Goal: Task Accomplishment & Management: Complete application form

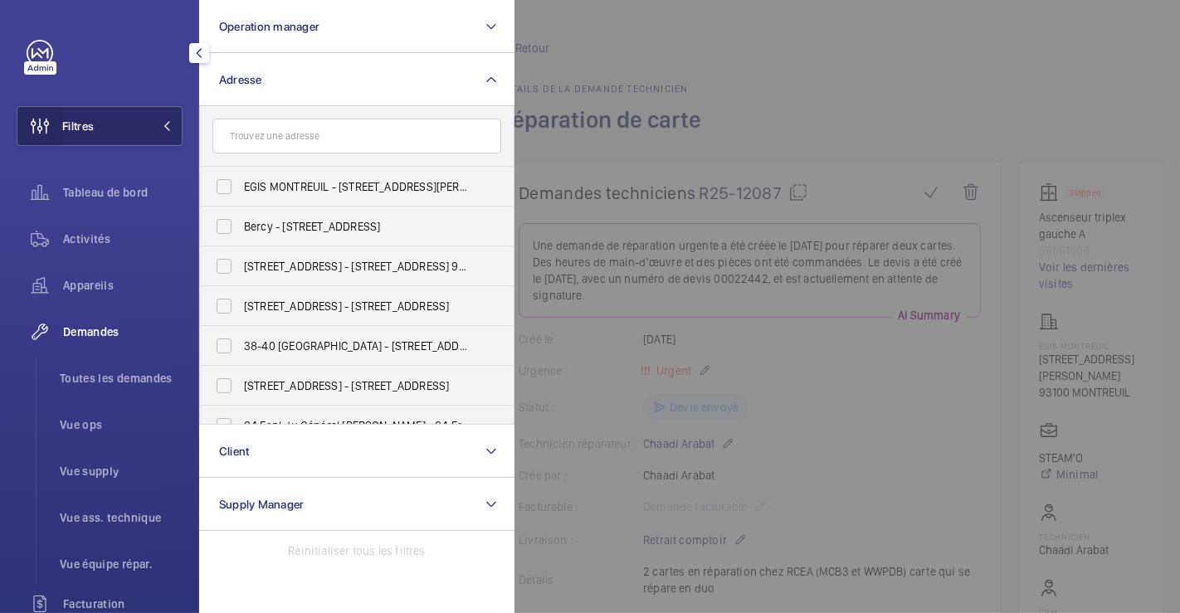
scroll to position [92, 0]
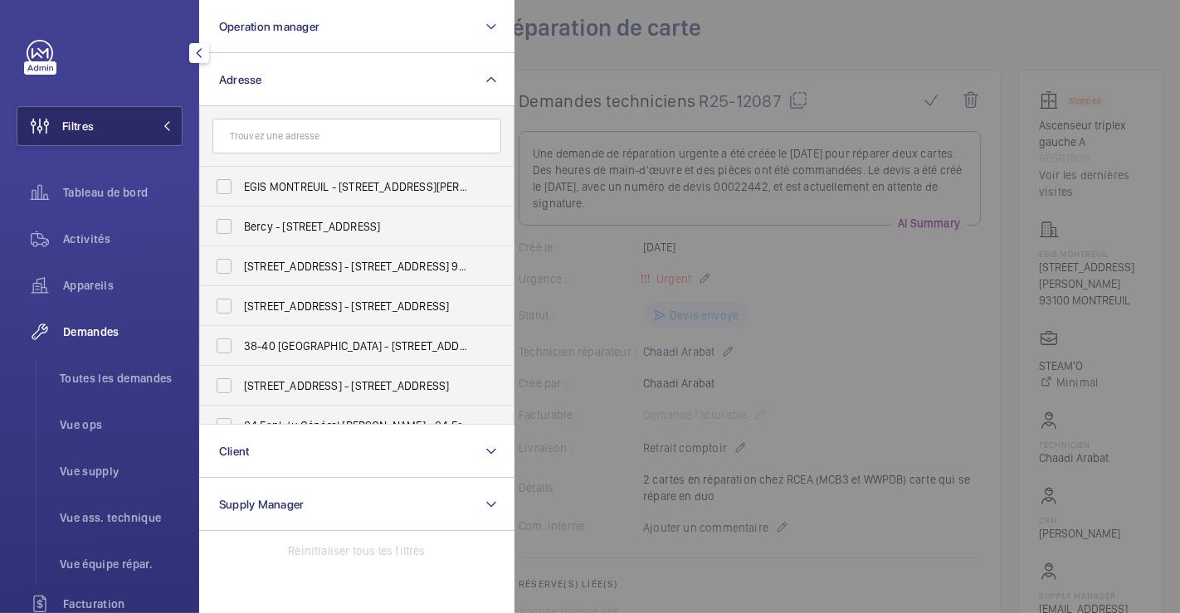
drag, startPoint x: 59, startPoint y: 129, endPoint x: 139, endPoint y: 108, distance: 83.1
click at [63, 125] on span "Filtres" at bounding box center [55, 126] width 76 height 40
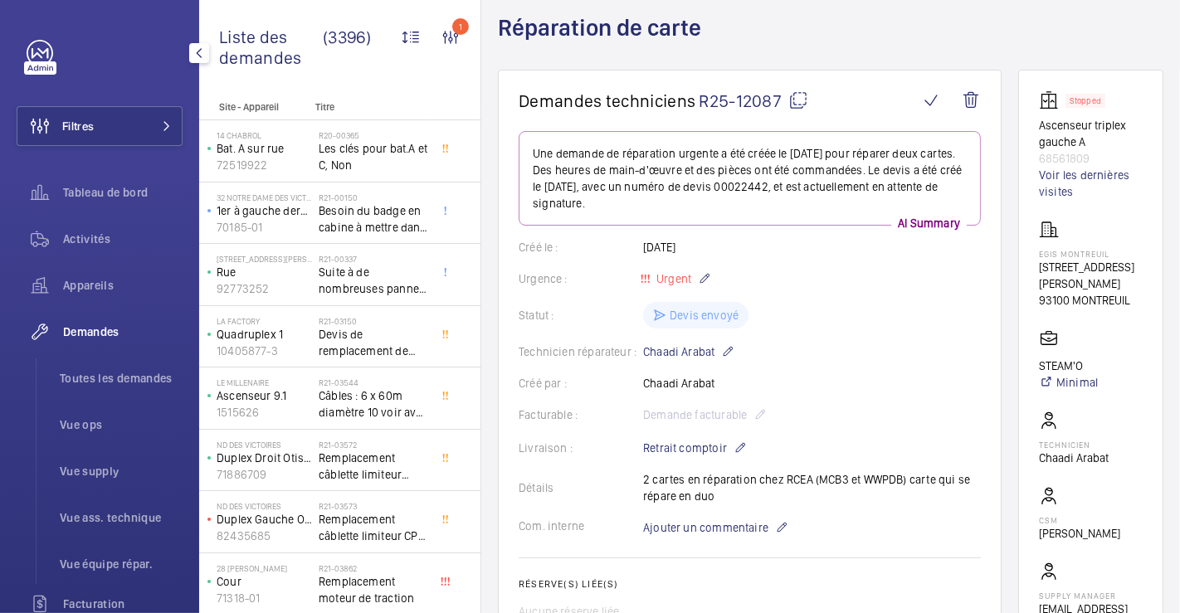
drag, startPoint x: 100, startPoint y: 126, endPoint x: 181, endPoint y: 122, distance: 81.4
click at [100, 127] on button "Filtres" at bounding box center [100, 126] width 166 height 40
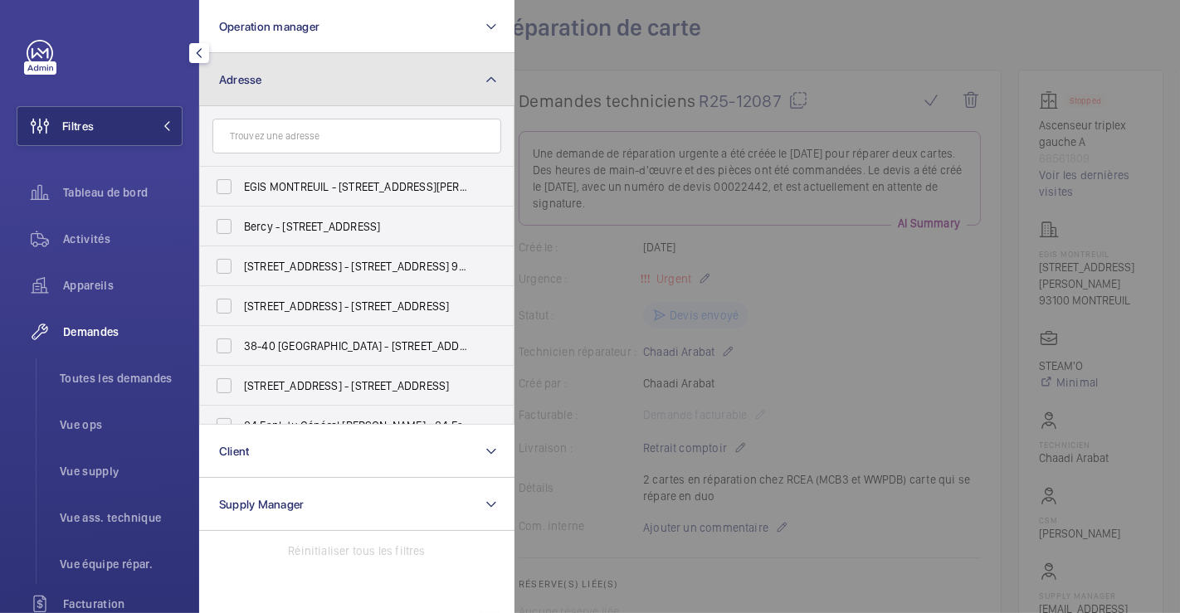
click at [293, 79] on button "Adresse" at bounding box center [356, 79] width 315 height 53
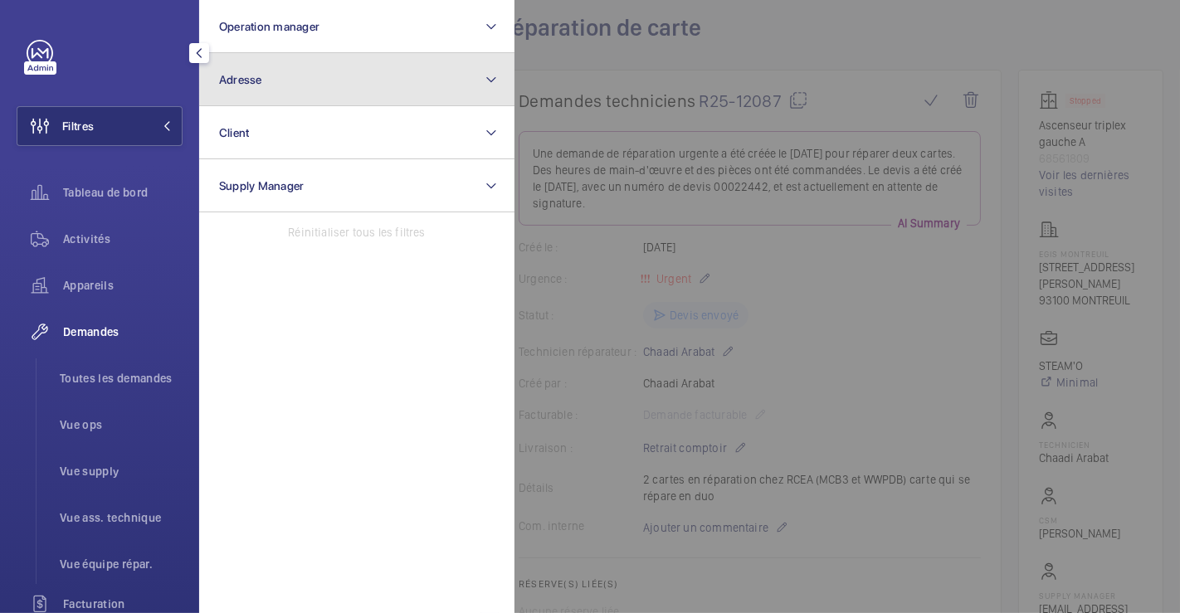
click at [322, 88] on button "Adresse" at bounding box center [356, 79] width 315 height 53
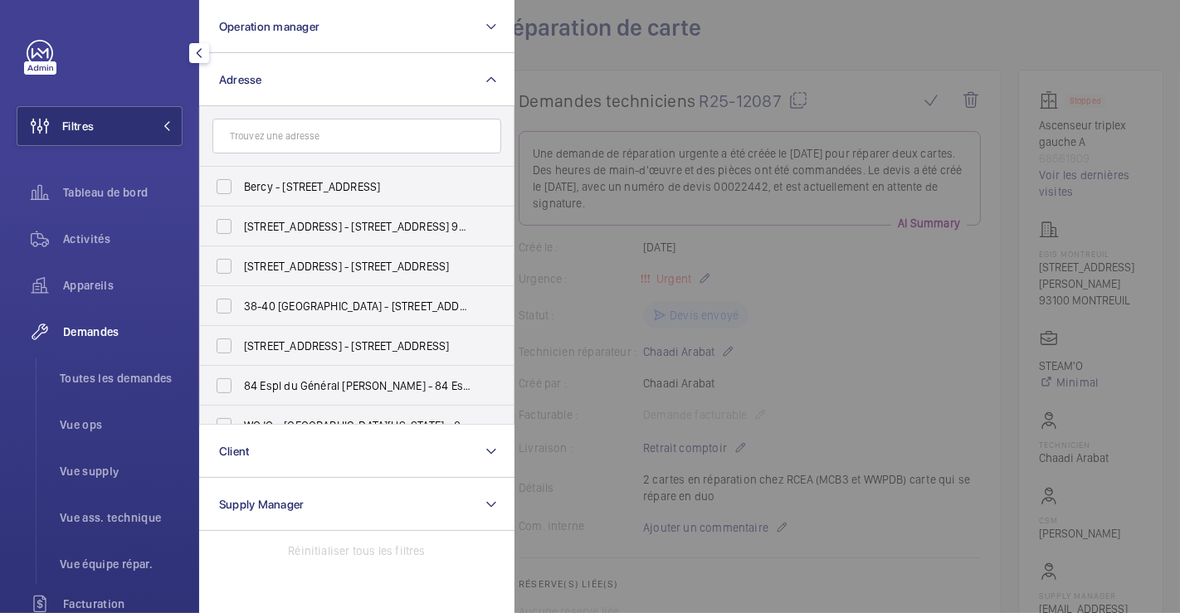
click at [308, 136] on input "text" at bounding box center [356, 136] width 289 height 35
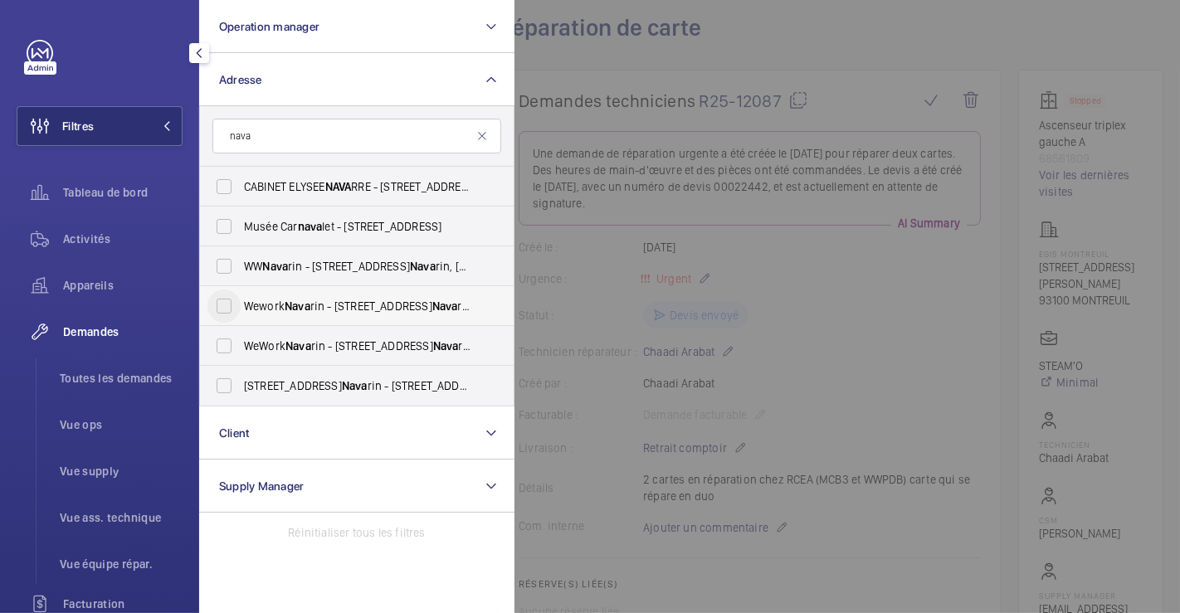
type input "nava"
click at [227, 300] on input "Wework Nava rin - [STREET_ADDRESS]" at bounding box center [223, 306] width 33 height 33
checkbox input "true"
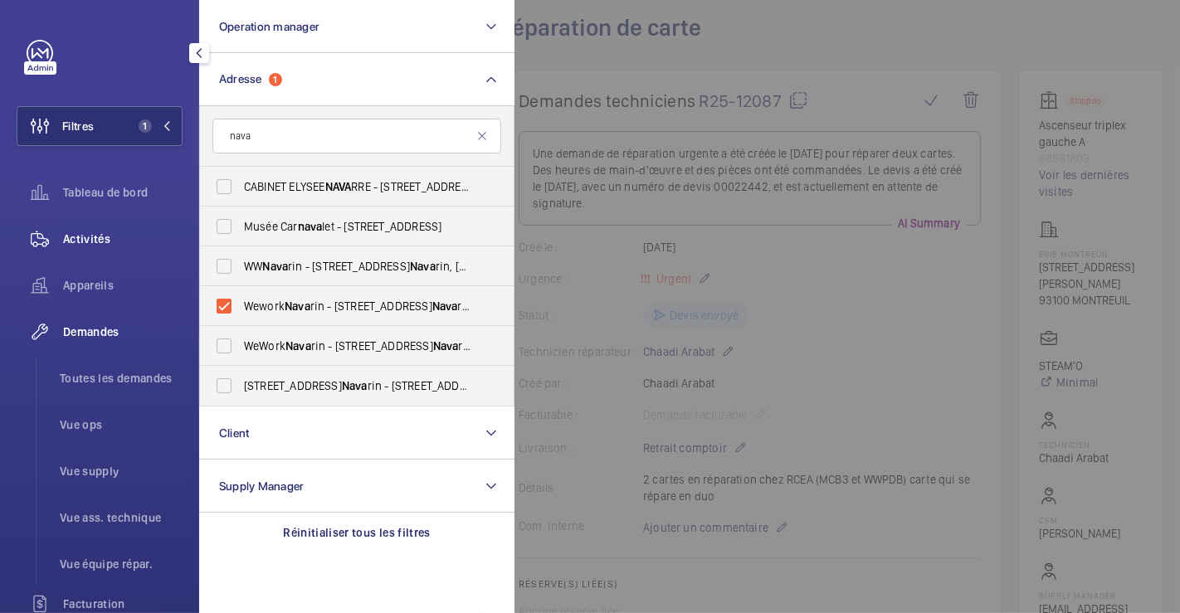
click at [107, 234] on span "Activités" at bounding box center [122, 239] width 119 height 17
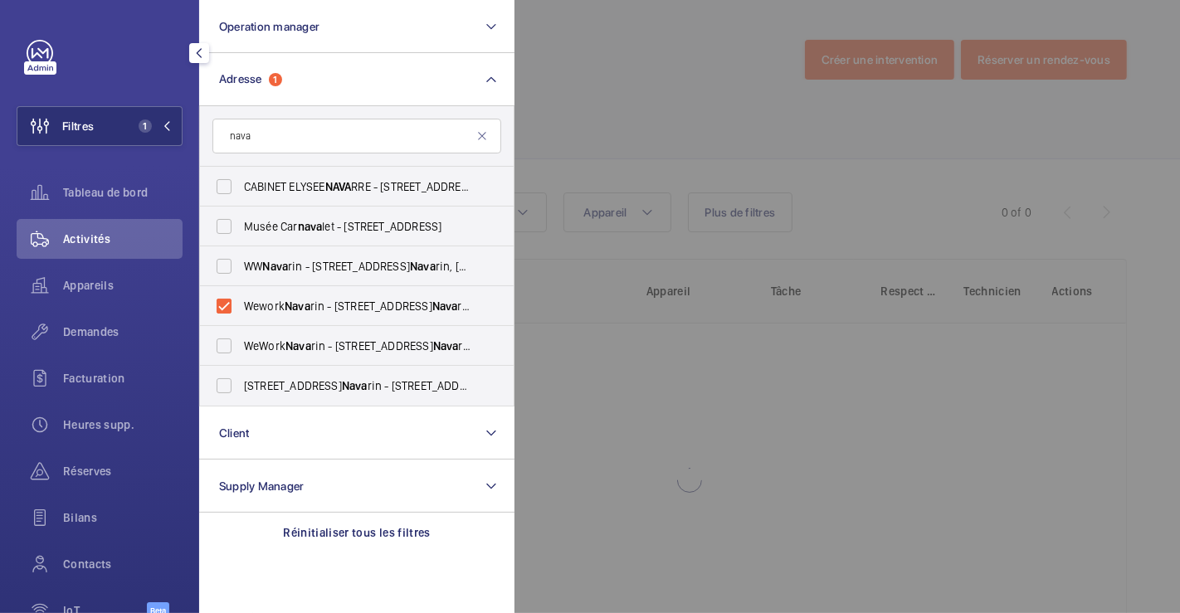
click at [813, 153] on div at bounding box center [1104, 306] width 1180 height 613
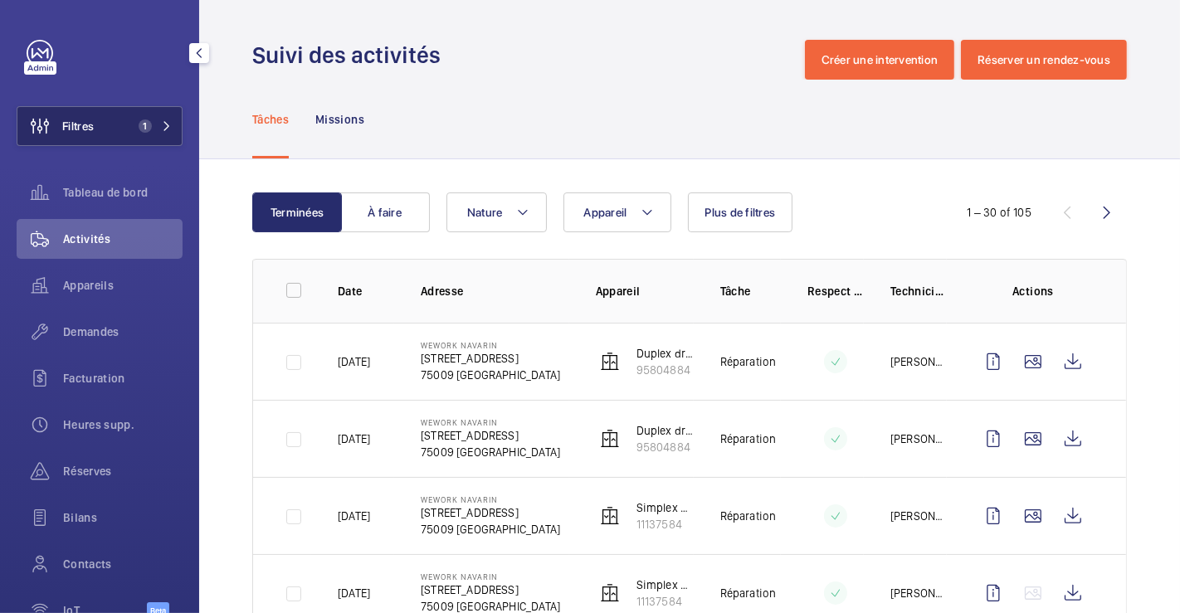
drag, startPoint x: 121, startPoint y: 126, endPoint x: 129, endPoint y: 127, distance: 8.3
click at [125, 126] on button "Filtres 1" at bounding box center [100, 126] width 166 height 40
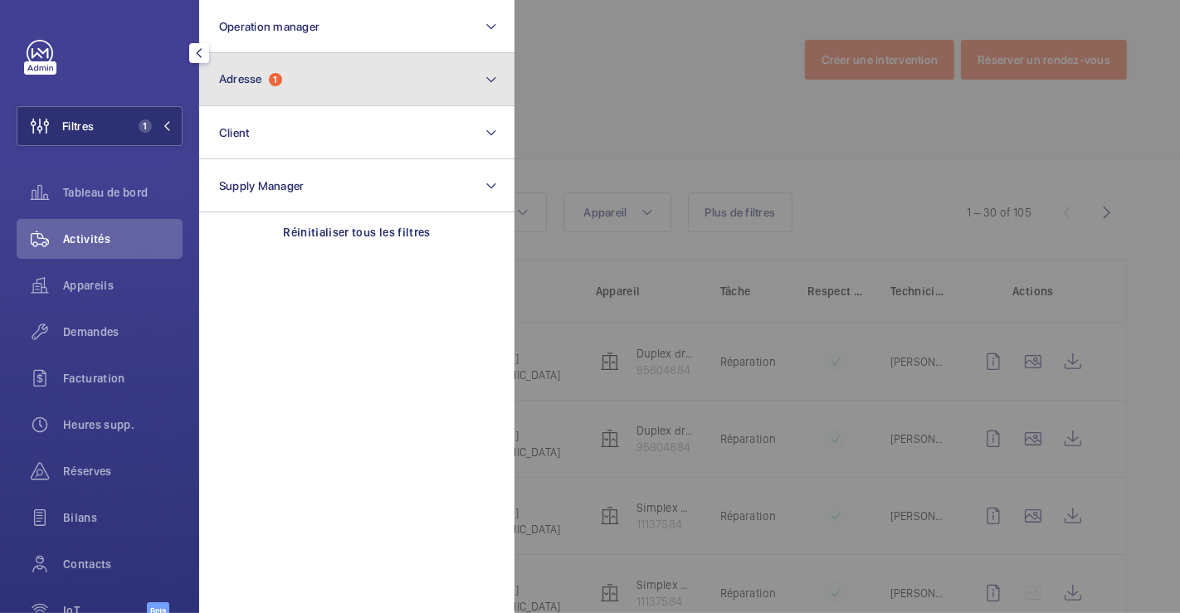
click at [348, 94] on button "Adresse 1" at bounding box center [356, 79] width 315 height 53
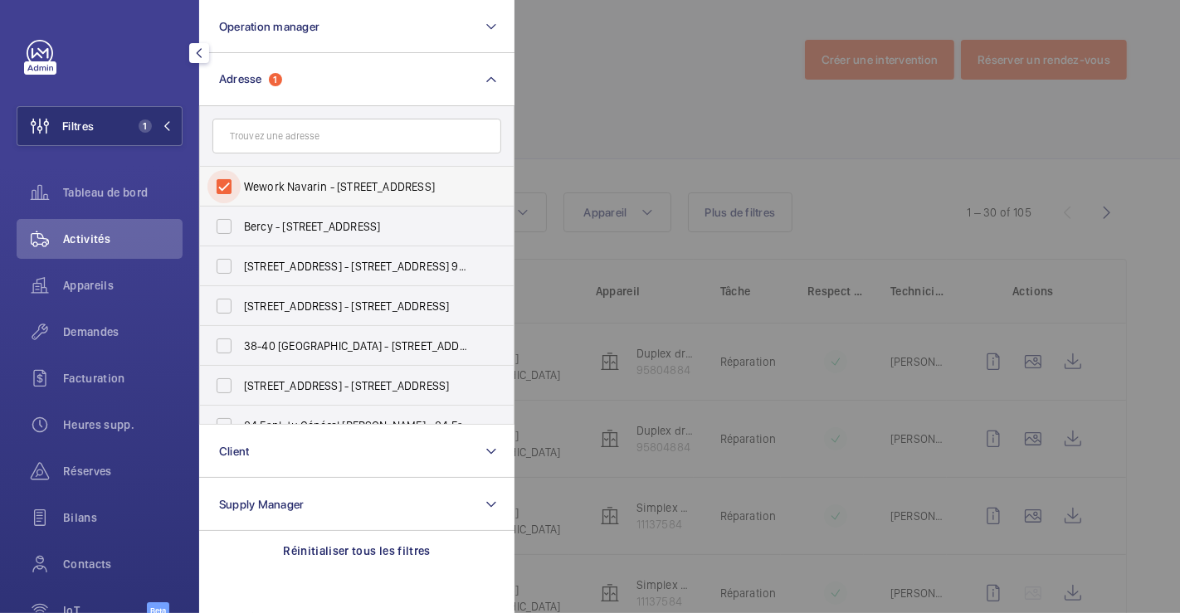
click at [229, 180] on input "Wework Navarin - [STREET_ADDRESS]" at bounding box center [223, 186] width 33 height 33
checkbox input "false"
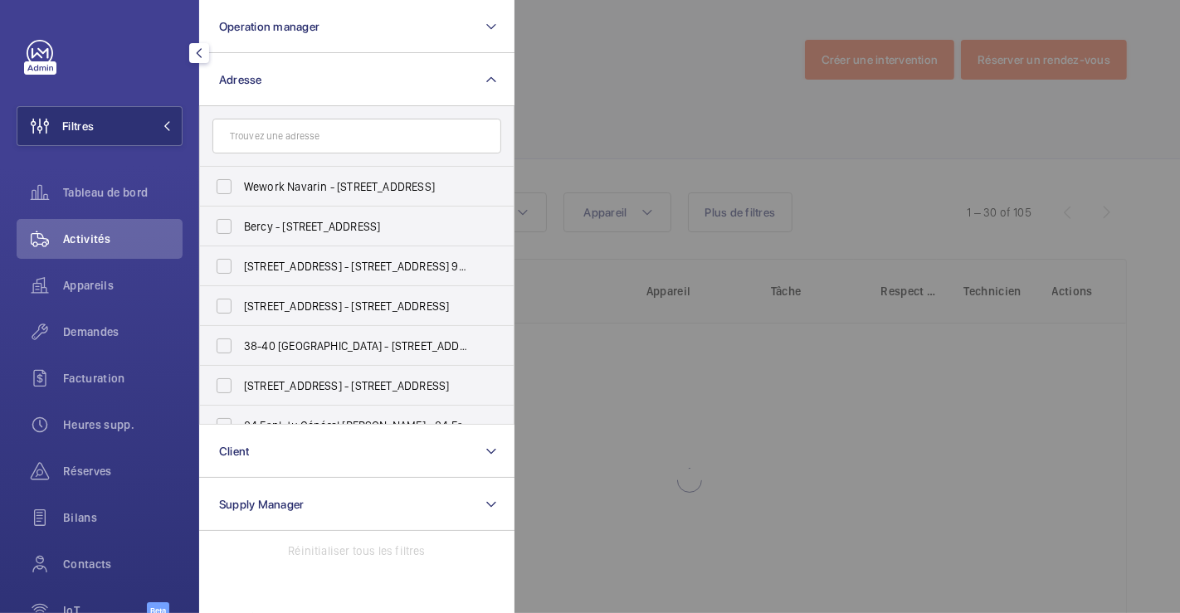
click at [656, 56] on div at bounding box center [1104, 306] width 1180 height 613
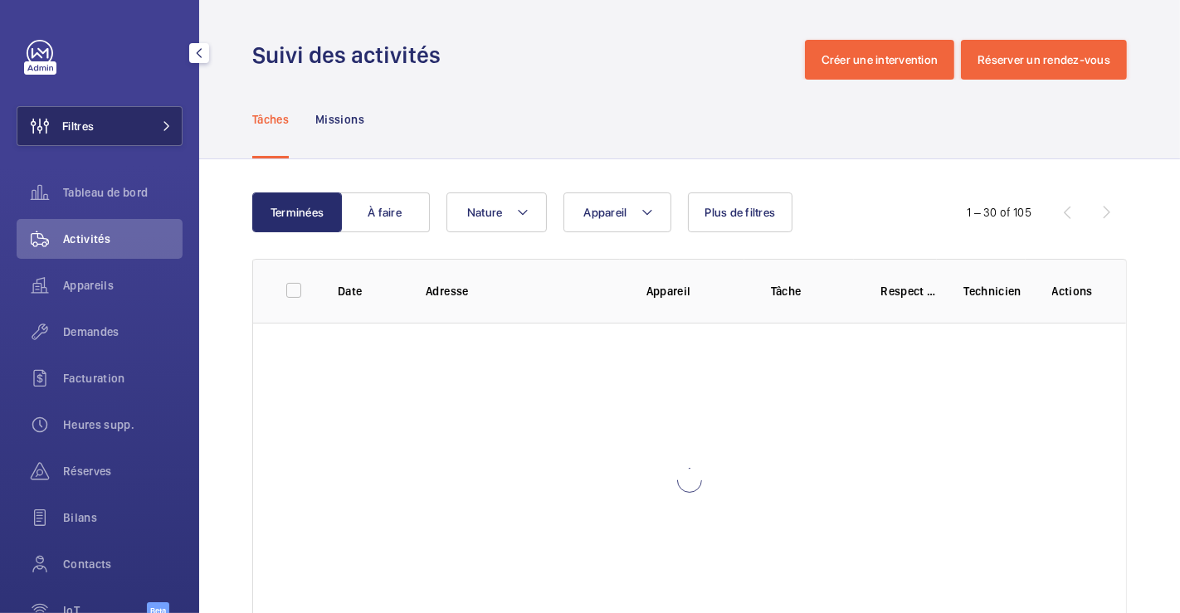
click at [104, 122] on button "Filtres" at bounding box center [100, 126] width 166 height 40
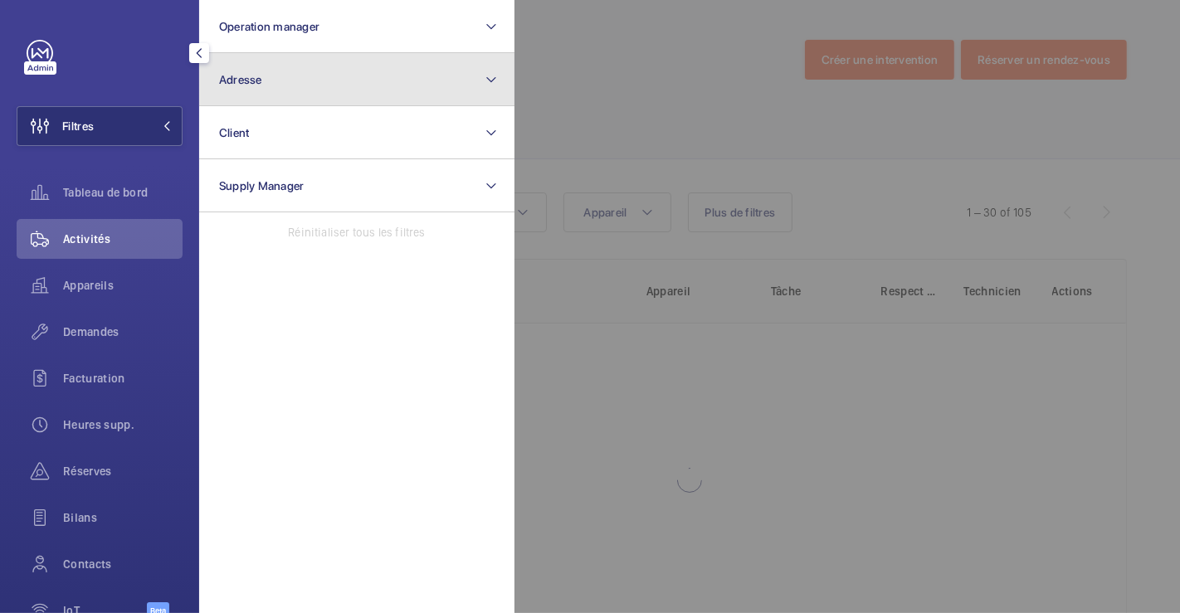
click at [253, 76] on span "Adresse" at bounding box center [240, 79] width 43 height 13
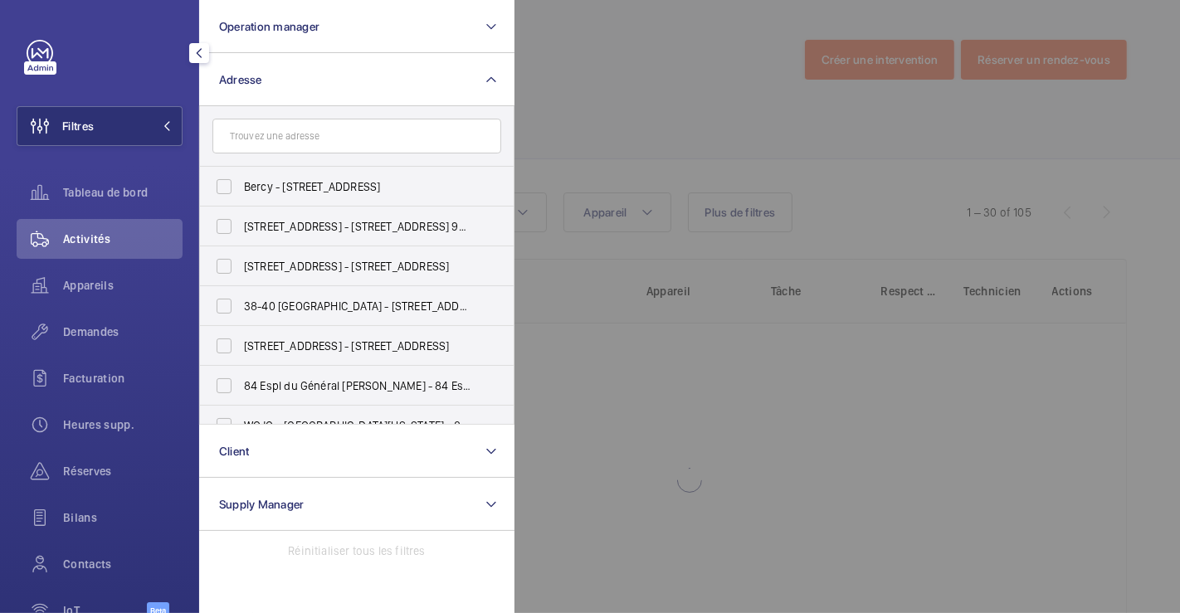
click at [285, 142] on input "text" at bounding box center [356, 136] width 289 height 35
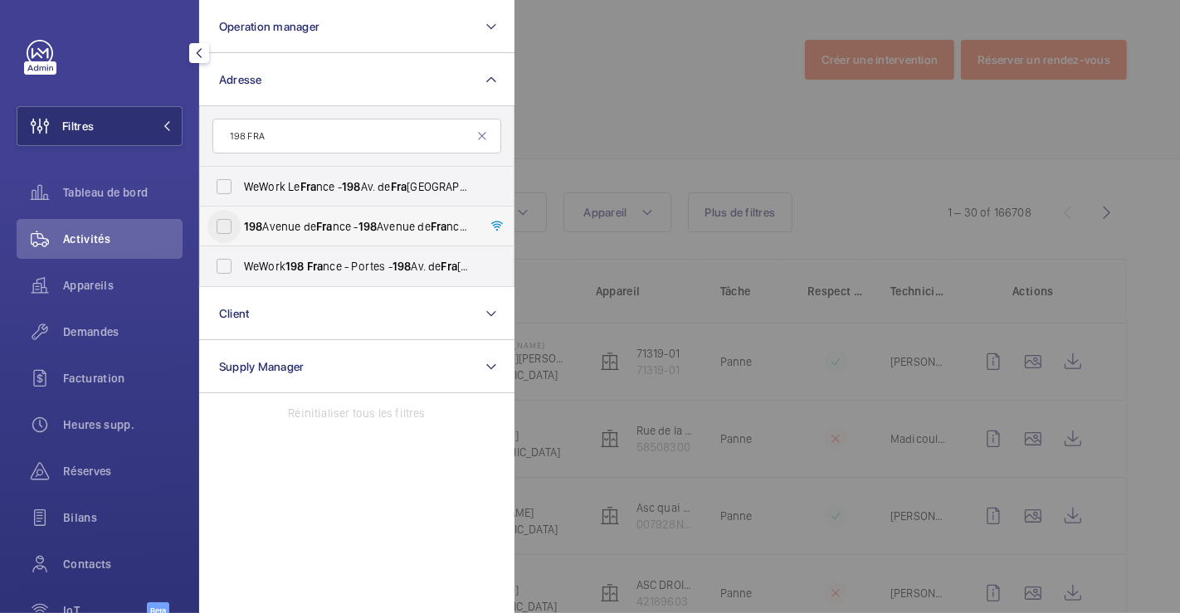
type input "198 FRA"
click at [227, 226] on input "198 Avenue de Fra nce - 198 Avenue de Fra nce, 75013 PARIS, PARIS 75013" at bounding box center [223, 226] width 33 height 33
checkbox input "true"
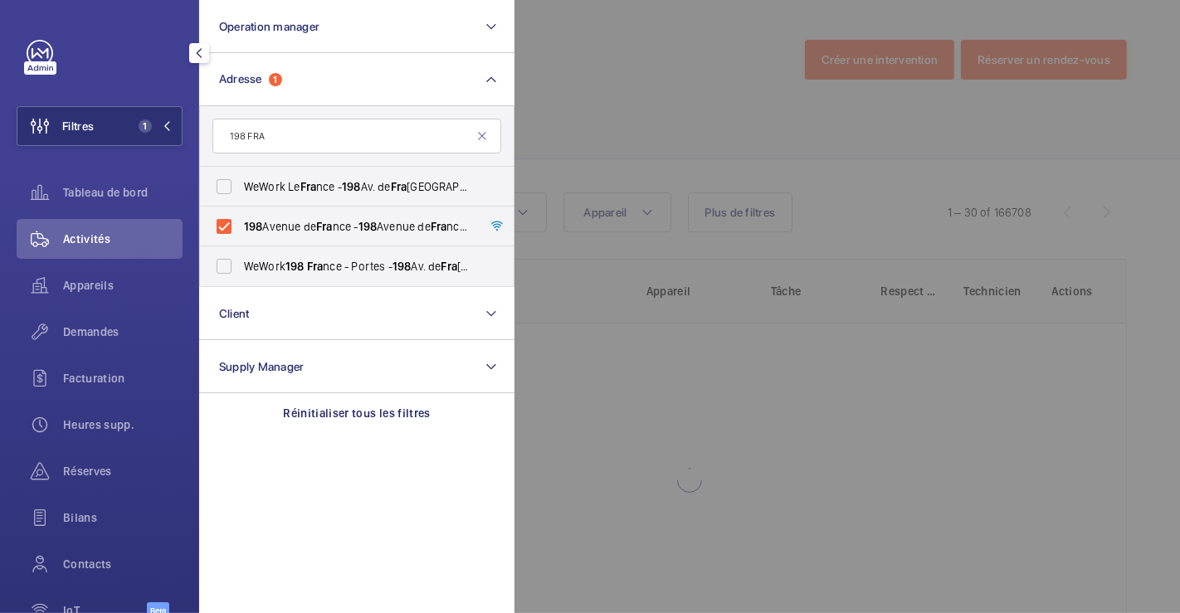
click at [571, 114] on div at bounding box center [1104, 306] width 1180 height 613
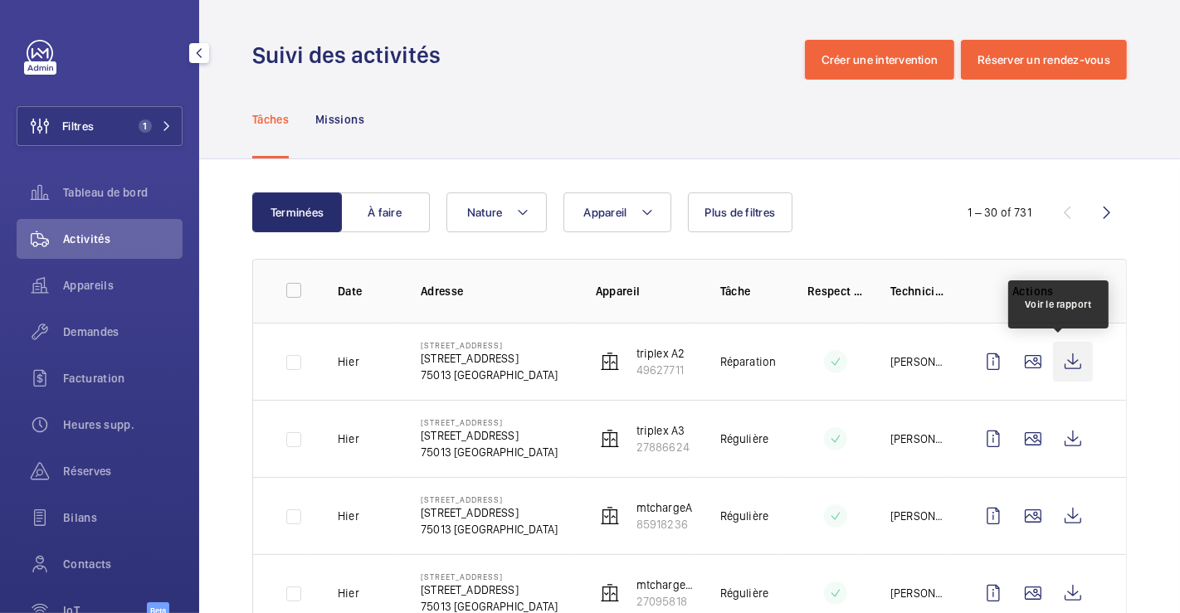
click at [1059, 356] on wm-front-icon-button at bounding box center [1073, 362] width 40 height 40
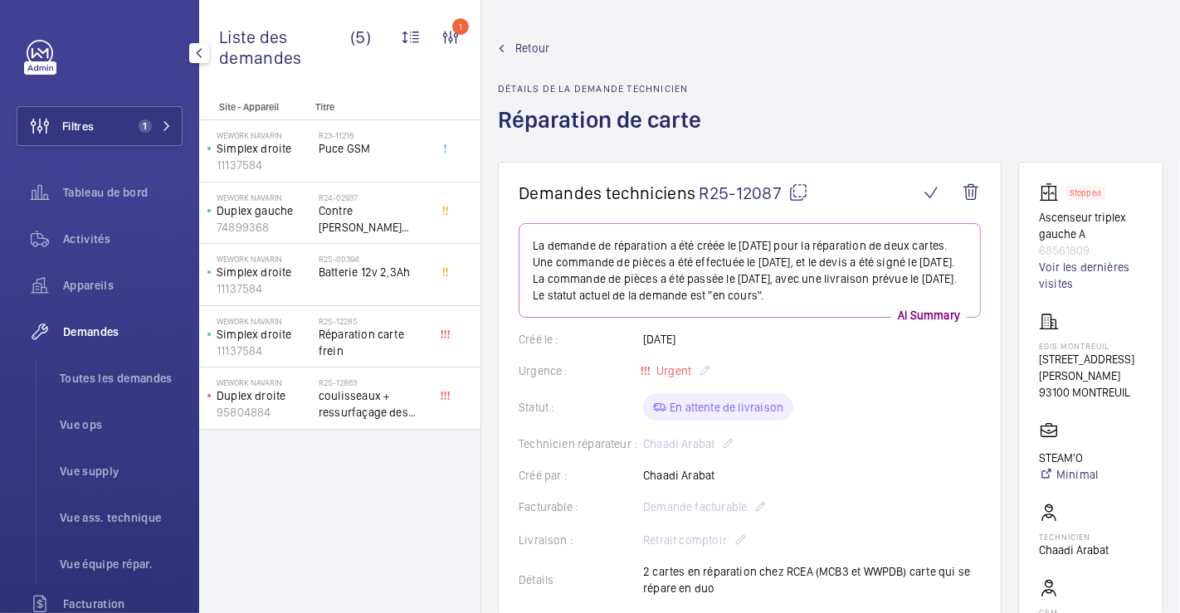
click at [514, 44] on link "Retour" at bounding box center [604, 48] width 213 height 17
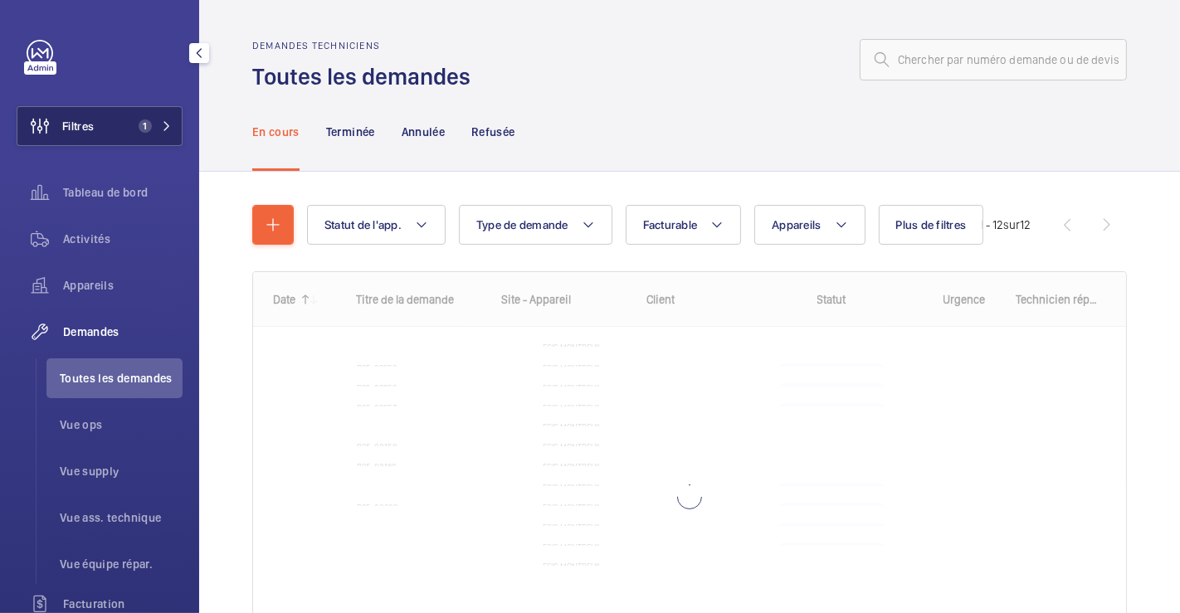
click at [125, 134] on button "Filtres 1" at bounding box center [100, 126] width 166 height 40
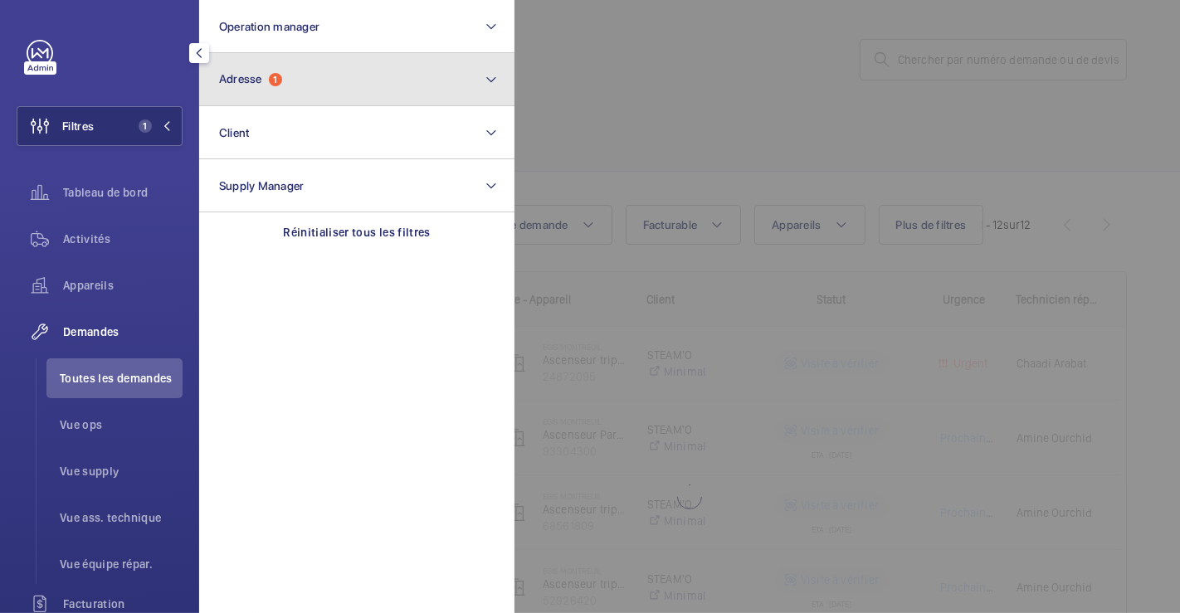
click at [286, 86] on button "Adresse 1" at bounding box center [356, 79] width 315 height 53
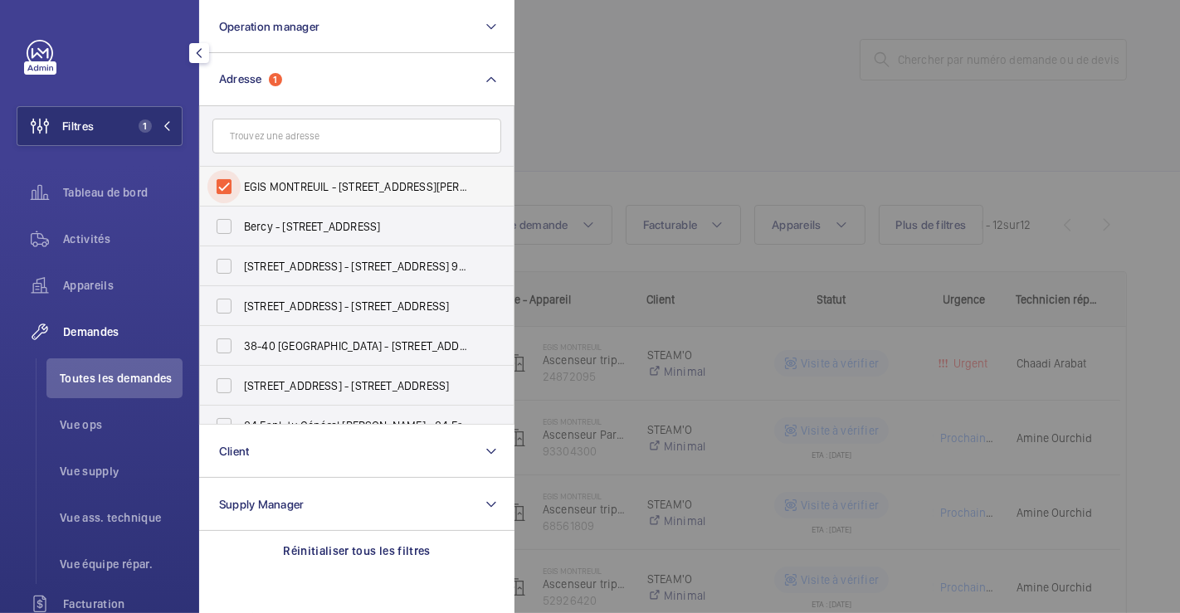
click at [230, 186] on input "EGIS MONTREUIL - 4 Rue Dolorès Ibarruri, MONTREUIL 93100" at bounding box center [223, 186] width 33 height 33
checkbox input "false"
click at [600, 64] on div at bounding box center [1104, 306] width 1180 height 613
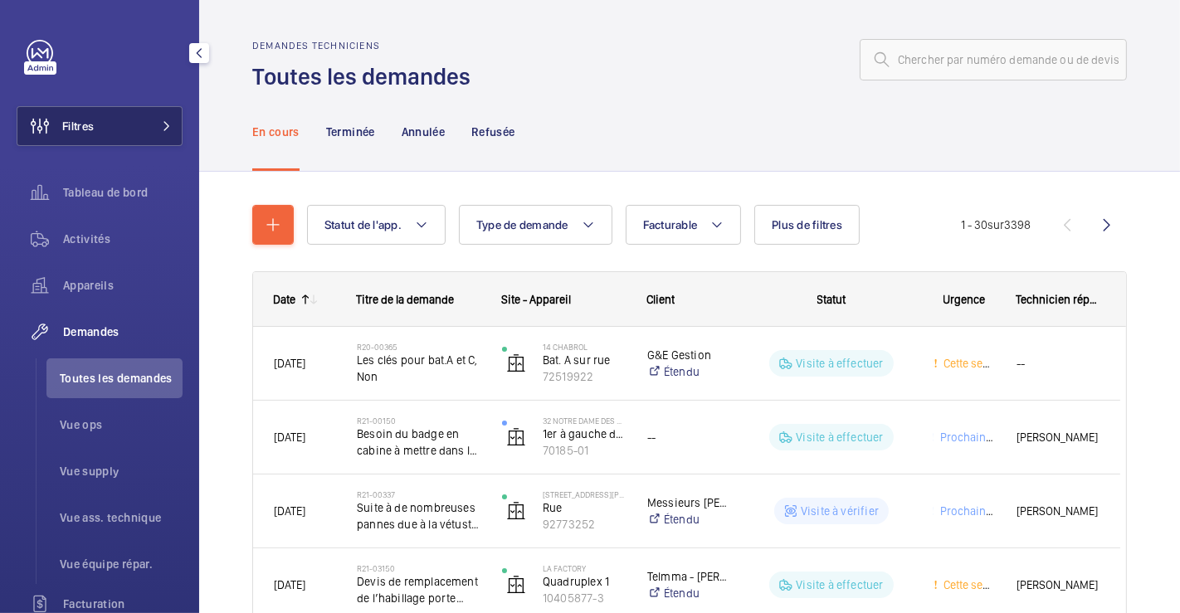
click at [125, 124] on button "Filtres" at bounding box center [100, 126] width 166 height 40
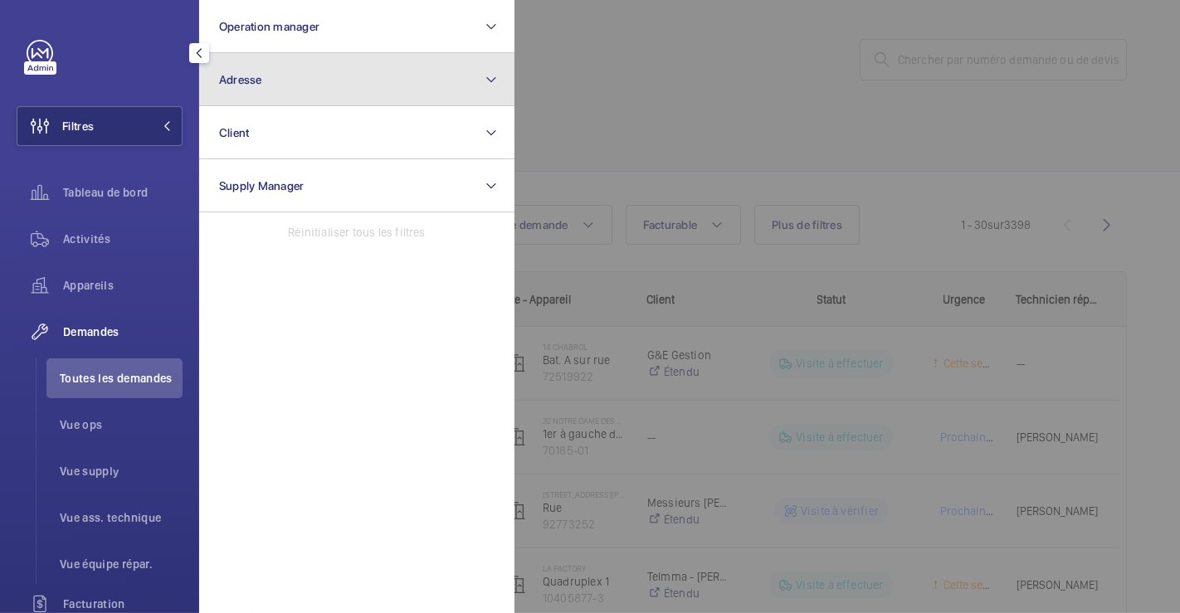
click at [265, 86] on button "Adresse" at bounding box center [356, 79] width 315 height 53
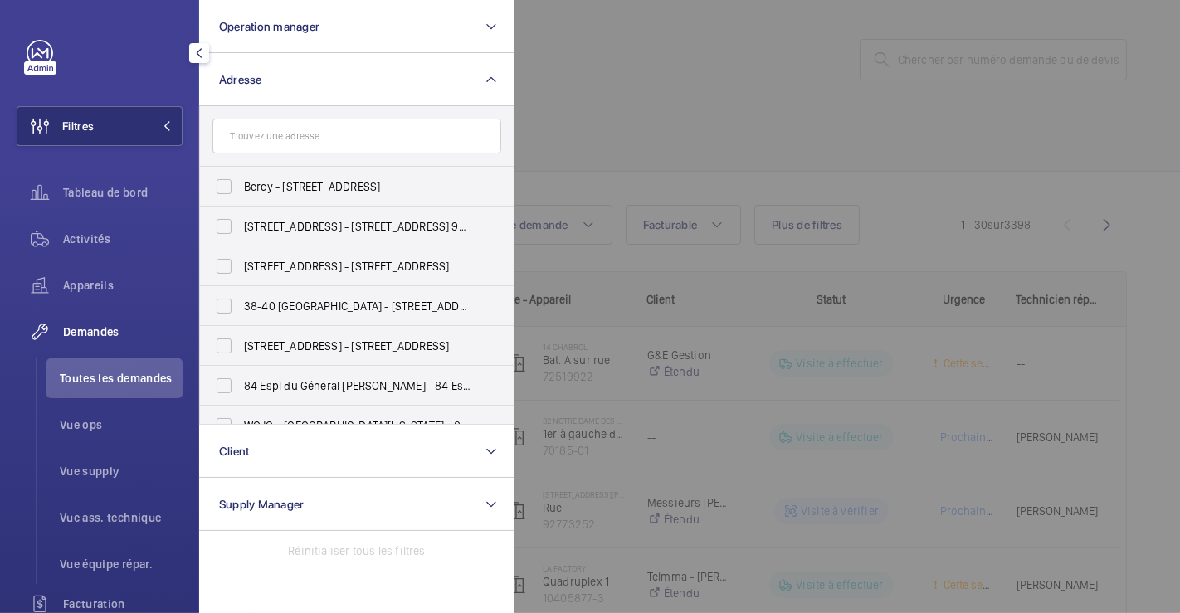
click at [266, 134] on input "text" at bounding box center [356, 136] width 289 height 35
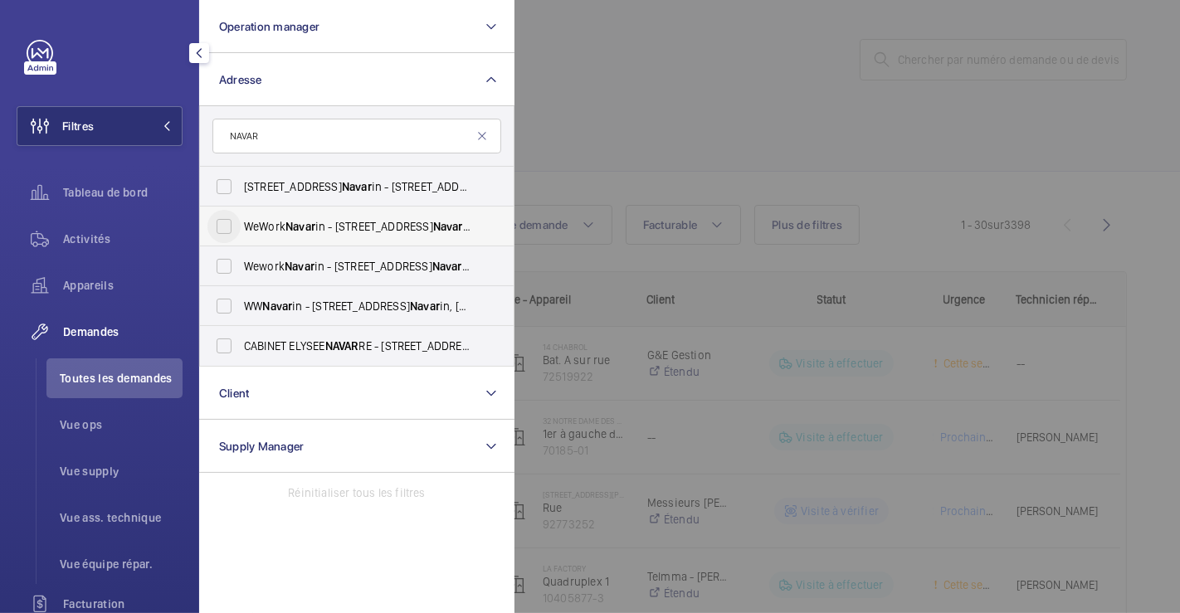
type input "NAVAR"
click at [222, 228] on input "WeWork Navar in - 18 Rue de Navar in, PARIS 75009" at bounding box center [223, 226] width 33 height 33
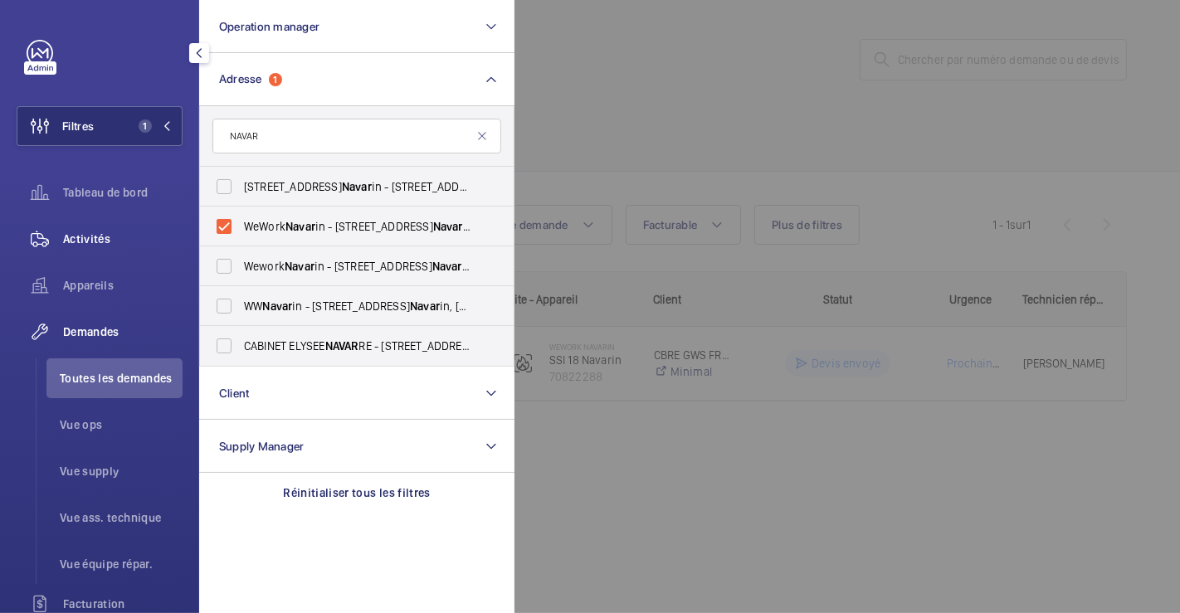
click at [87, 240] on span "Activités" at bounding box center [122, 239] width 119 height 17
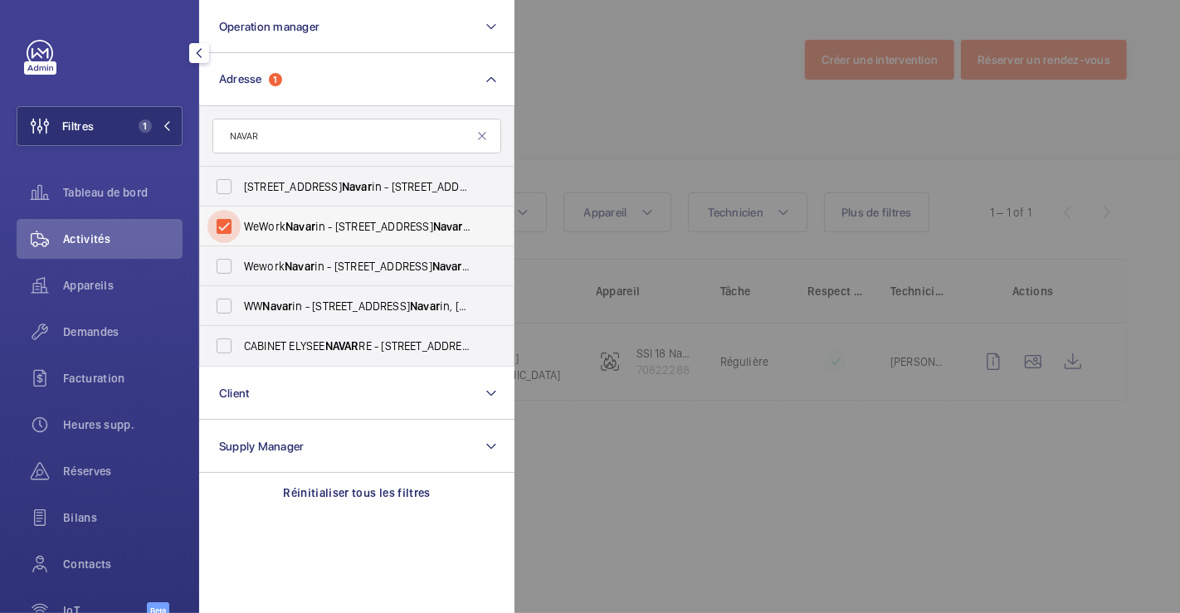
click at [223, 227] on input "WeWork Navar in - 18 Rue de Navar in, PARIS 75009" at bounding box center [223, 226] width 33 height 33
checkbox input "false"
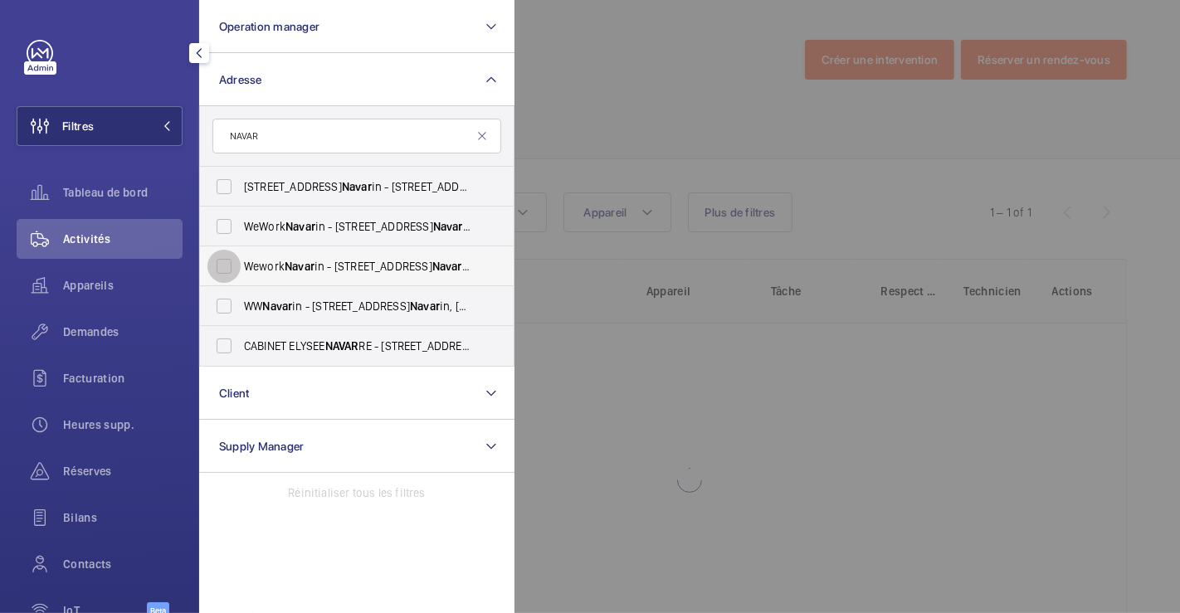
click at [226, 261] on input "Wework Navar in - 18 Rue de Navar in, PARIS 75009" at bounding box center [223, 266] width 33 height 33
checkbox input "true"
click at [586, 112] on div at bounding box center [1104, 306] width 1180 height 613
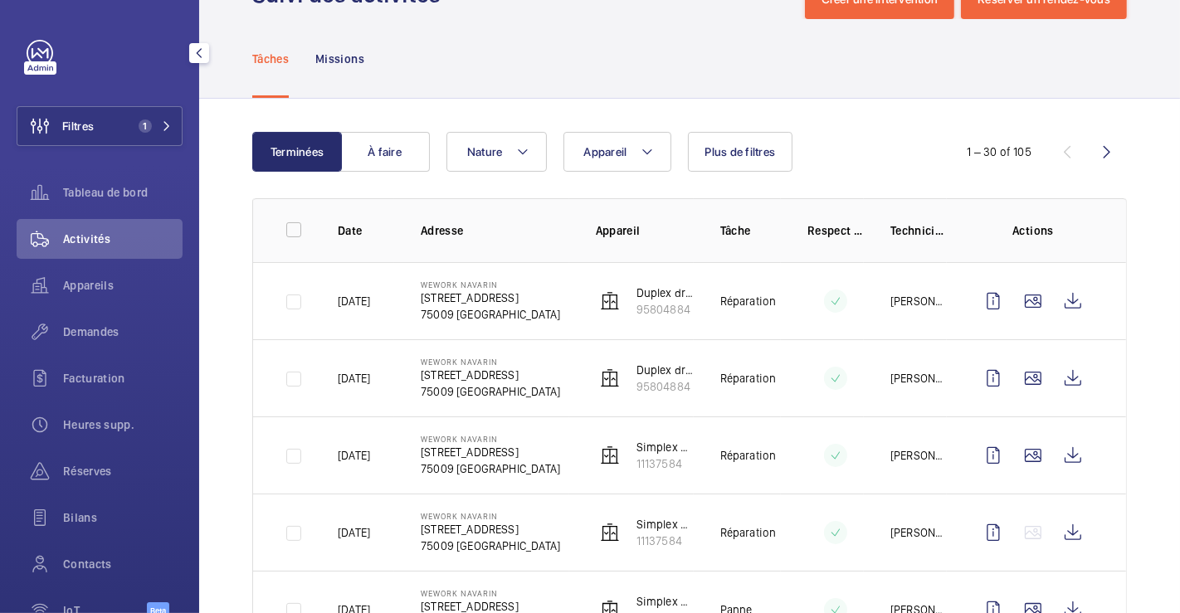
scroll to position [91, 0]
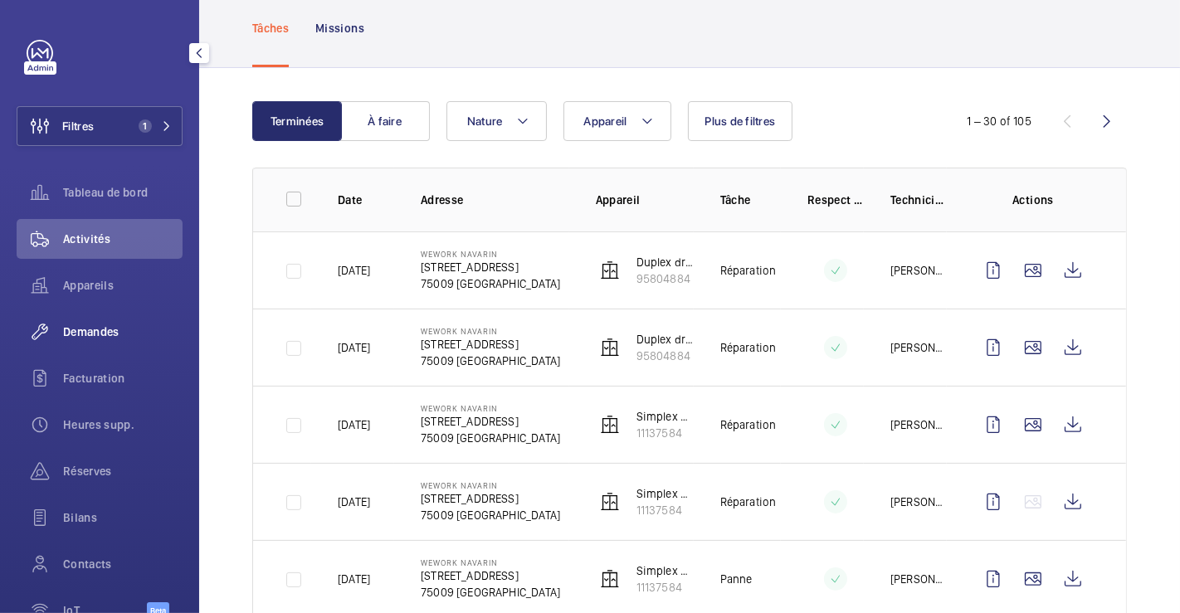
click at [95, 329] on span "Demandes" at bounding box center [122, 332] width 119 height 17
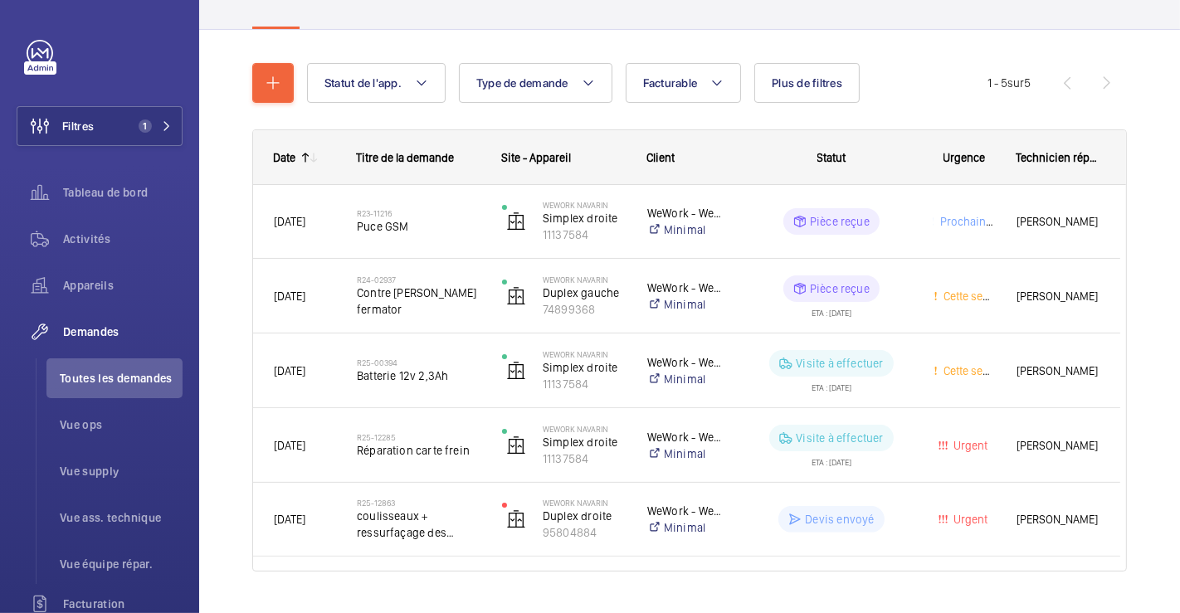
scroll to position [179, 0]
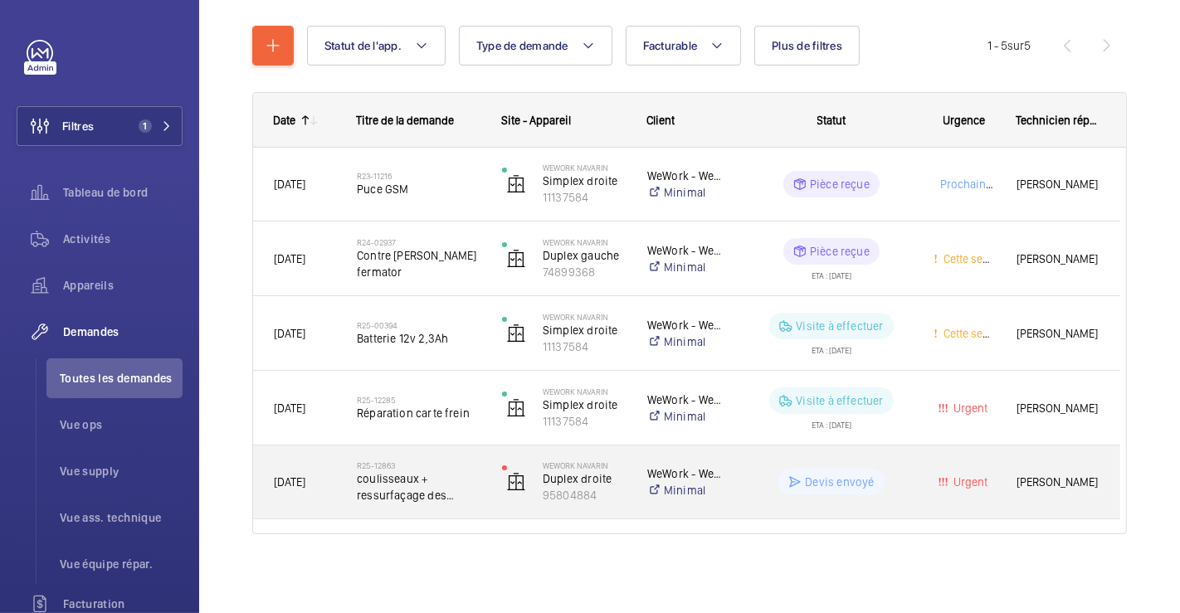
click at [461, 454] on div "R25-12863 coulisseaux + ressurfaçage des guides" at bounding box center [409, 482] width 144 height 75
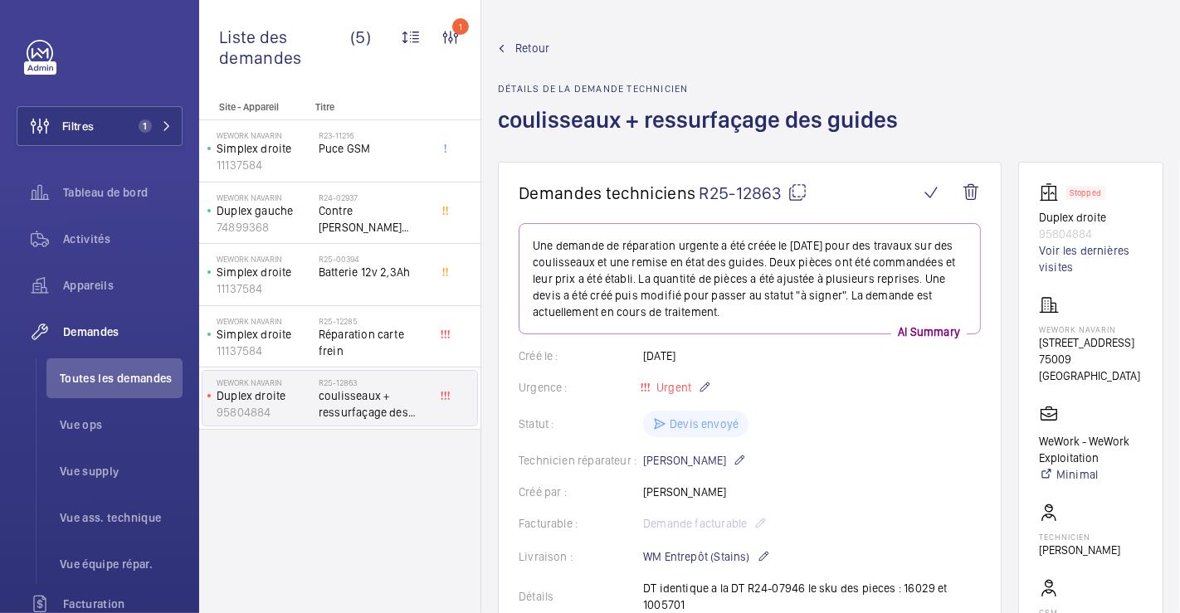
click at [521, 43] on span "Retour" at bounding box center [532, 48] width 34 height 17
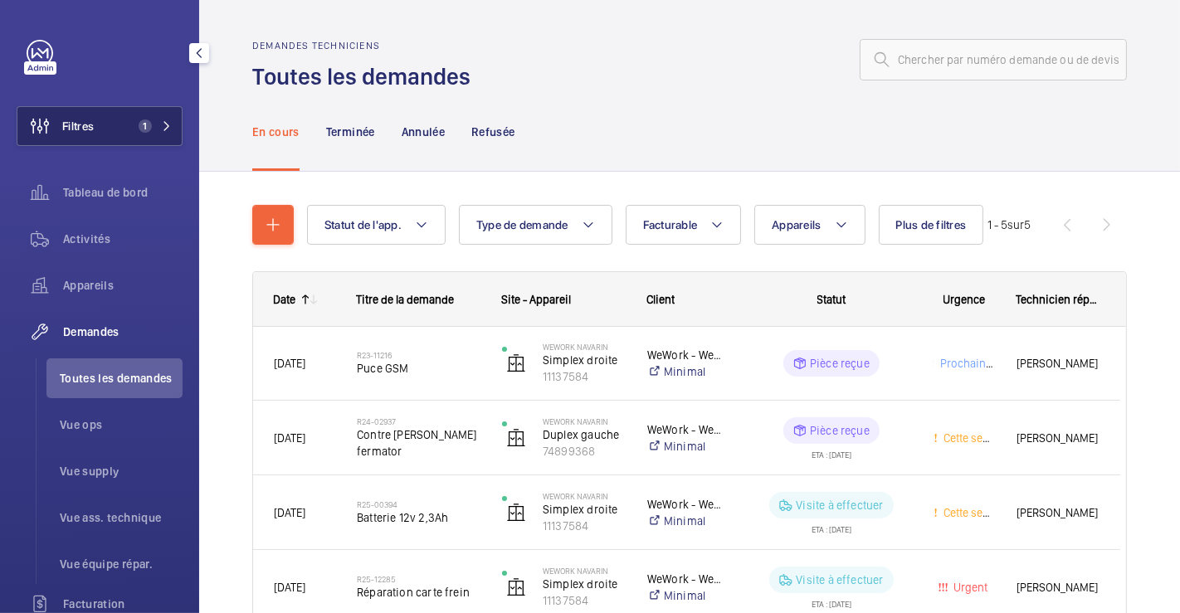
click at [112, 123] on button "Filtres 1" at bounding box center [100, 126] width 166 height 40
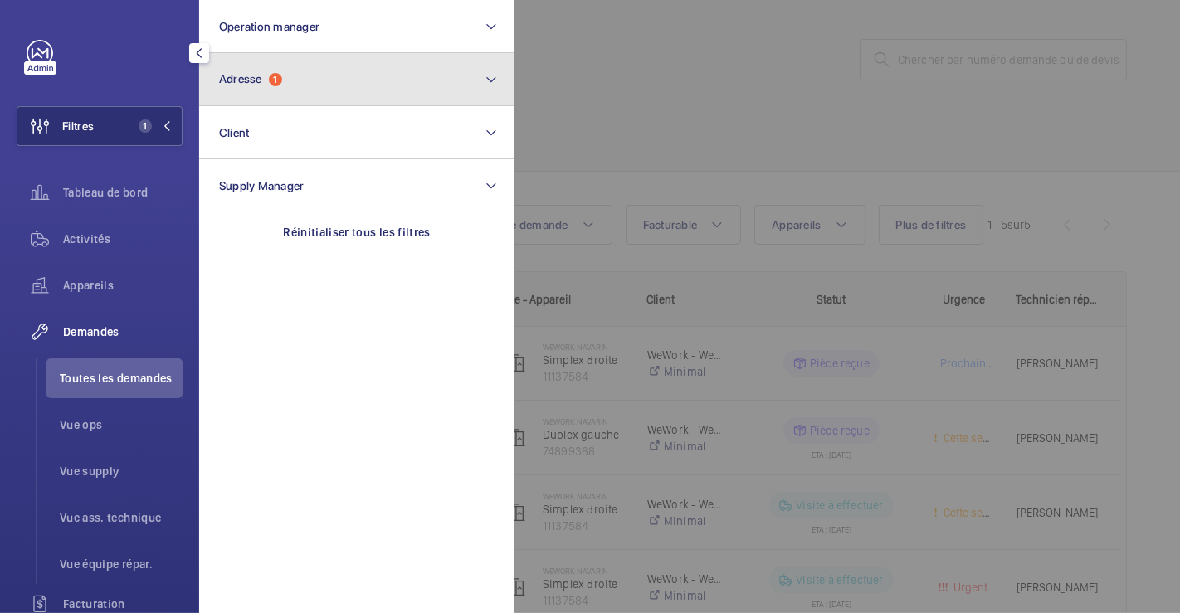
click at [304, 73] on button "Adresse 1" at bounding box center [356, 79] width 315 height 53
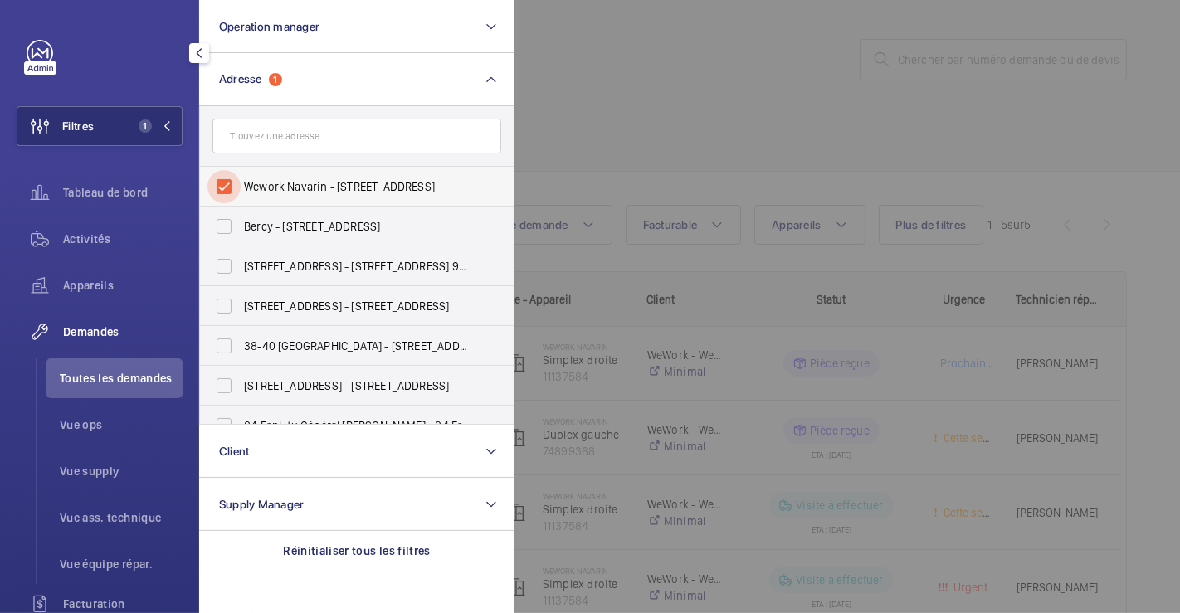
click at [230, 187] on input "Wework Navarin - [STREET_ADDRESS]" at bounding box center [223, 186] width 33 height 33
checkbox input "false"
click at [688, 74] on div at bounding box center [1104, 306] width 1180 height 613
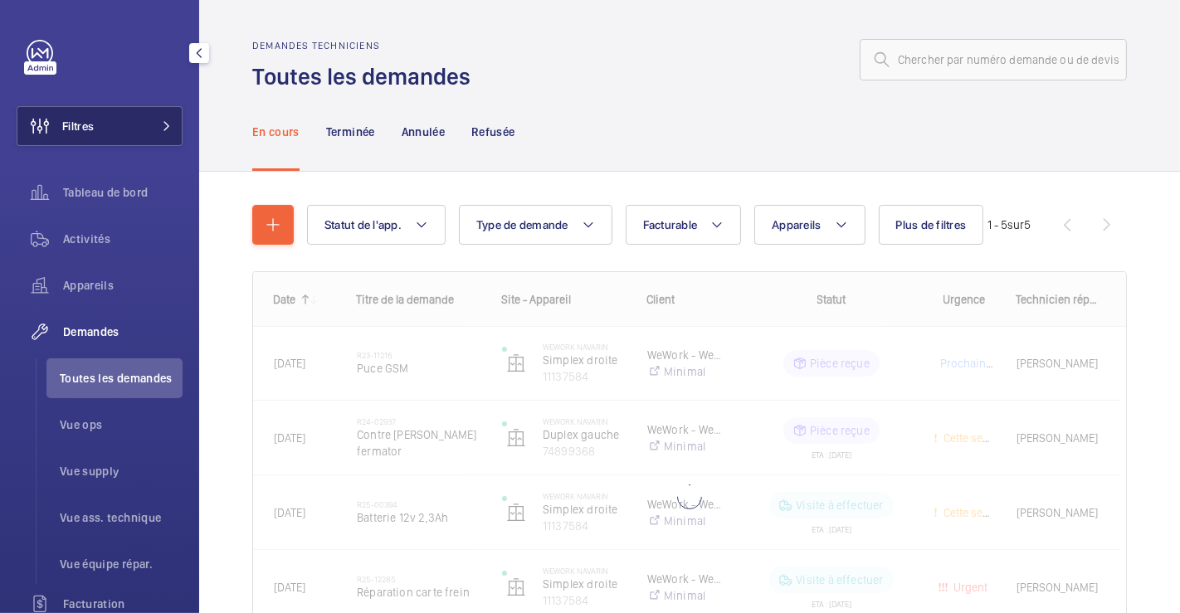
click at [102, 129] on button "Filtres" at bounding box center [100, 126] width 166 height 40
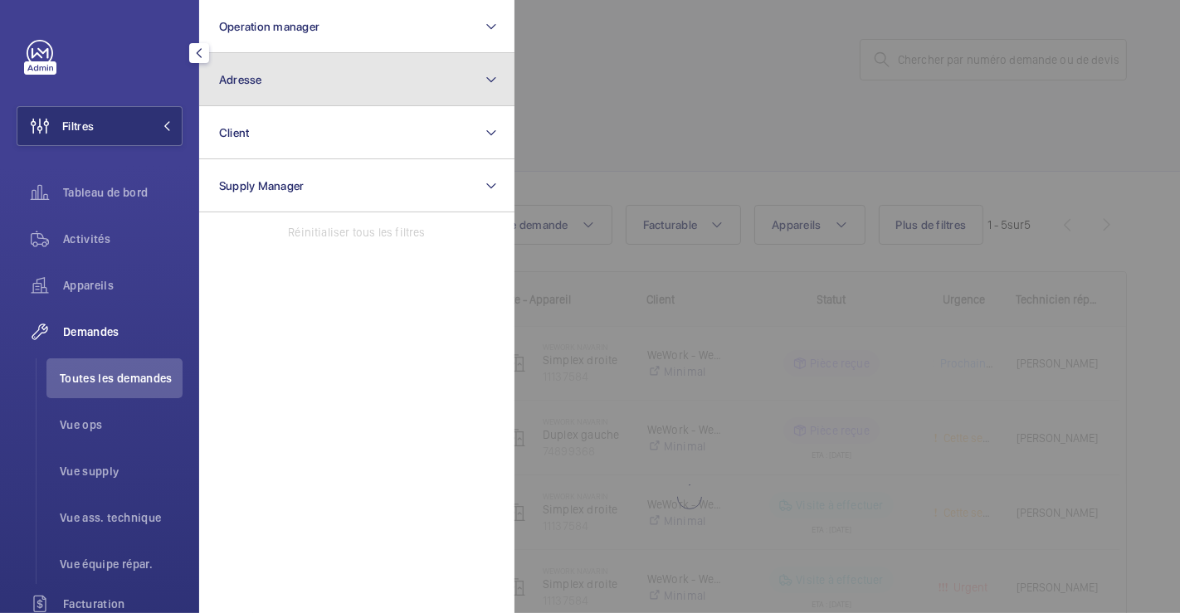
click at [272, 72] on button "Adresse" at bounding box center [356, 79] width 315 height 53
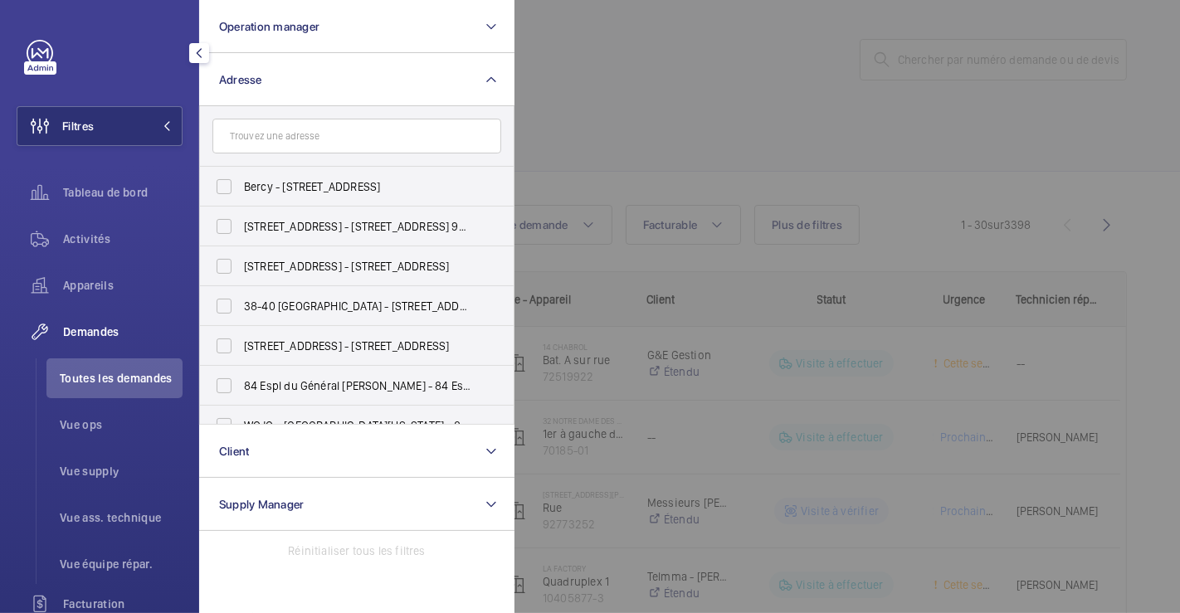
click at [269, 137] on input "text" at bounding box center [356, 136] width 289 height 35
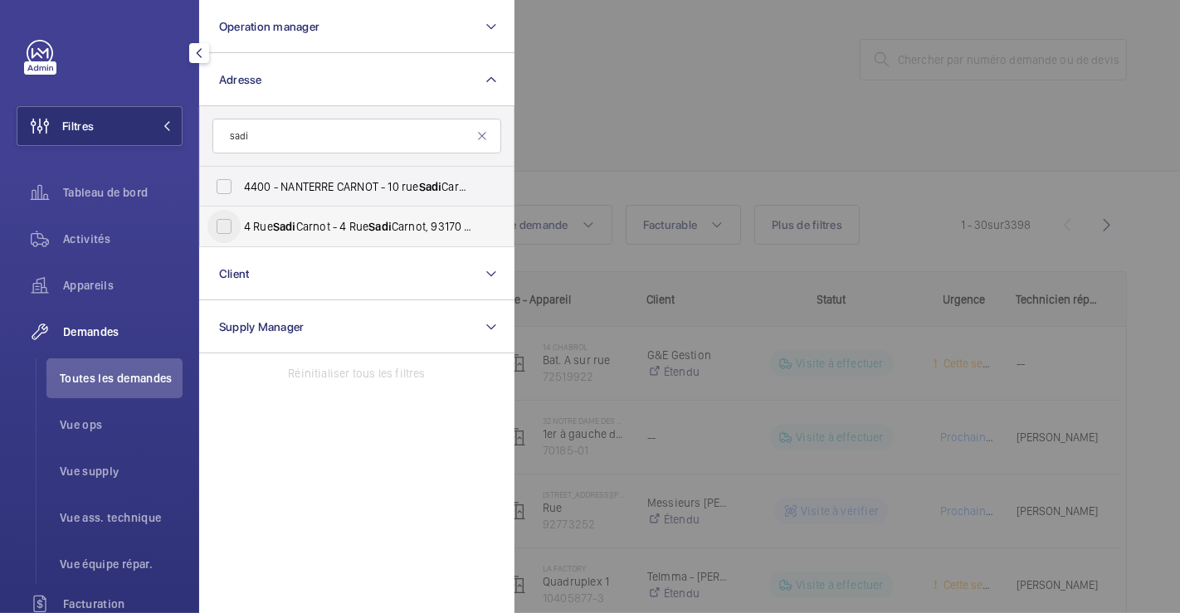
type input "sadi"
click at [222, 231] on input "4 Rue Sadi Carnot - 4 Rue Sadi Carnot, 93170 BAGNOLET, BAGNOLET 93170" at bounding box center [223, 226] width 33 height 33
checkbox input "true"
click at [562, 131] on div at bounding box center [1104, 306] width 1180 height 613
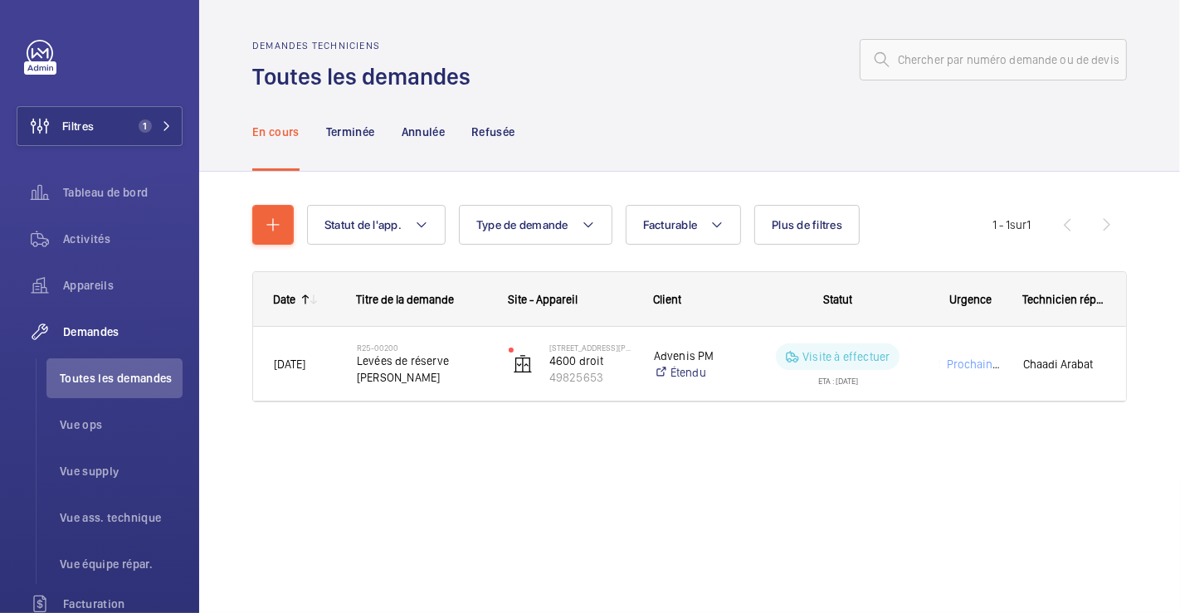
drag, startPoint x: 348, startPoint y: 124, endPoint x: 389, endPoint y: 165, distance: 57.5
click at [348, 124] on p "Terminée" at bounding box center [350, 132] width 49 height 17
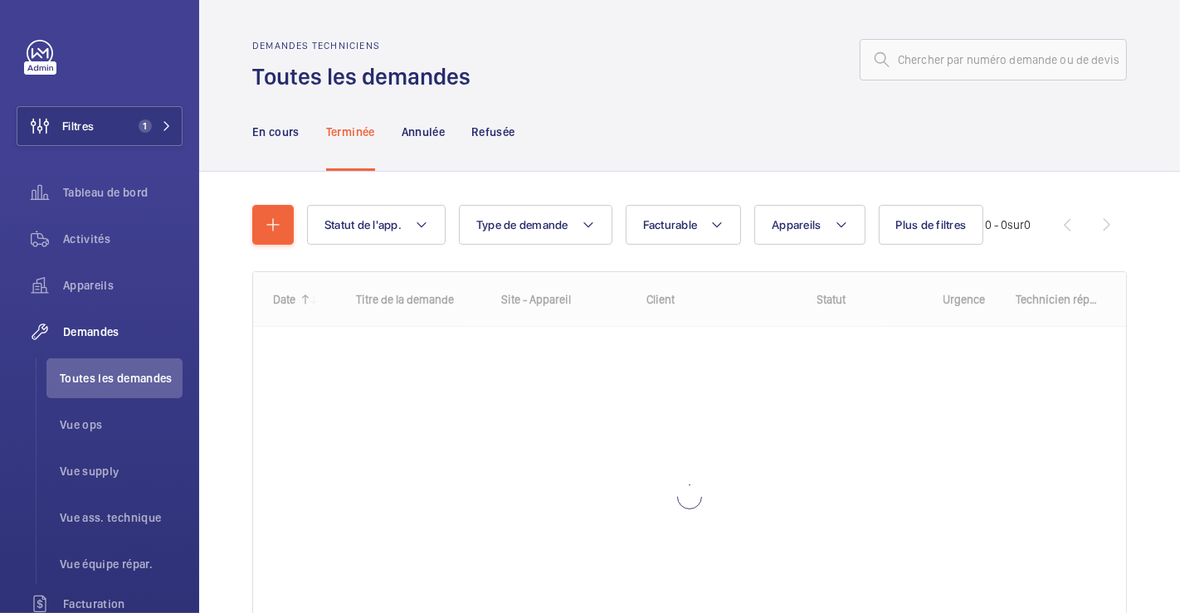
scroll to position [134, 0]
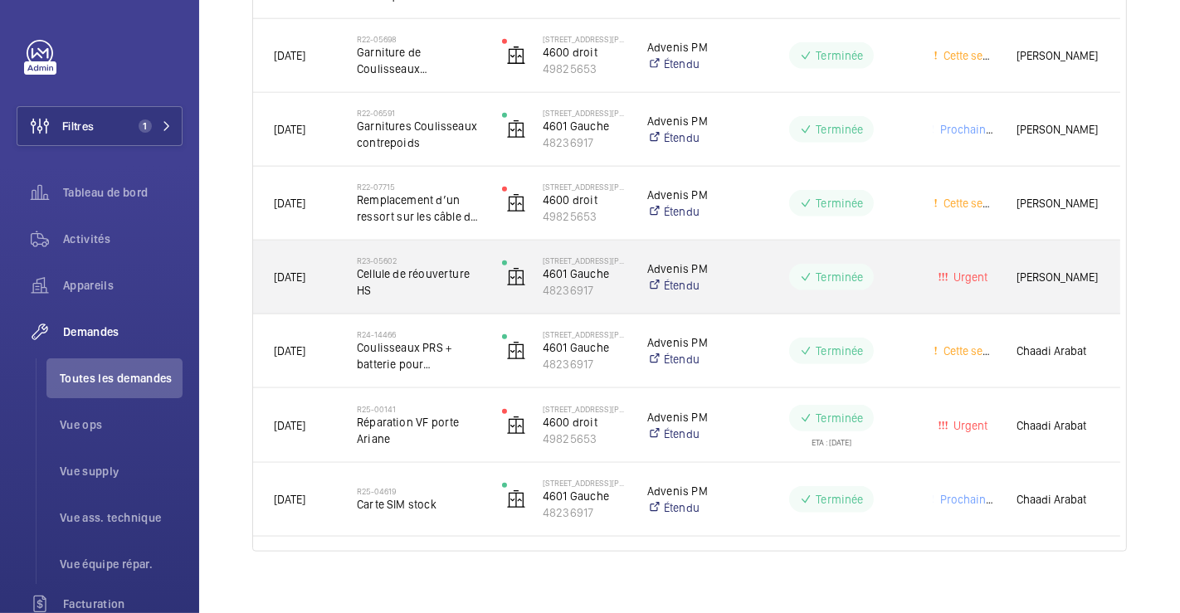
scroll to position [1359, 0]
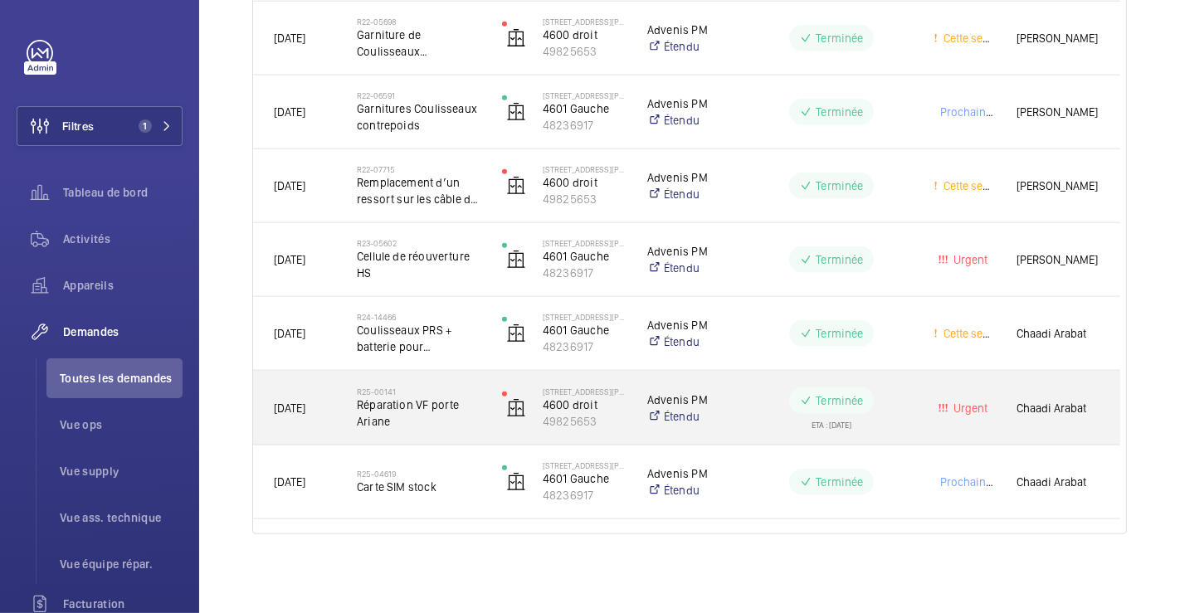
click at [436, 430] on div "R25-00141 Réparation VF porte Ariane" at bounding box center [419, 408] width 124 height 48
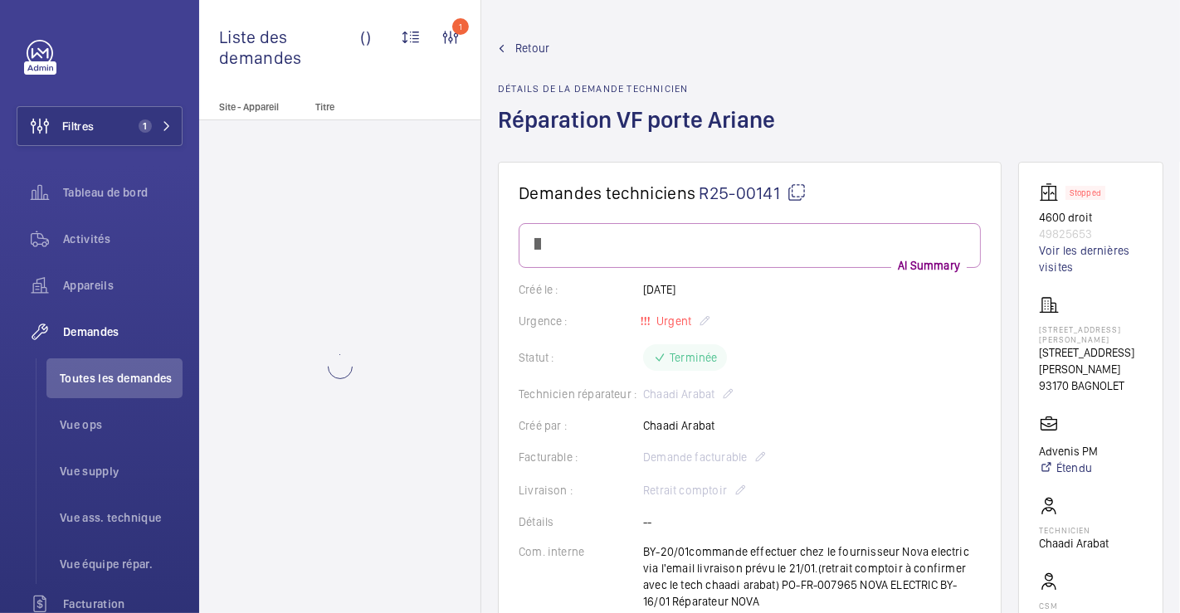
scroll to position [368, 0]
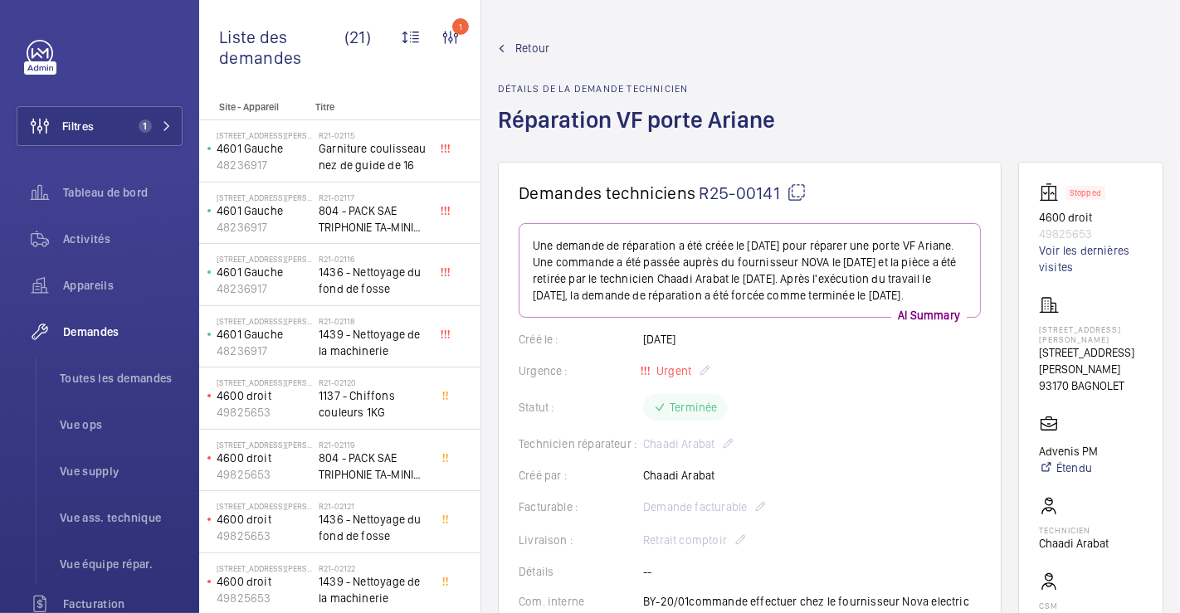
click at [538, 48] on span "Retour" at bounding box center [532, 48] width 34 height 17
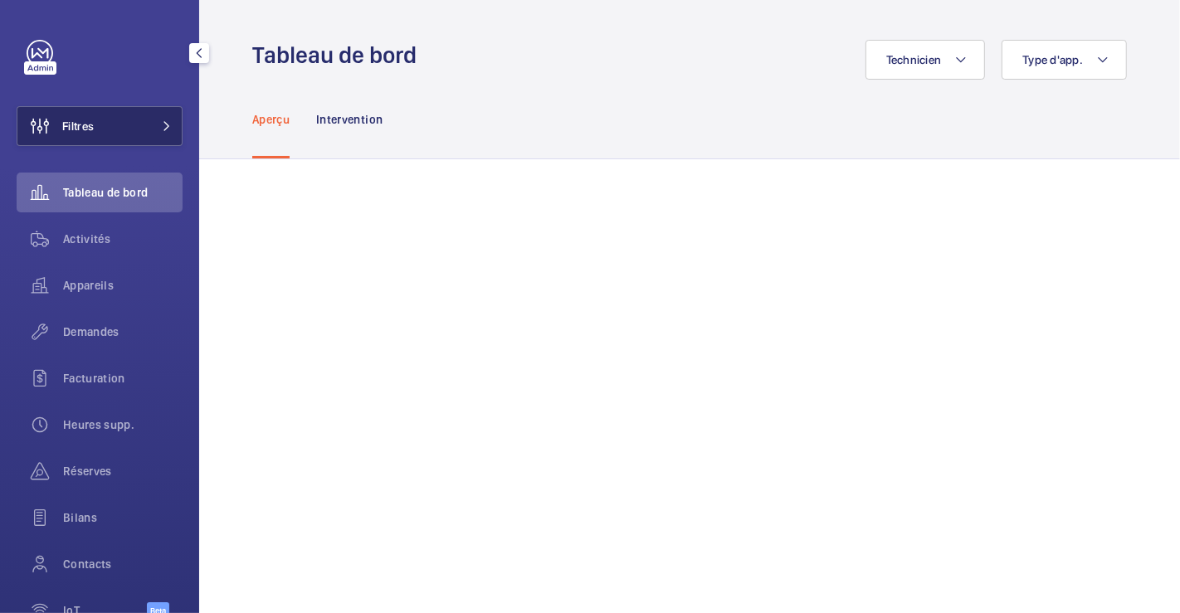
click at [116, 131] on button "Filtres" at bounding box center [100, 126] width 166 height 40
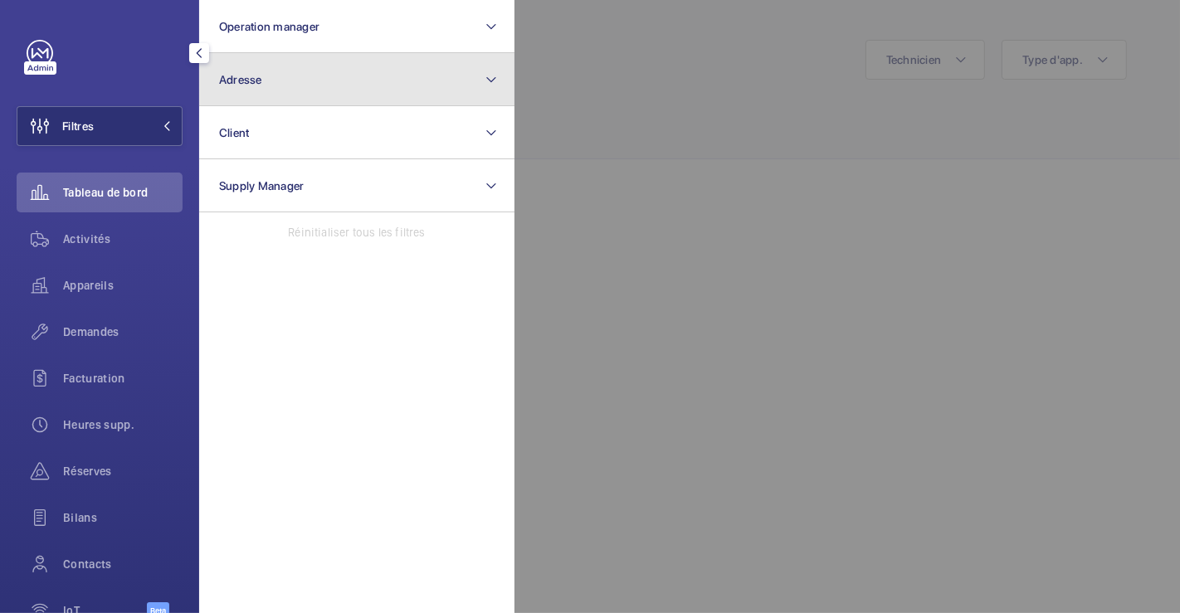
click at [281, 75] on button "Adresse" at bounding box center [356, 79] width 315 height 53
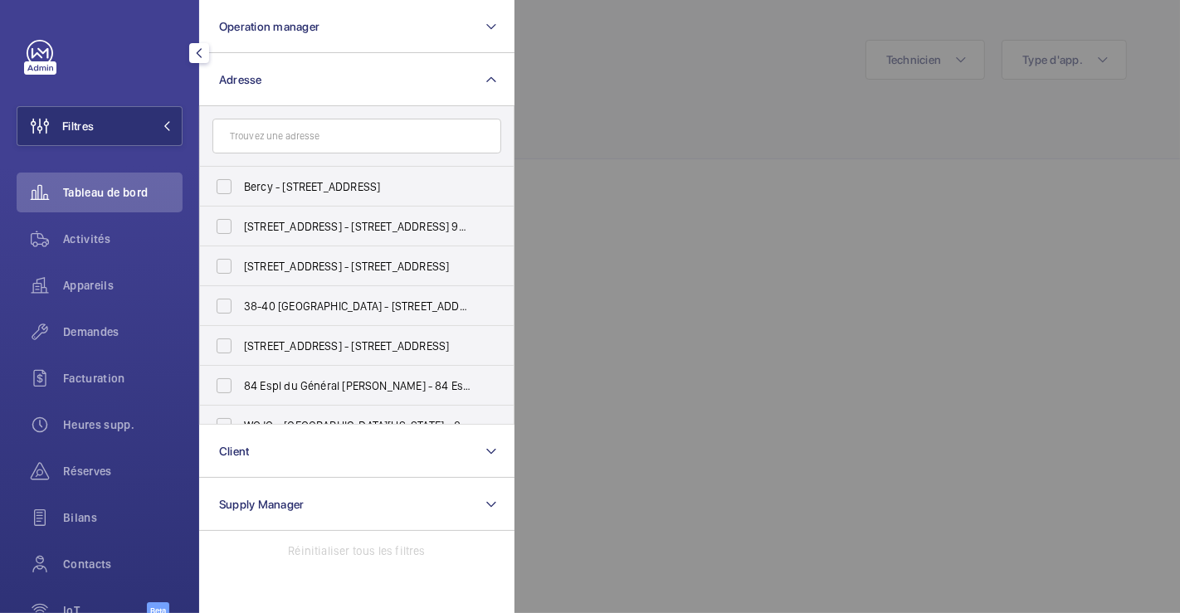
click at [272, 132] on input "text" at bounding box center [356, 136] width 289 height 35
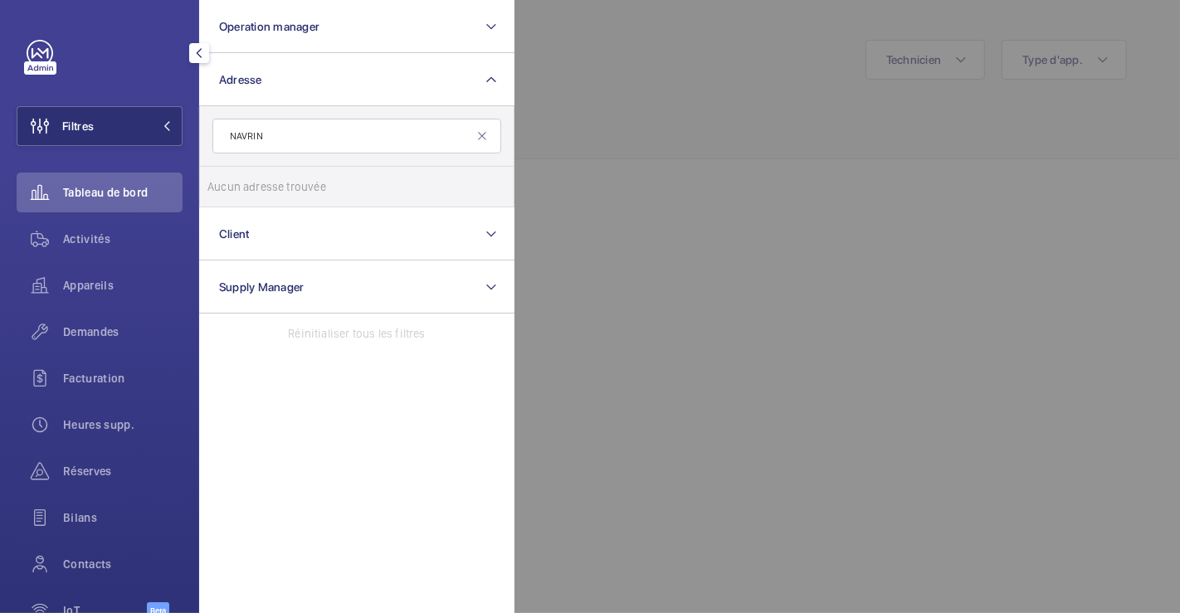
type input "NAVRIN"
drag, startPoint x: 730, startPoint y: 124, endPoint x: 720, endPoint y: 128, distance: 10.5
click at [731, 124] on div at bounding box center [1104, 306] width 1180 height 613
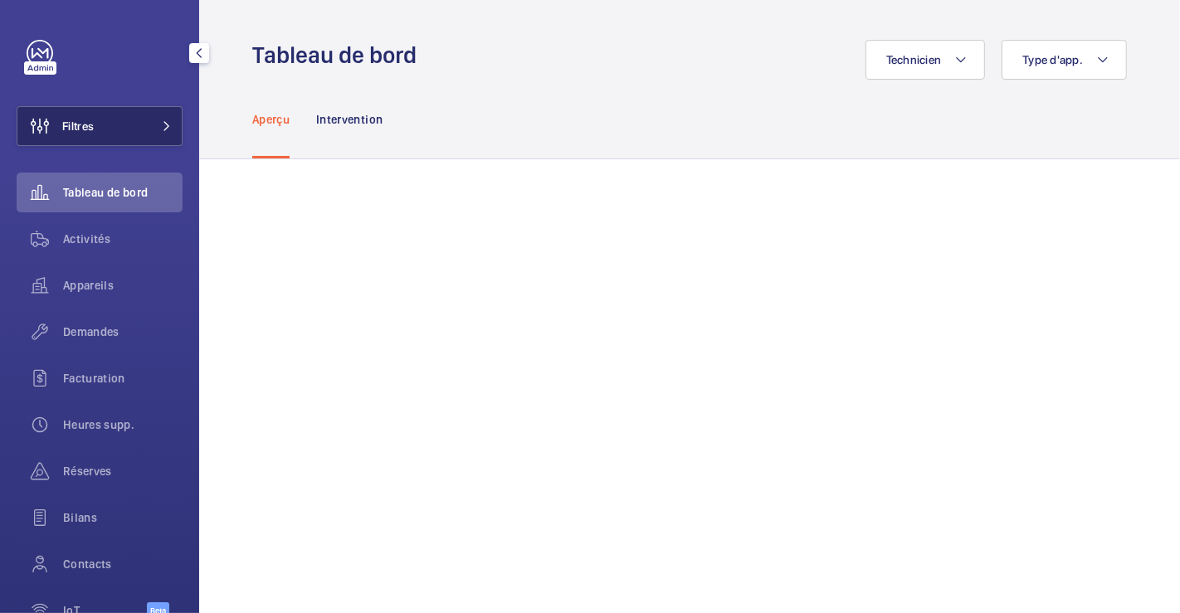
click at [104, 127] on button "Filtres" at bounding box center [100, 126] width 166 height 40
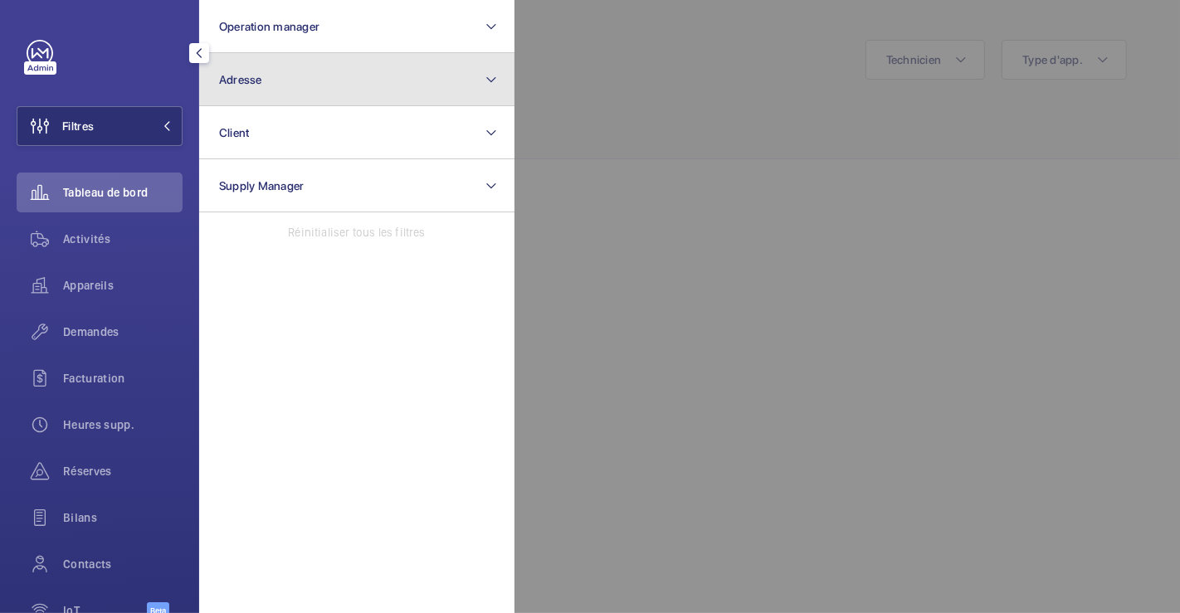
click at [289, 81] on button "Adresse" at bounding box center [356, 79] width 315 height 53
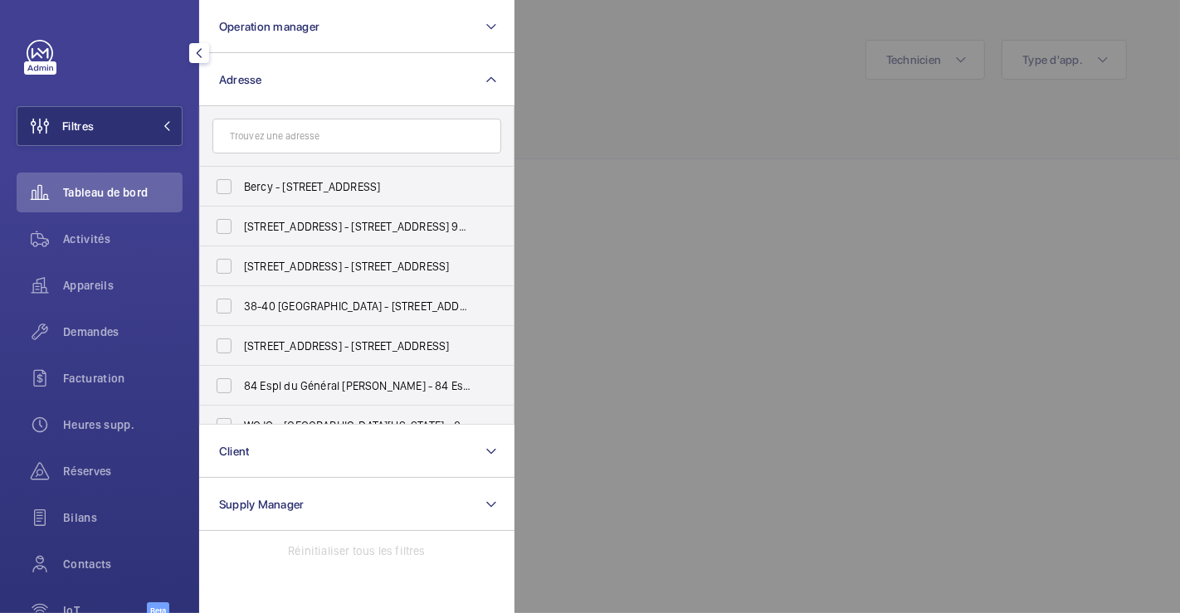
click at [293, 134] on input "text" at bounding box center [356, 136] width 289 height 35
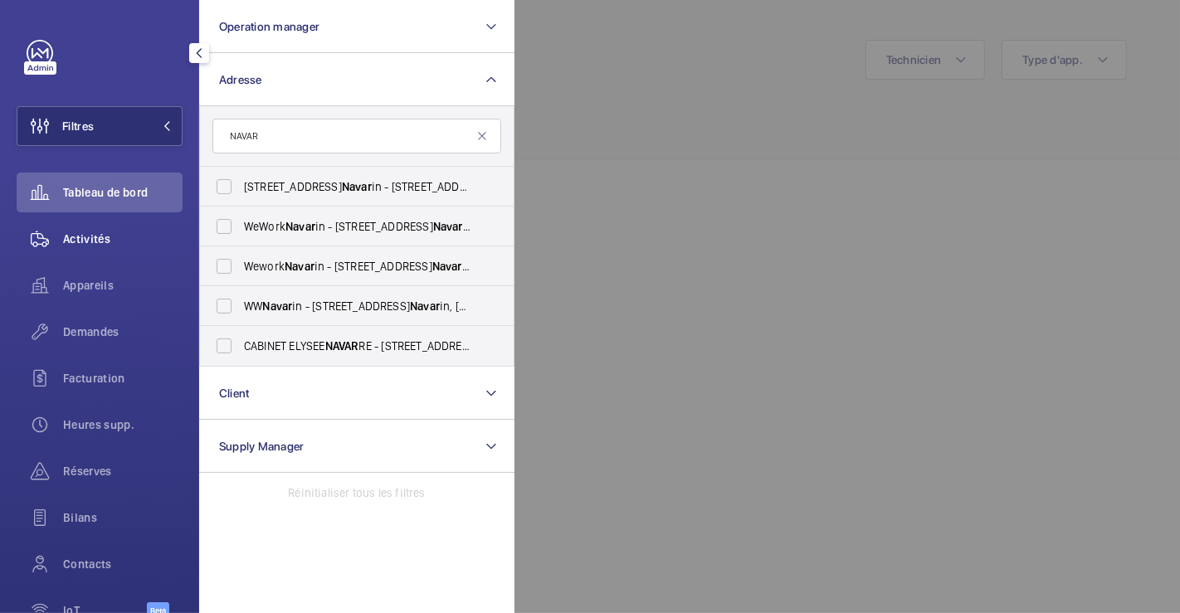
type input "NAVAR"
click at [114, 242] on span "Activités" at bounding box center [122, 239] width 119 height 17
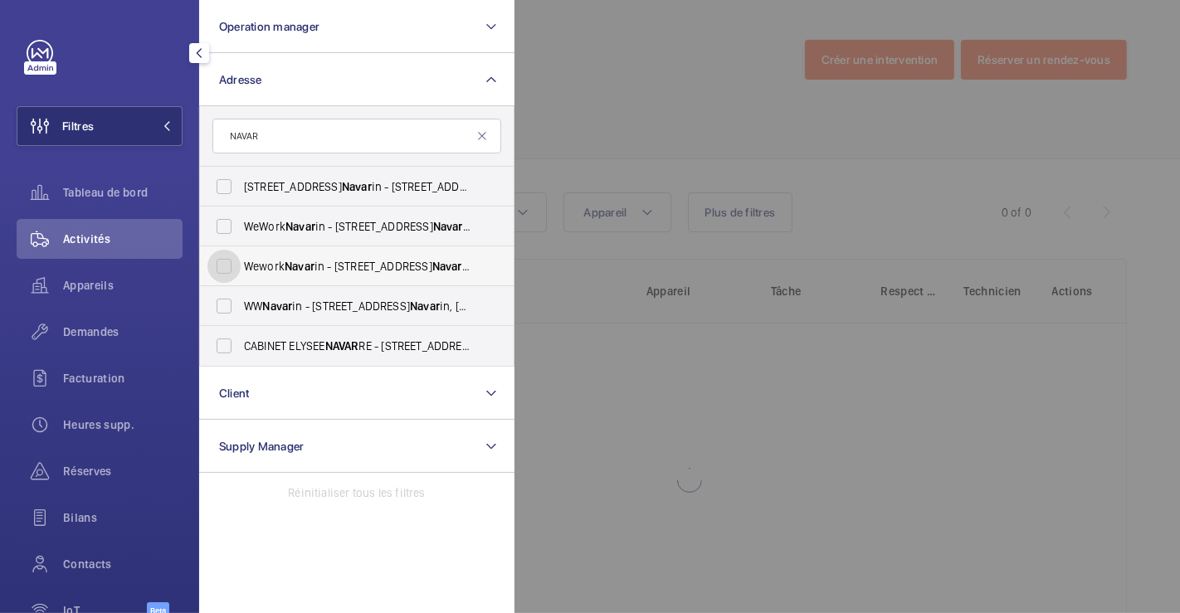
click at [220, 263] on input "Wework Navar in - 18 Rue de Navar in, PARIS 75009" at bounding box center [223, 266] width 33 height 33
checkbox input "true"
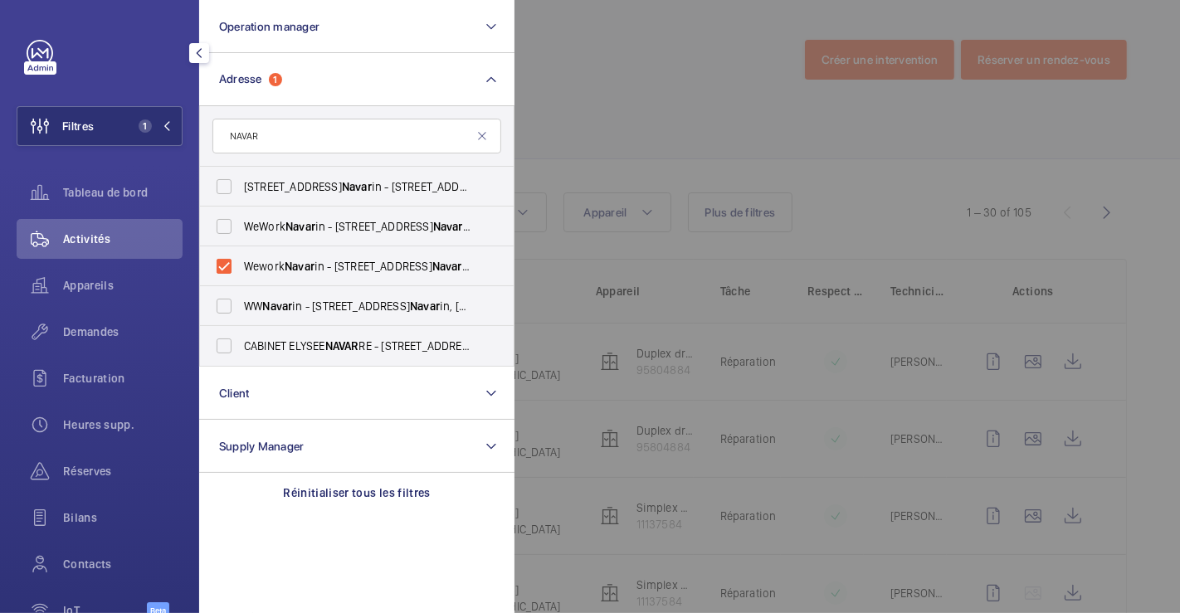
click at [632, 141] on div at bounding box center [1104, 306] width 1180 height 613
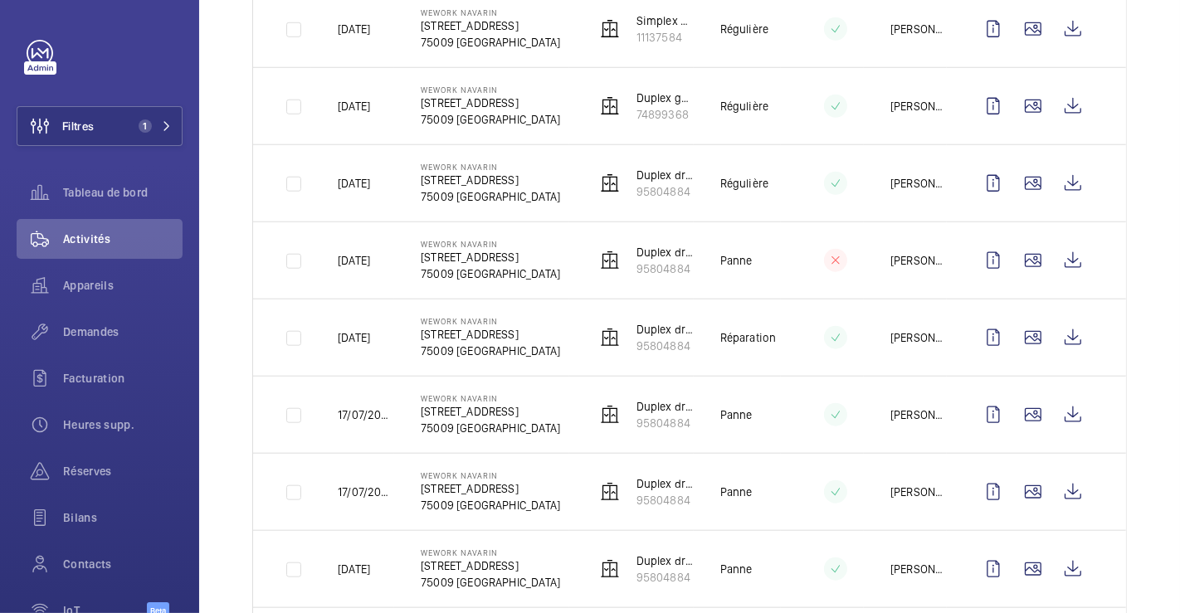
scroll to position [1106, 0]
click at [103, 285] on span "Appareils" at bounding box center [122, 285] width 119 height 17
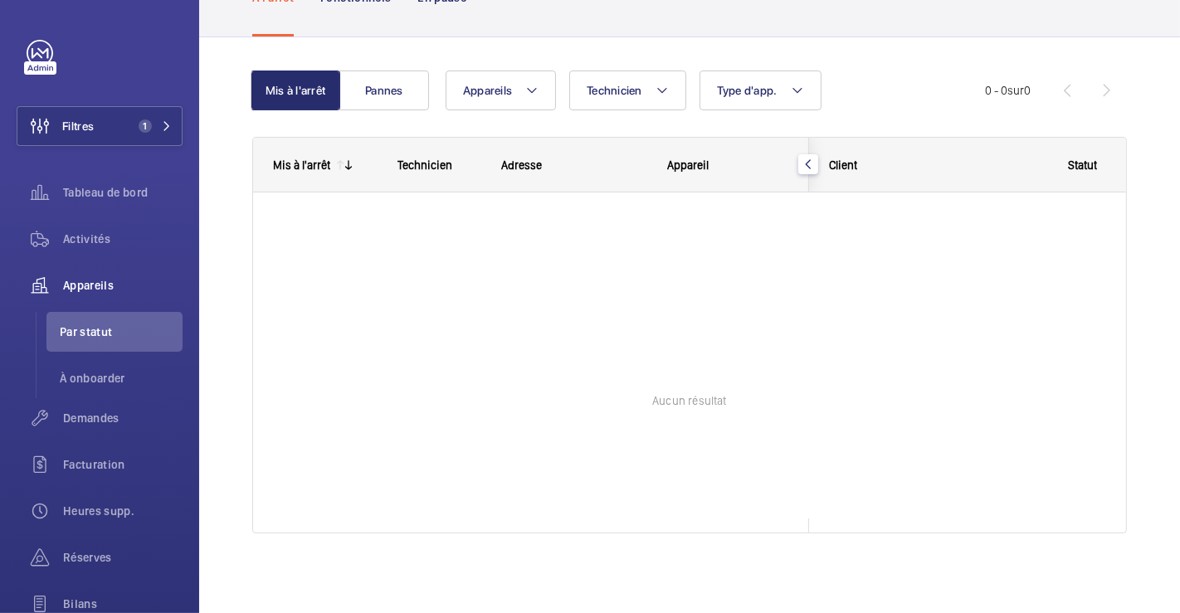
scroll to position [112, 0]
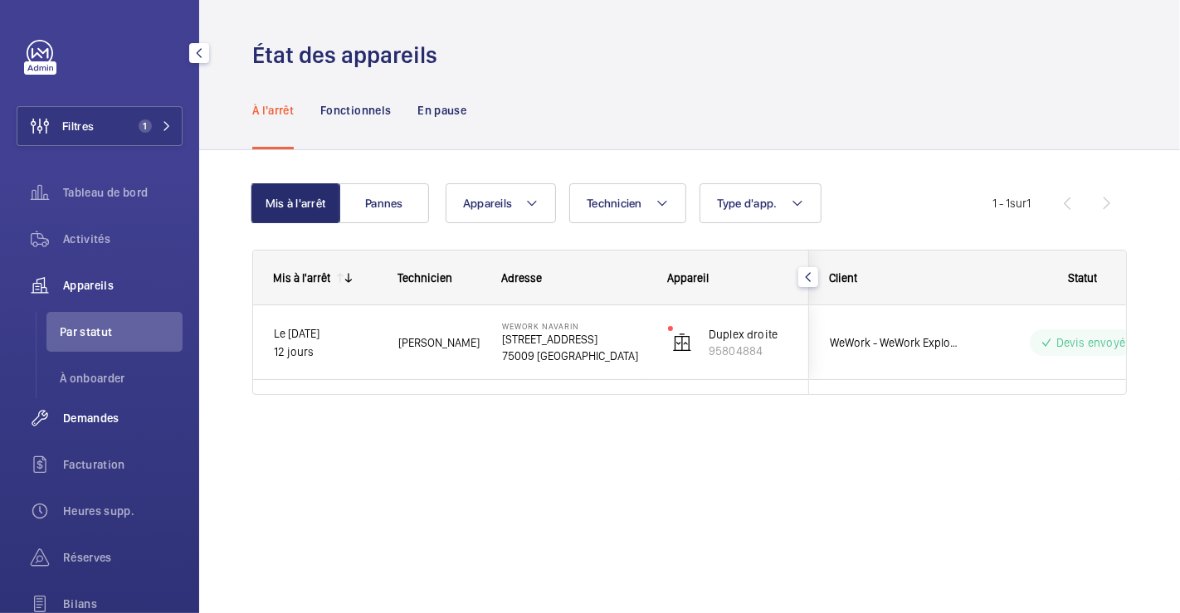
click at [95, 413] on span "Demandes" at bounding box center [122, 418] width 119 height 17
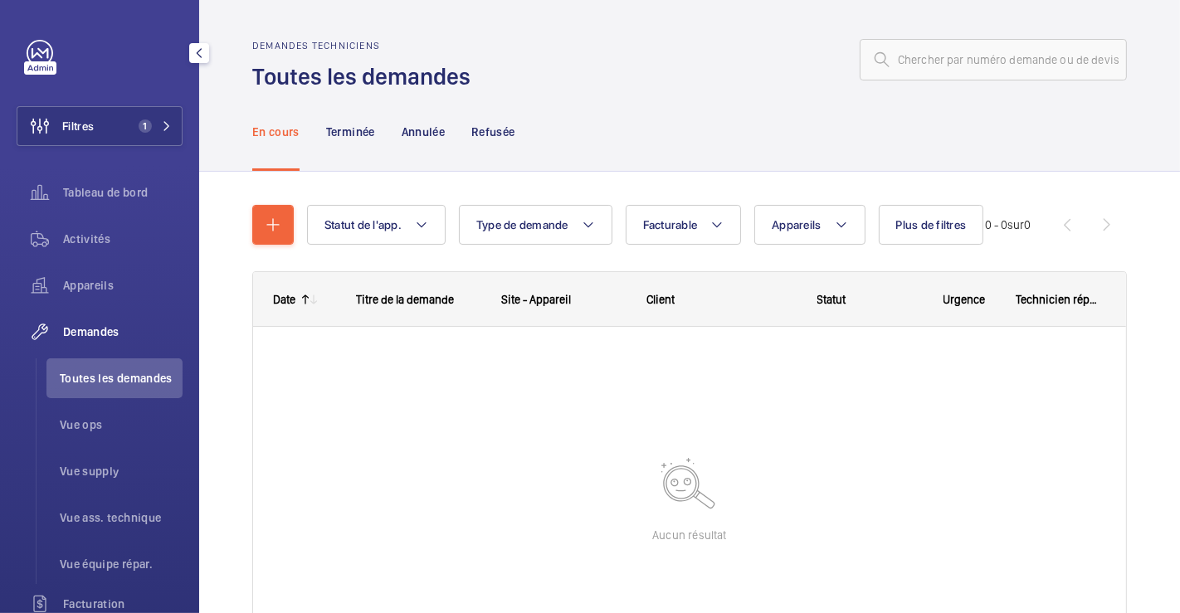
scroll to position [134, 0]
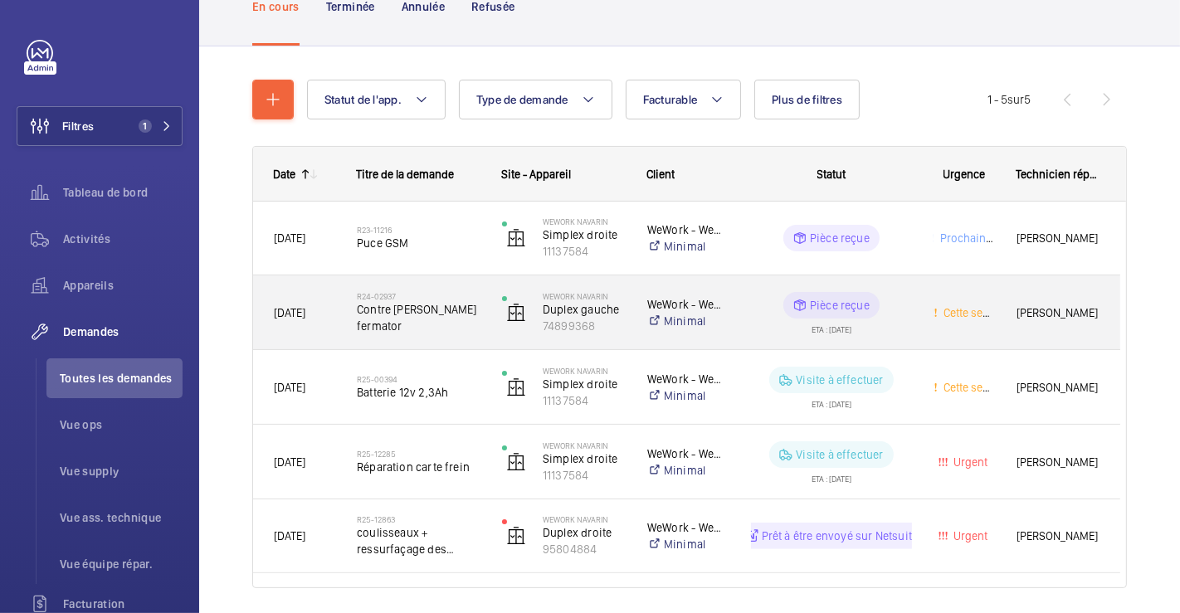
scroll to position [179, 0]
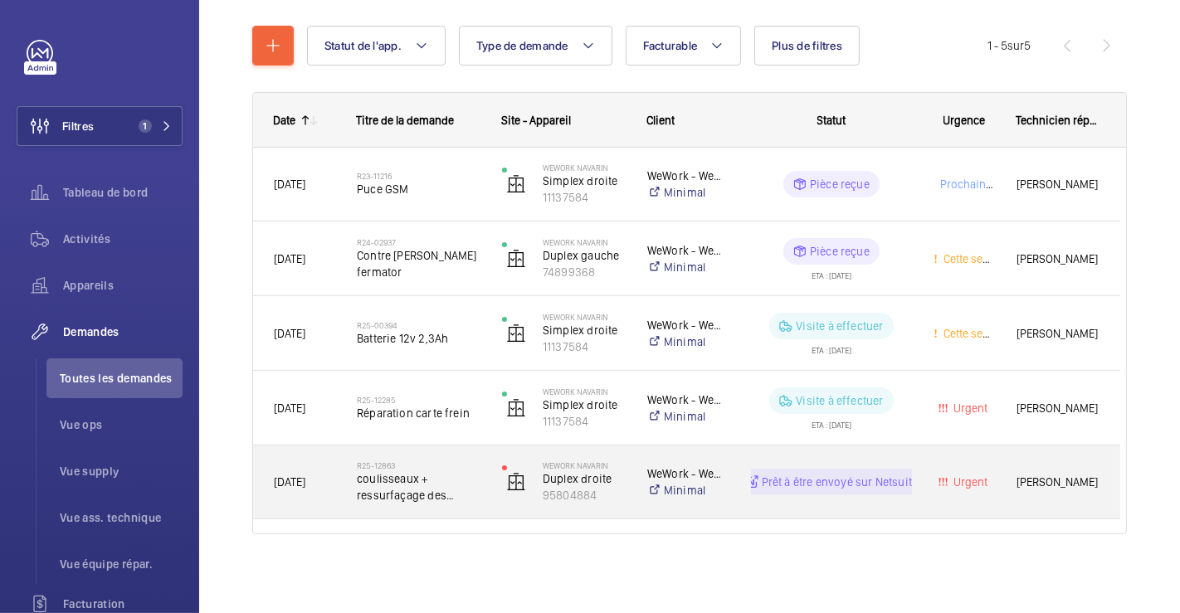
click at [467, 455] on div "R25-12863 coulisseaux + ressurfaçage des guides" at bounding box center [409, 482] width 144 height 75
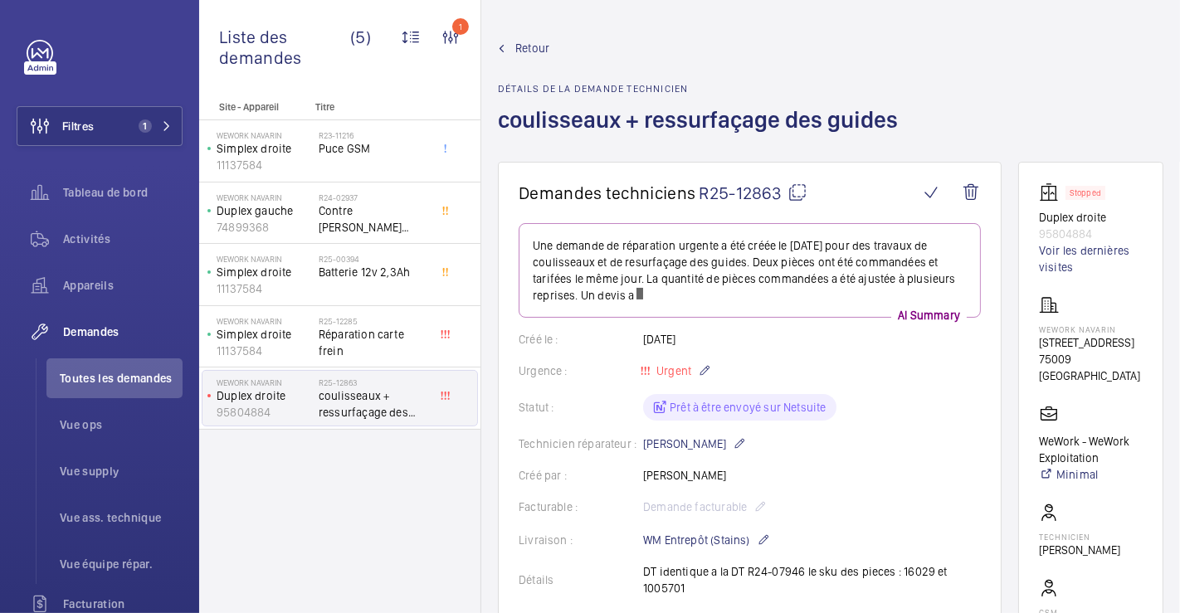
click at [794, 187] on mat-icon at bounding box center [797, 193] width 20 height 20
click at [529, 46] on span "Retour" at bounding box center [532, 48] width 34 height 17
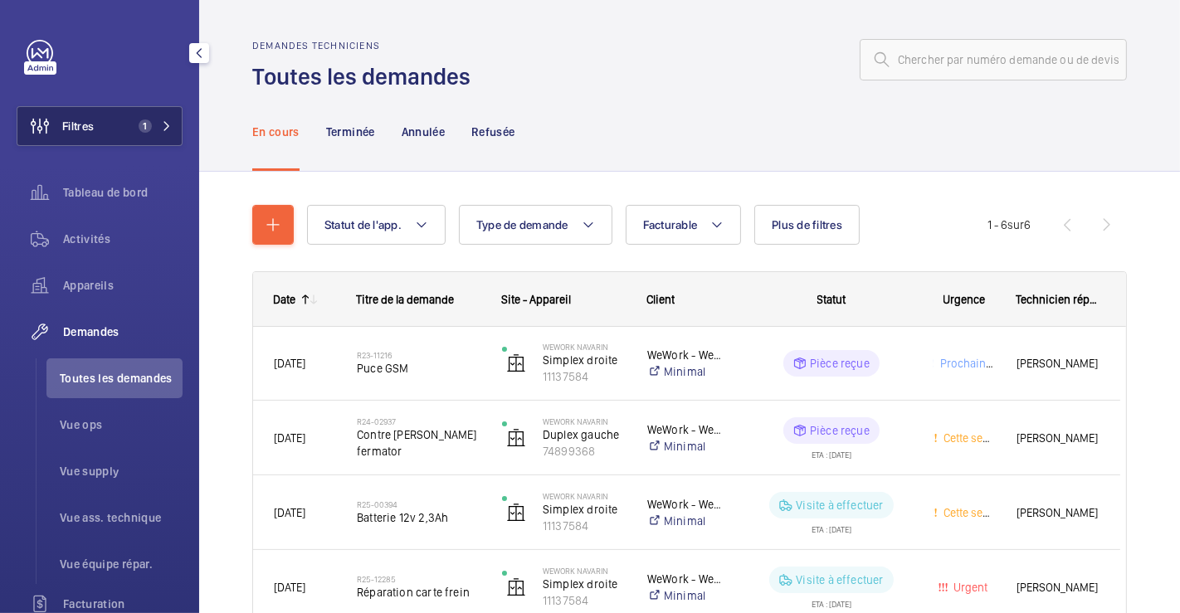
click at [111, 119] on button "Filtres 1" at bounding box center [100, 126] width 166 height 40
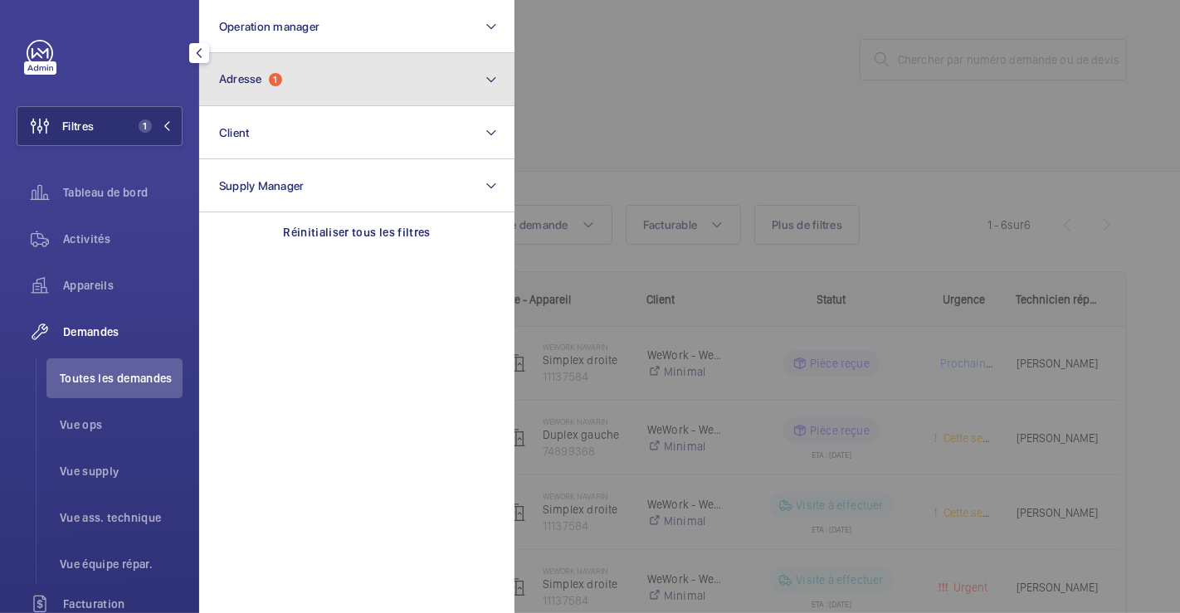
click at [340, 91] on button "Adresse 1" at bounding box center [356, 79] width 315 height 53
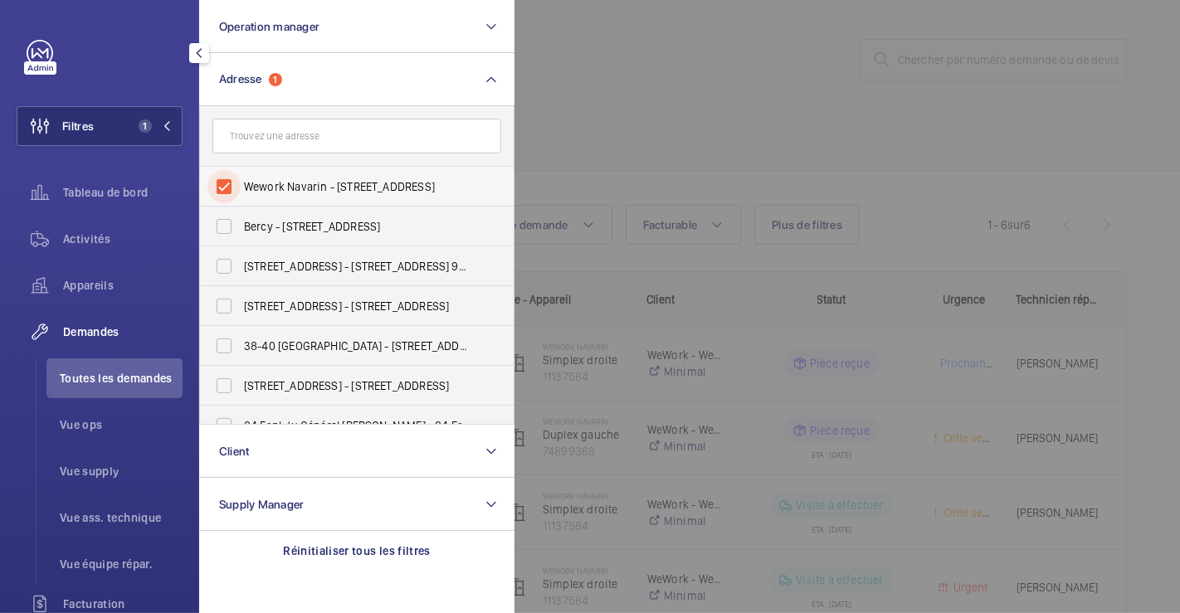
click at [228, 183] on input "Wework Navarin - [STREET_ADDRESS]" at bounding box center [223, 186] width 33 height 33
checkbox input "false"
click at [616, 105] on div at bounding box center [1104, 306] width 1180 height 613
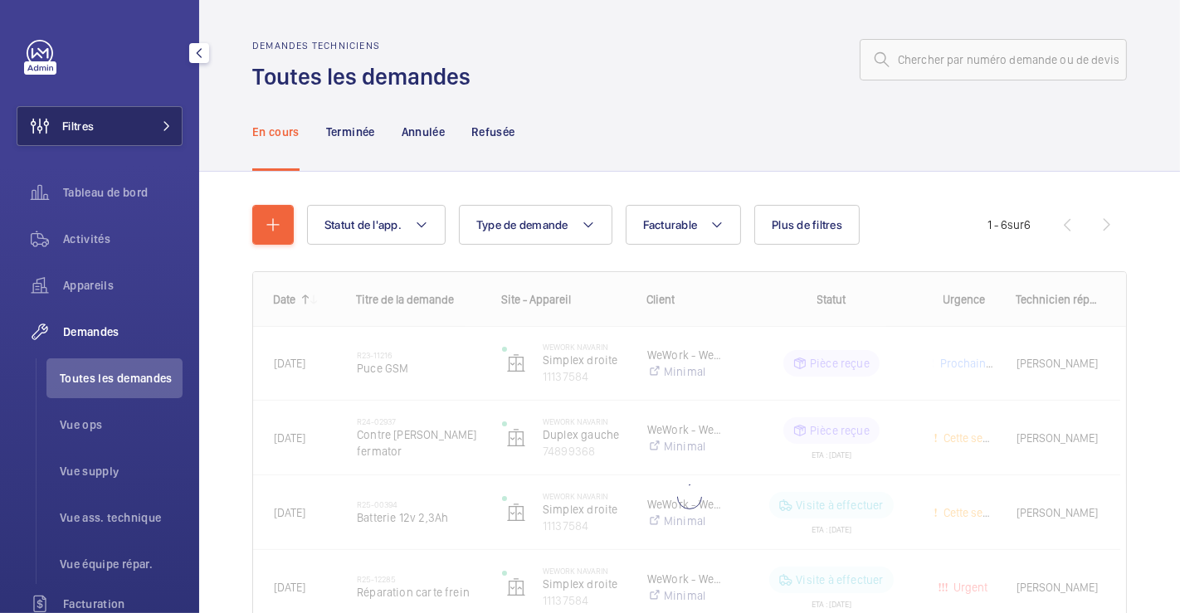
click at [138, 122] on button "Filtres" at bounding box center [100, 126] width 166 height 40
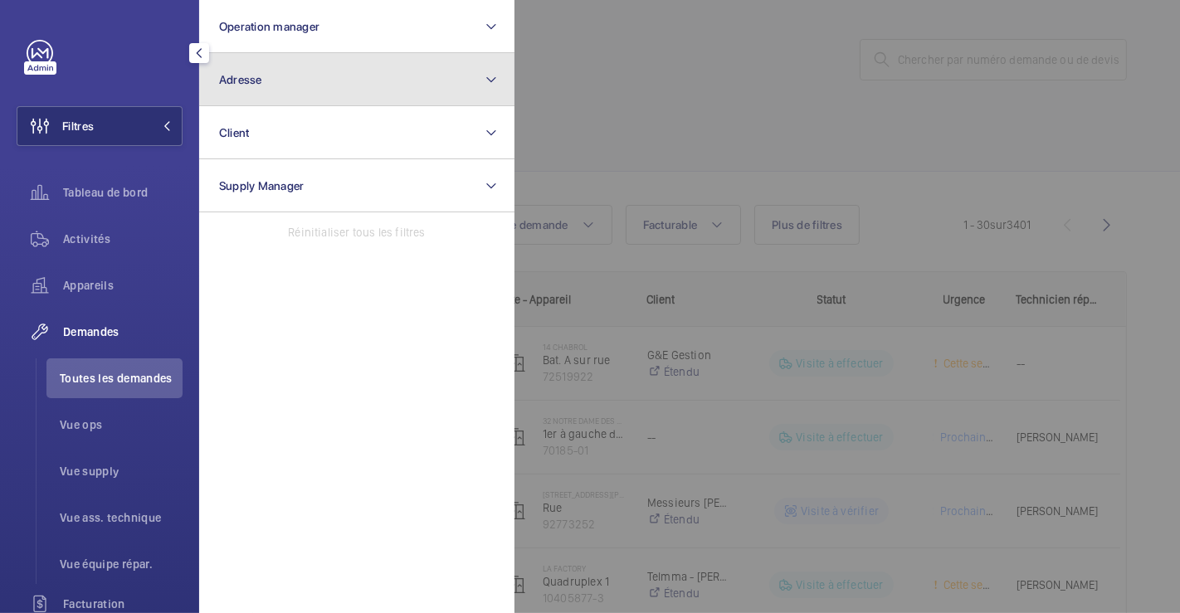
click at [305, 75] on button "Adresse" at bounding box center [356, 79] width 315 height 53
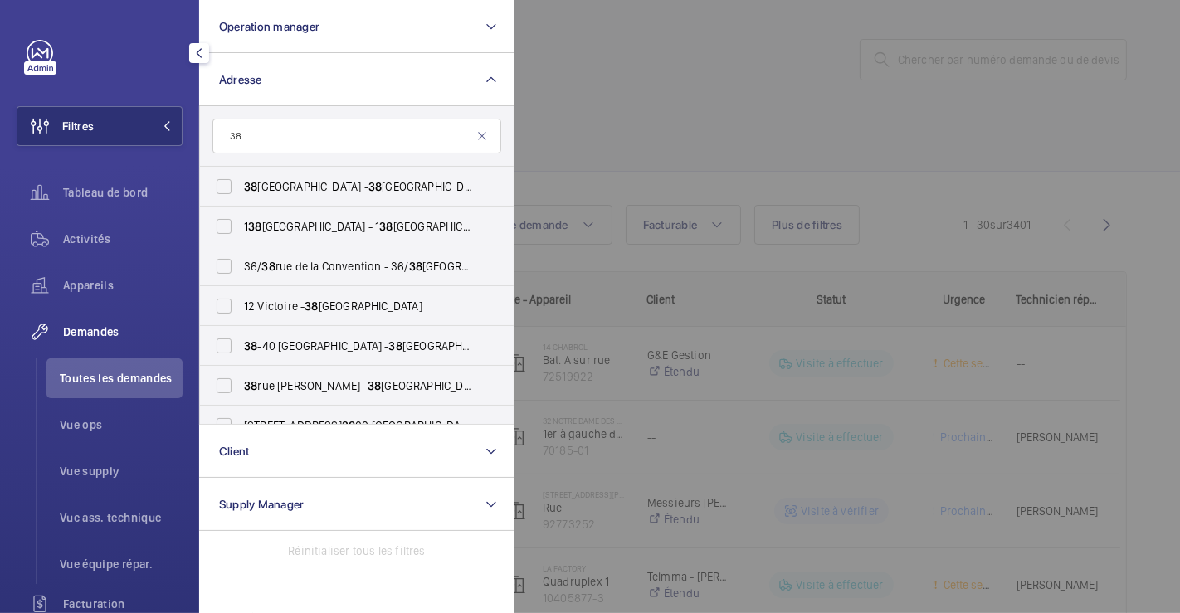
type input "3"
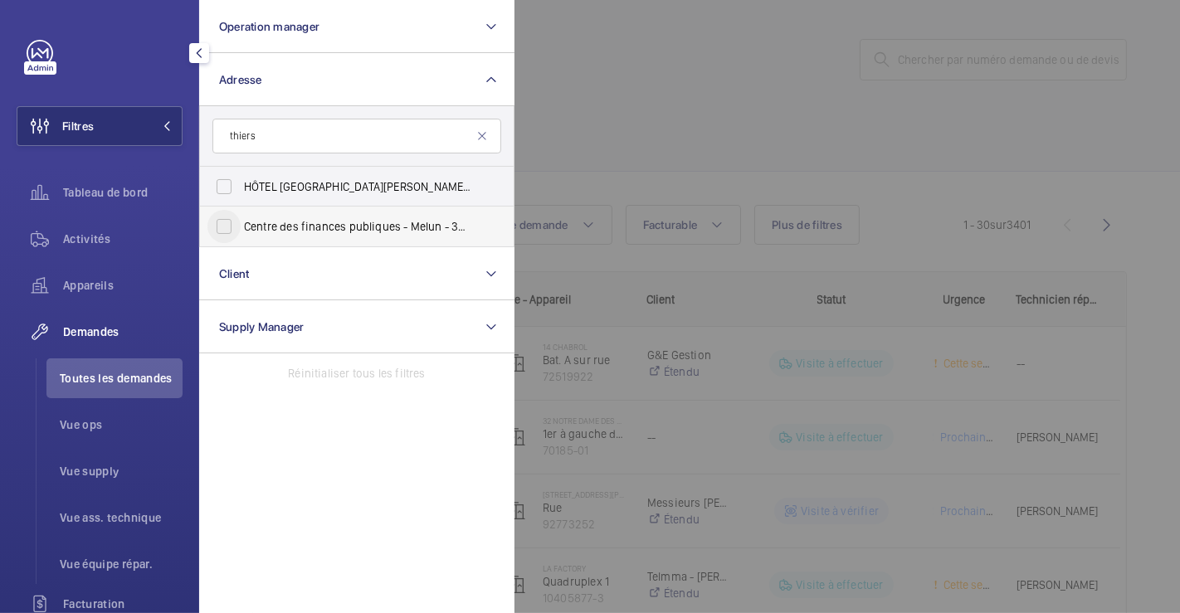
type input "thiers"
click at [217, 227] on input "Centre des finances publiques - Melun - 38 Av. Thiers , MELUN 77000" at bounding box center [223, 226] width 33 height 33
checkbox input "true"
click at [660, 131] on div at bounding box center [1104, 306] width 1180 height 613
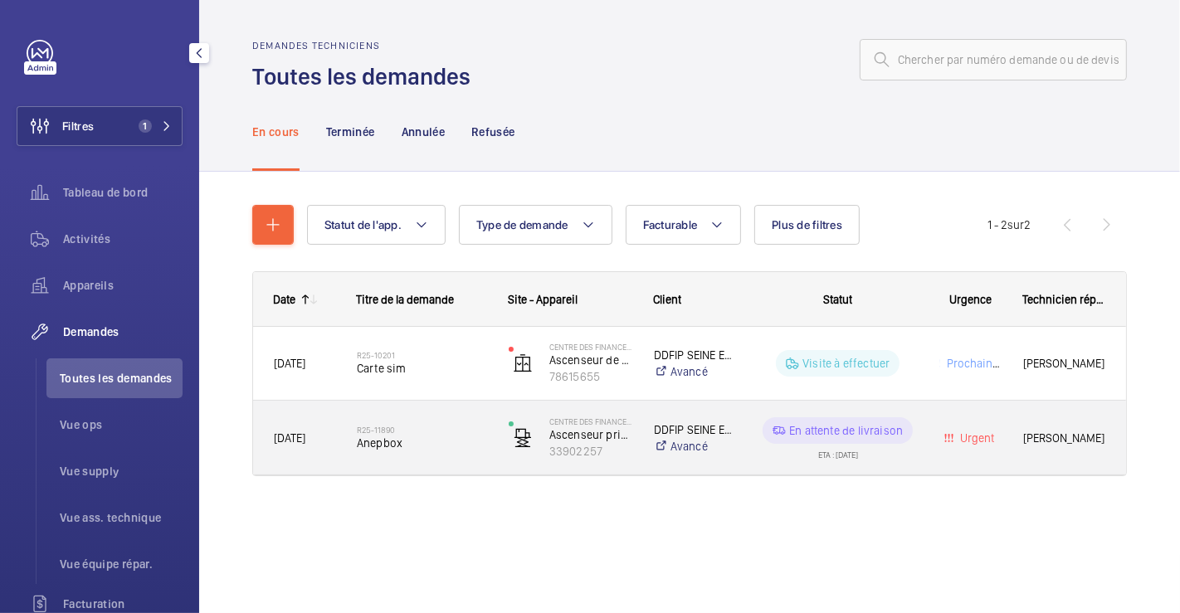
click at [460, 406] on div "R25-11890 Anepbox" at bounding box center [412, 438] width 150 height 75
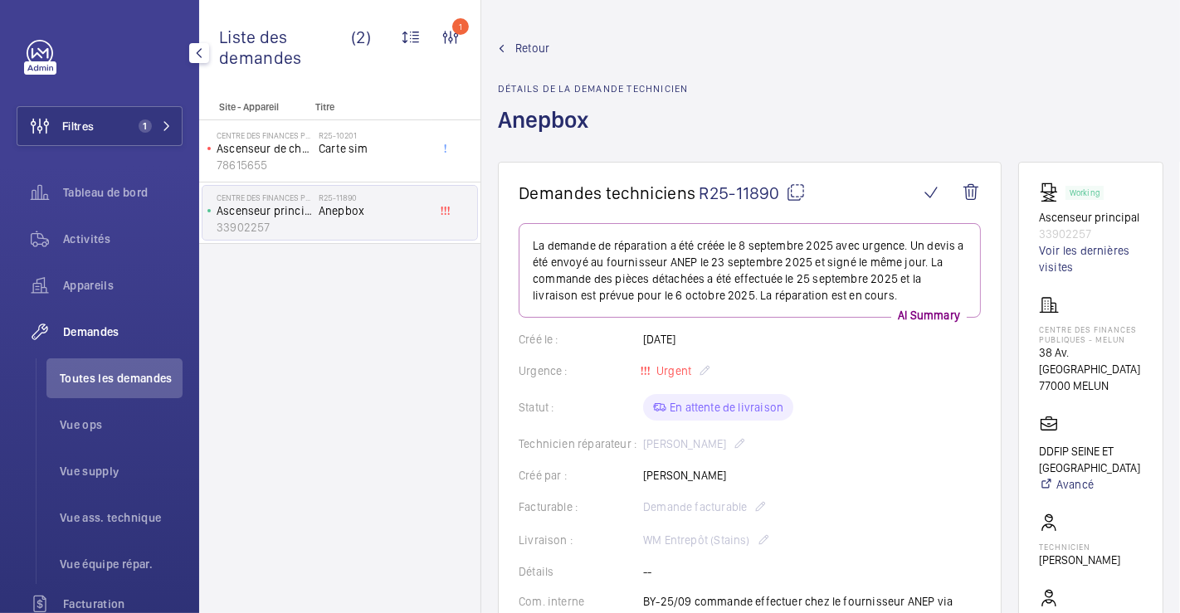
click at [534, 47] on span "Retour" at bounding box center [532, 48] width 34 height 17
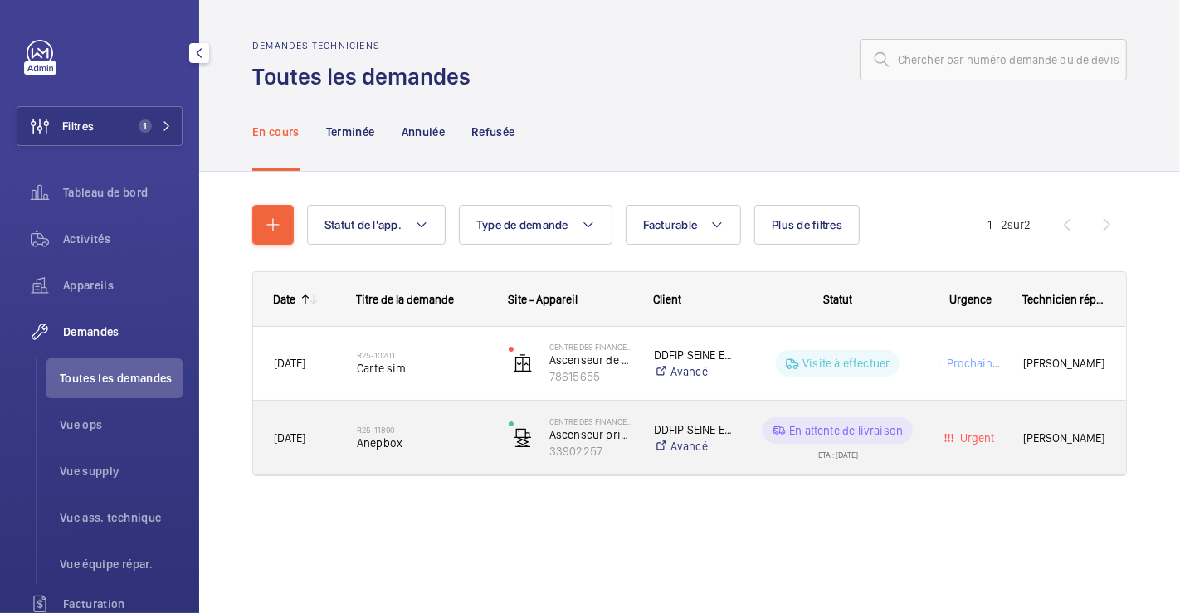
click at [455, 408] on div "R25-11890 Anepbox" at bounding box center [412, 438] width 150 height 75
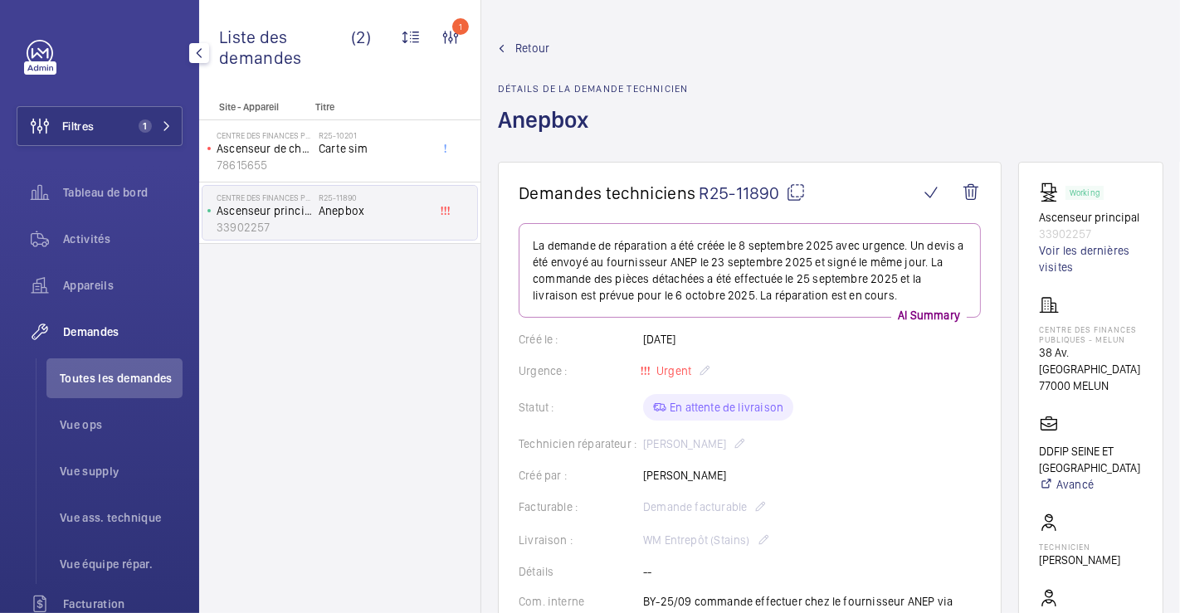
click at [547, 43] on span "Retour" at bounding box center [532, 48] width 34 height 17
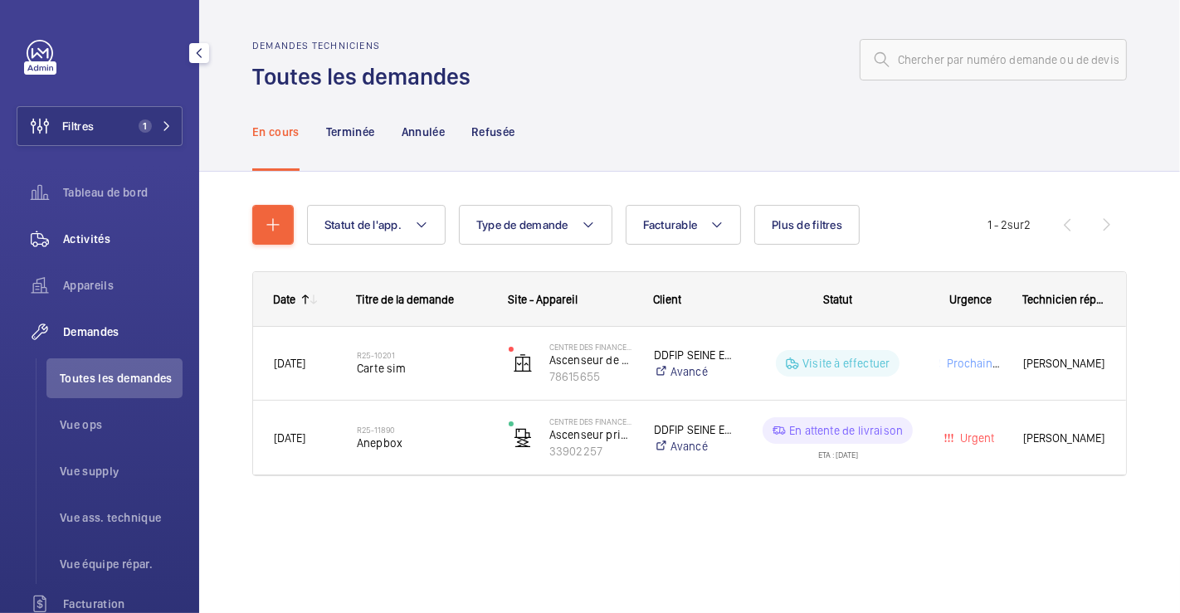
click at [76, 237] on span "Activités" at bounding box center [122, 239] width 119 height 17
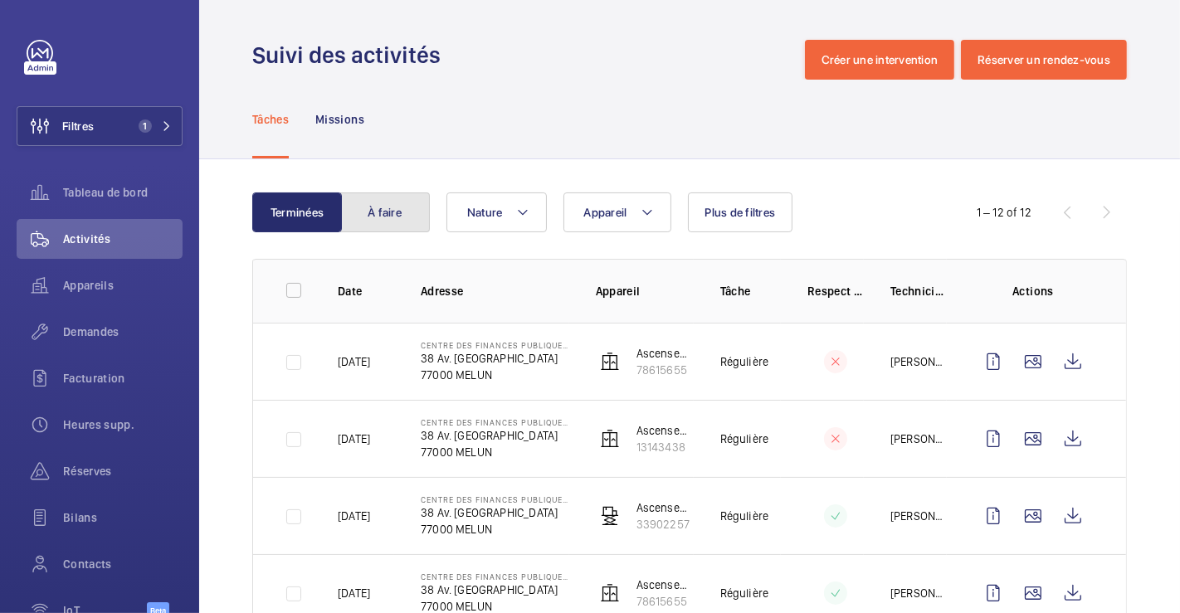
click at [398, 214] on button "À faire" at bounding box center [385, 212] width 90 height 40
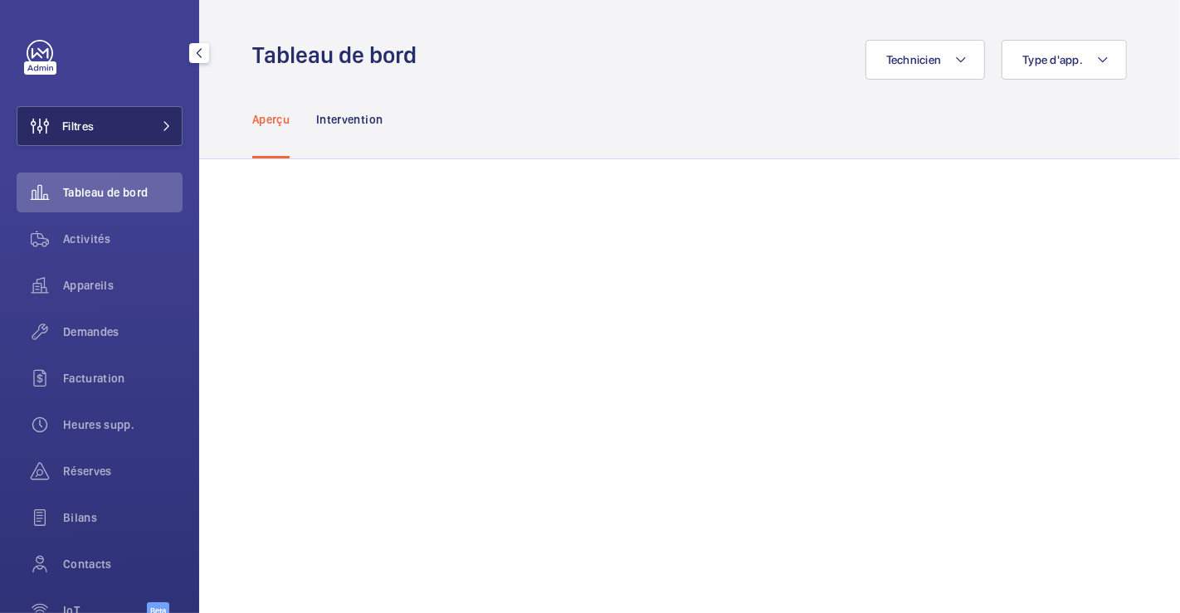
click at [100, 126] on button "Filtres" at bounding box center [100, 126] width 166 height 40
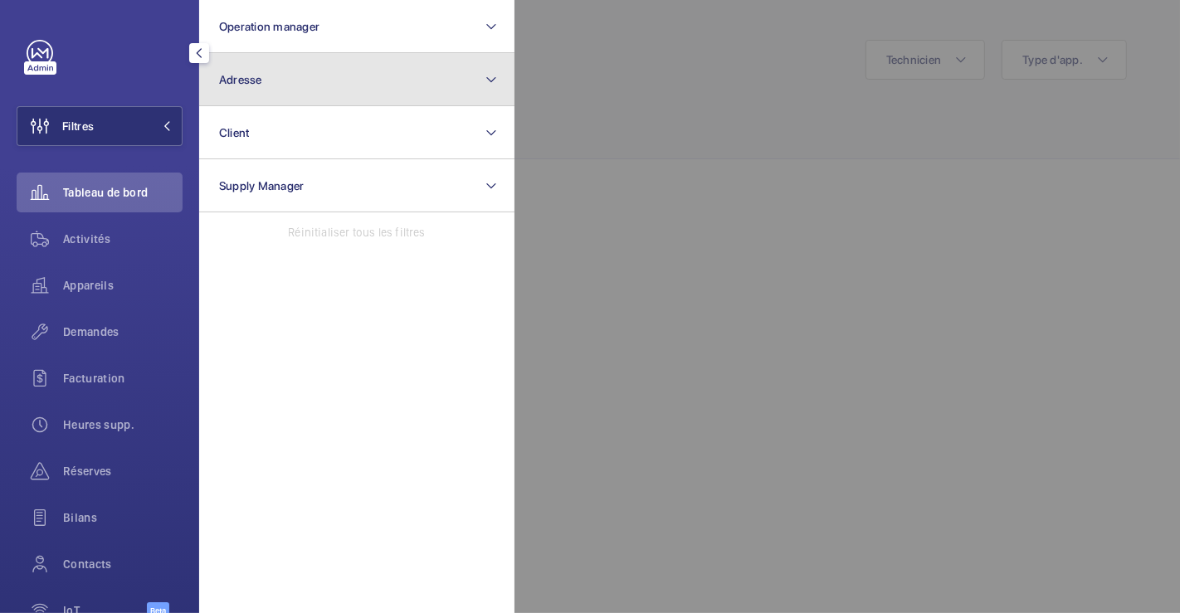
click at [277, 84] on button "Adresse" at bounding box center [356, 79] width 315 height 53
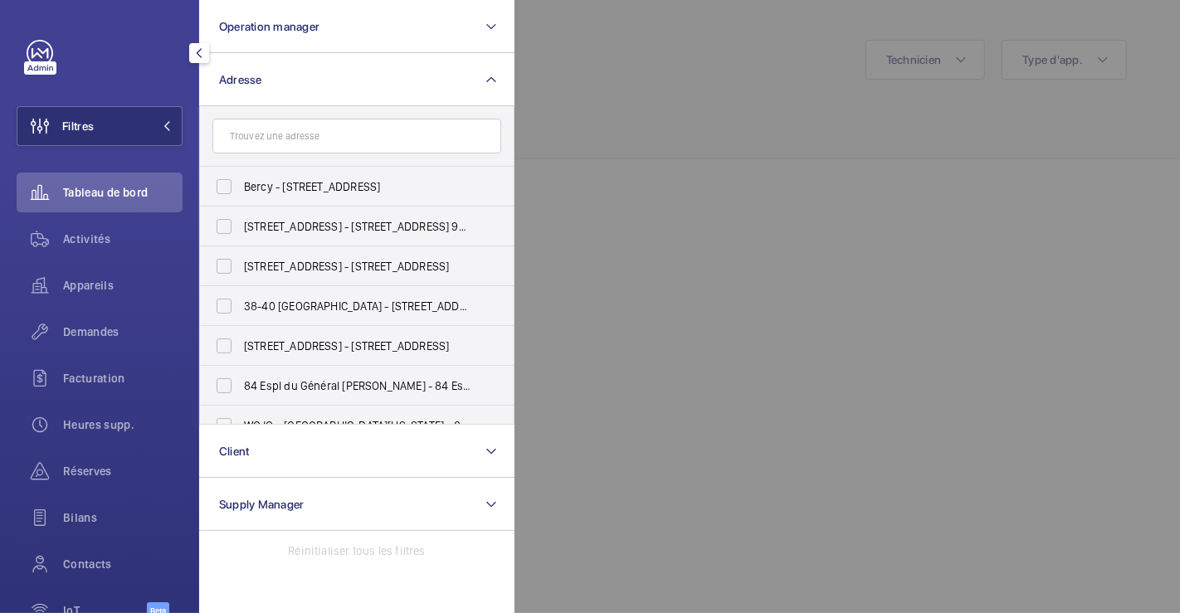
click at [285, 134] on input "text" at bounding box center [356, 136] width 289 height 35
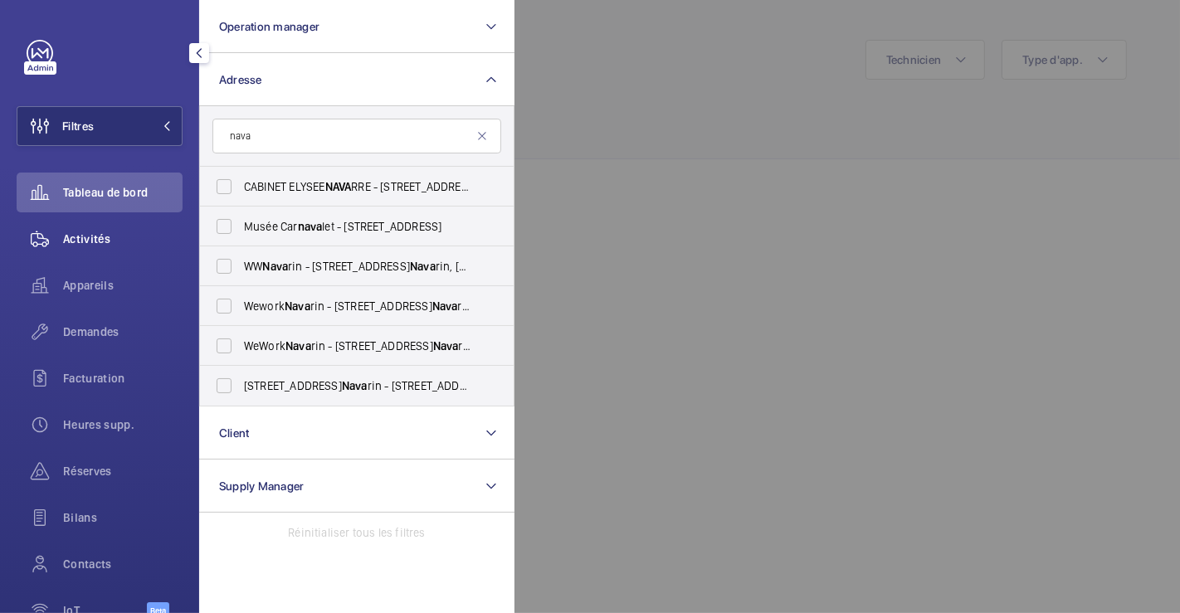
type input "nava"
click at [118, 238] on span "Activités" at bounding box center [122, 239] width 119 height 17
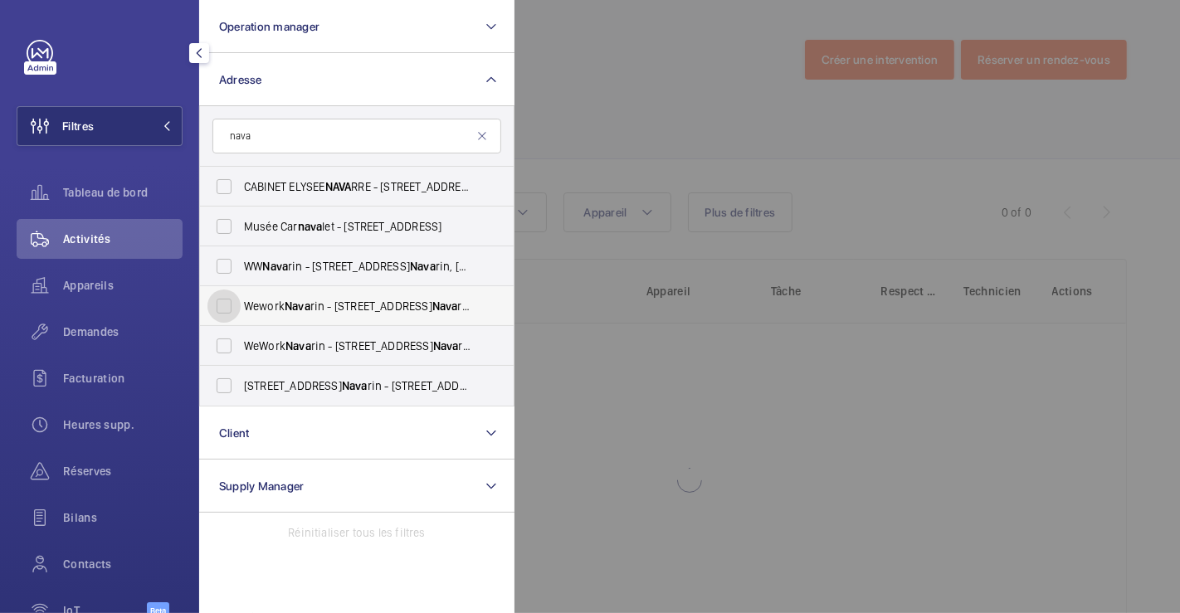
click at [221, 308] on input "Wework Nava rin - [STREET_ADDRESS]" at bounding box center [223, 306] width 33 height 33
checkbox input "true"
click at [619, 102] on div at bounding box center [1104, 306] width 1180 height 613
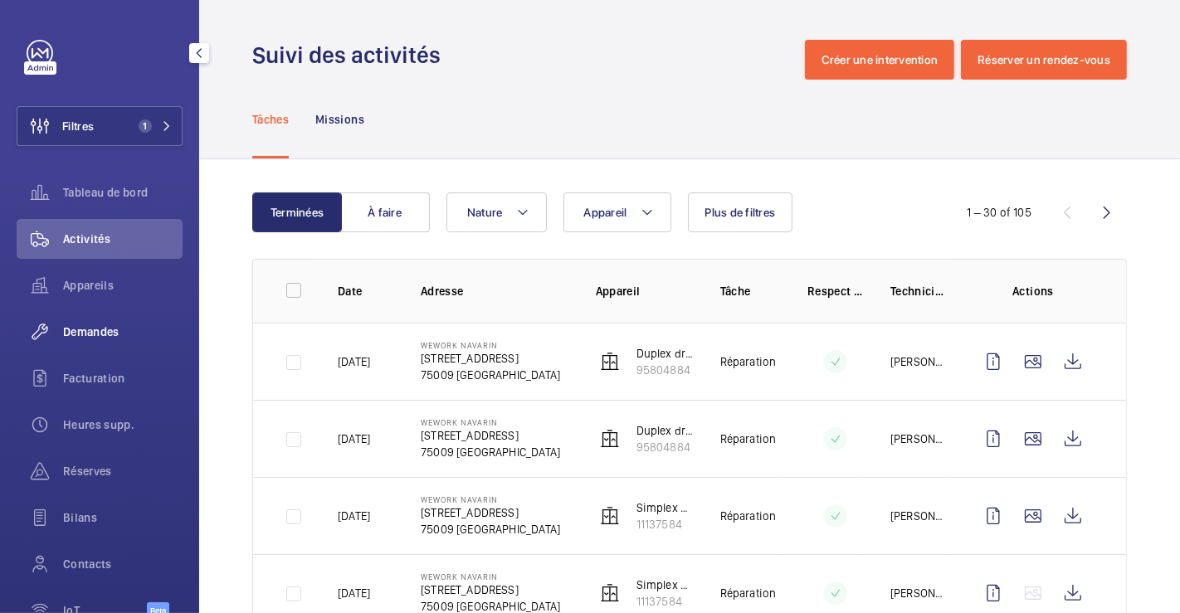
click at [114, 333] on span "Demandes" at bounding box center [122, 332] width 119 height 17
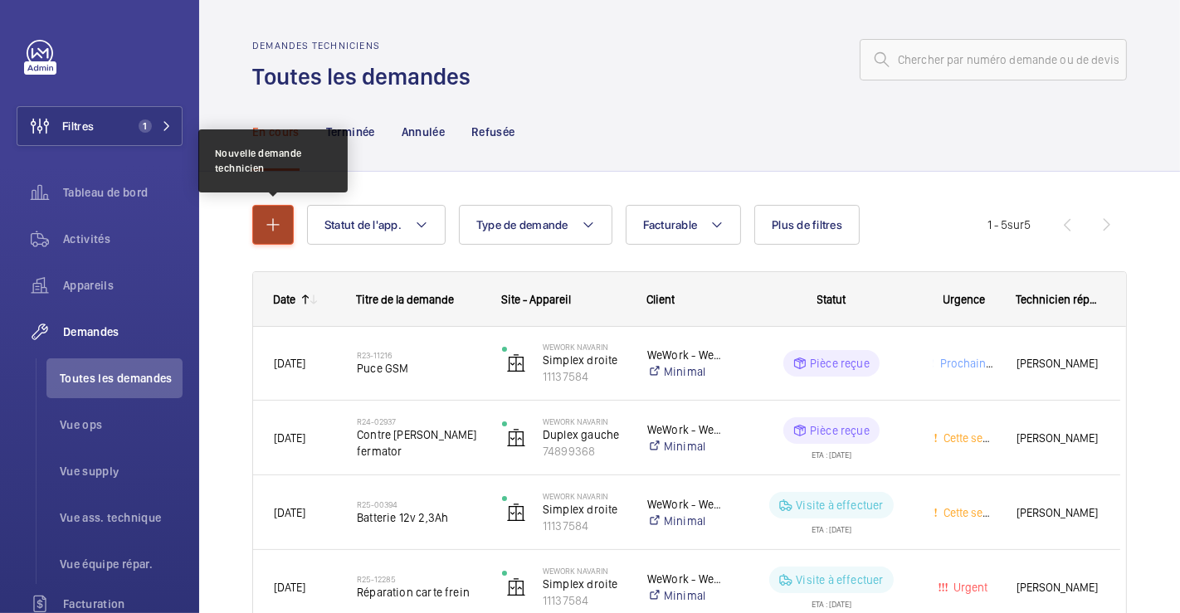
click at [284, 226] on button "button" at bounding box center [272, 225] width 41 height 40
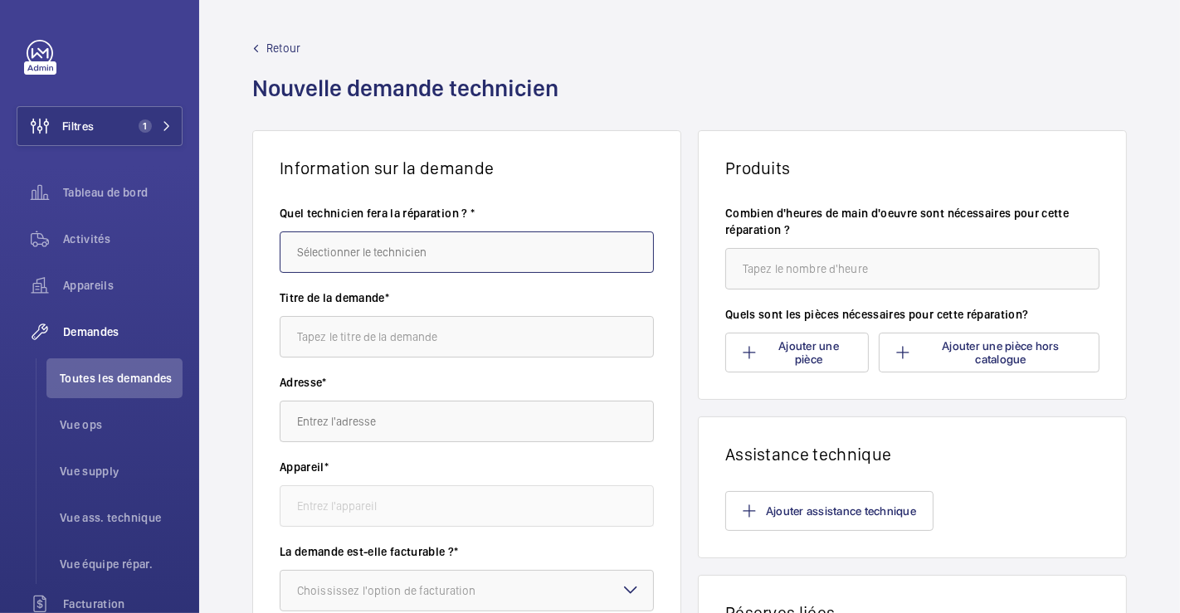
click at [374, 250] on input "text" at bounding box center [467, 251] width 374 height 41
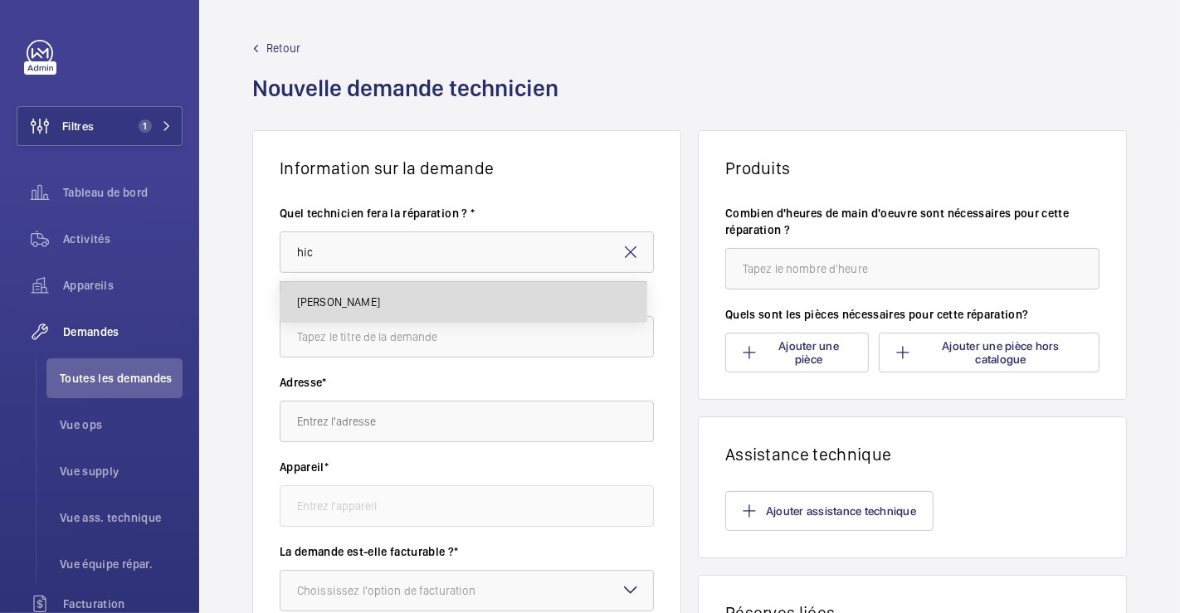
click at [424, 305] on mat-option "[PERSON_NAME]" at bounding box center [463, 302] width 366 height 40
type input "[PERSON_NAME]"
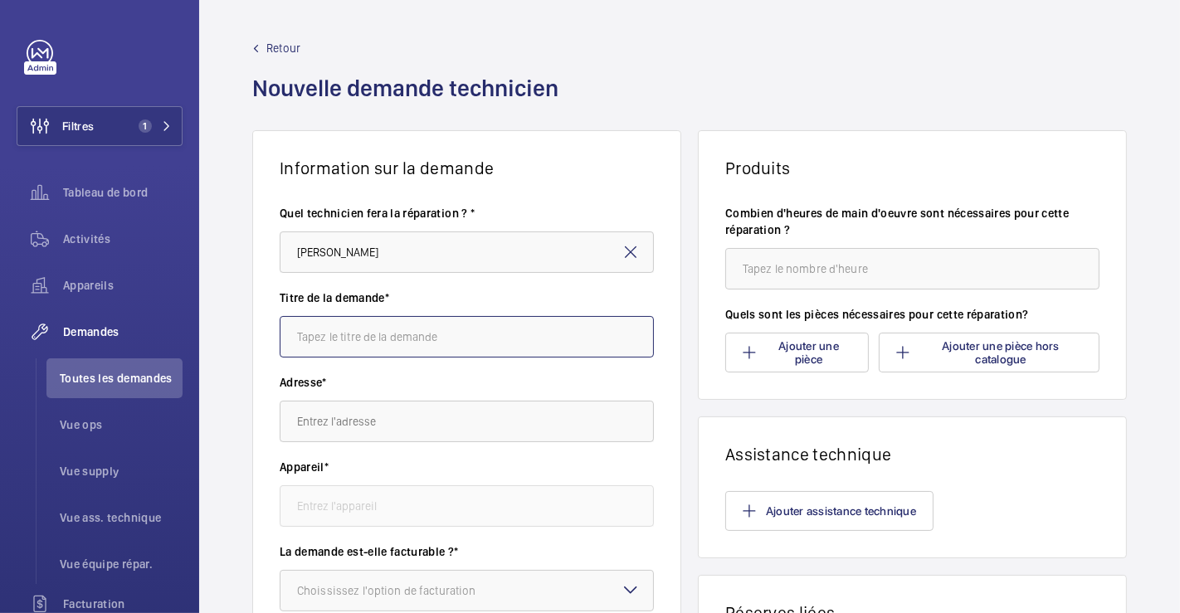
click at [417, 342] on input "text" at bounding box center [467, 336] width 374 height 41
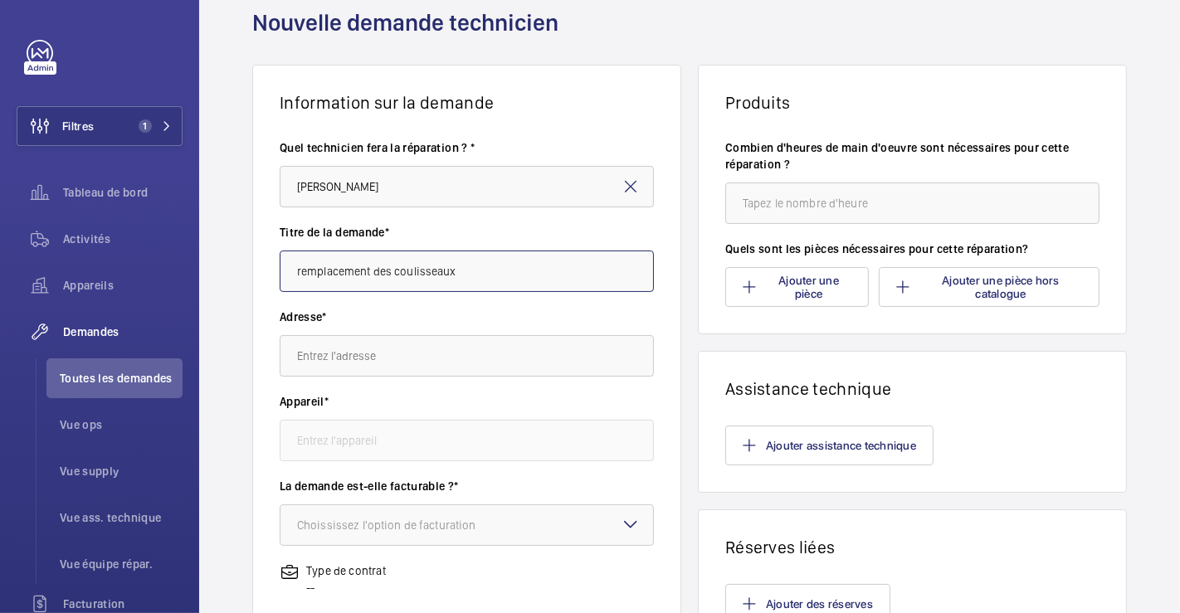
scroll to position [92, 0]
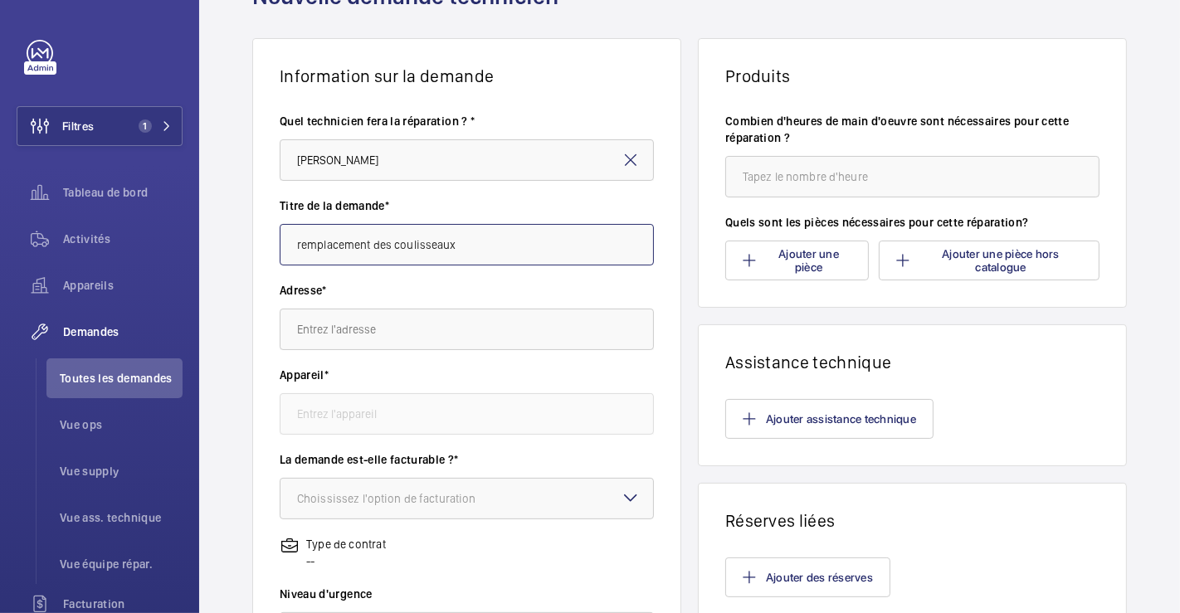
type input "remplacement des coulisseaux"
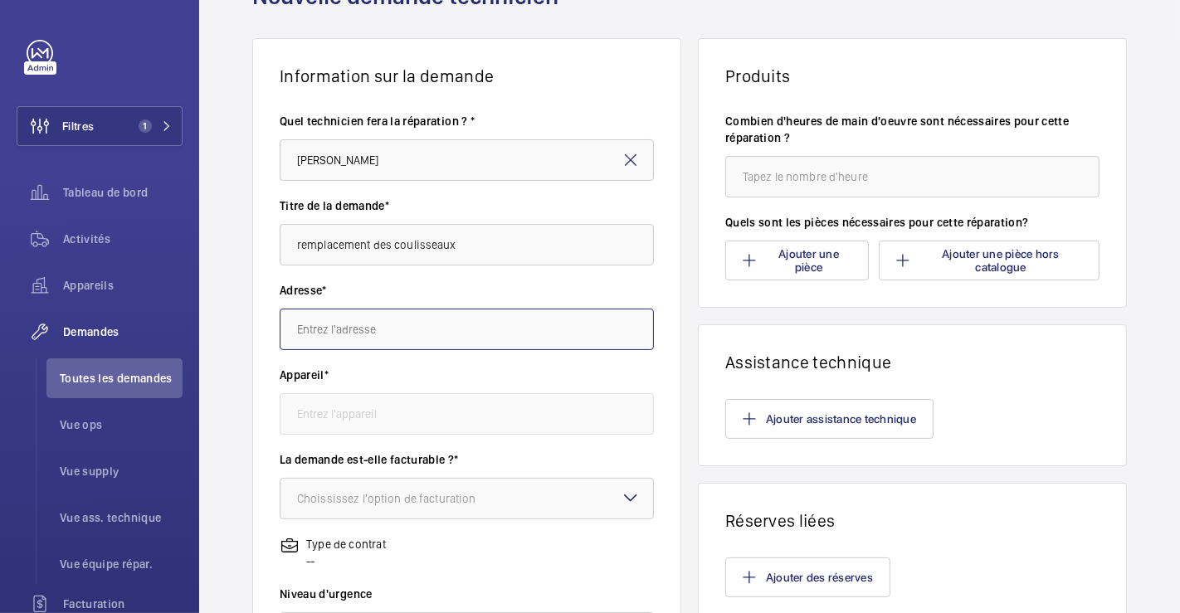
click at [462, 335] on input "text" at bounding box center [467, 329] width 374 height 41
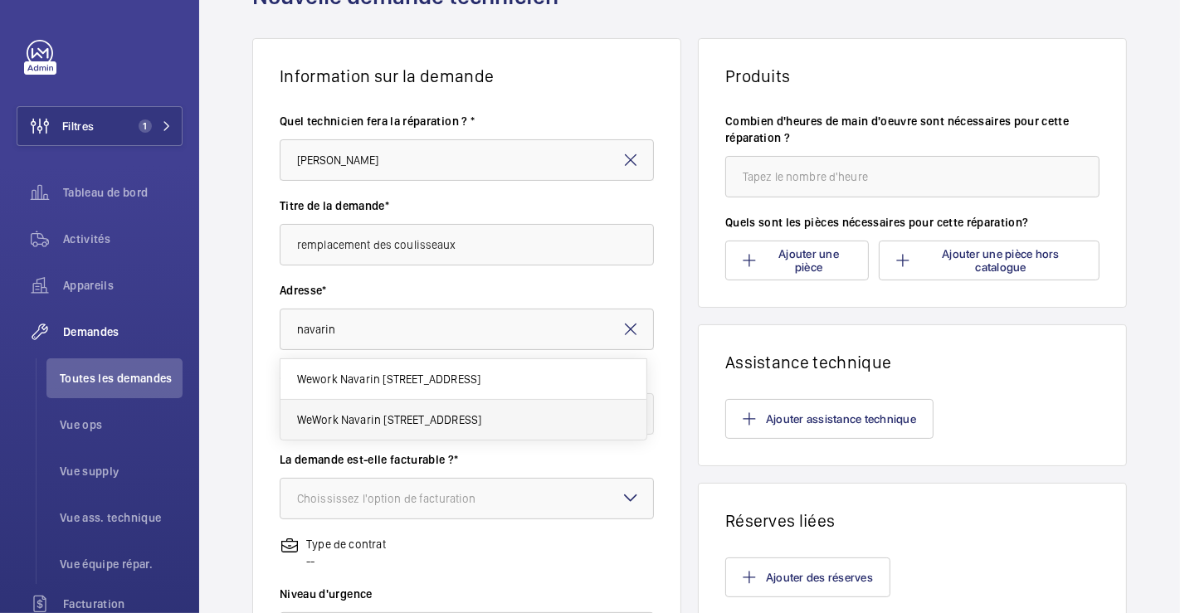
click at [438, 413] on span "WeWork Navarin [STREET_ADDRESS]" at bounding box center [389, 420] width 185 height 17
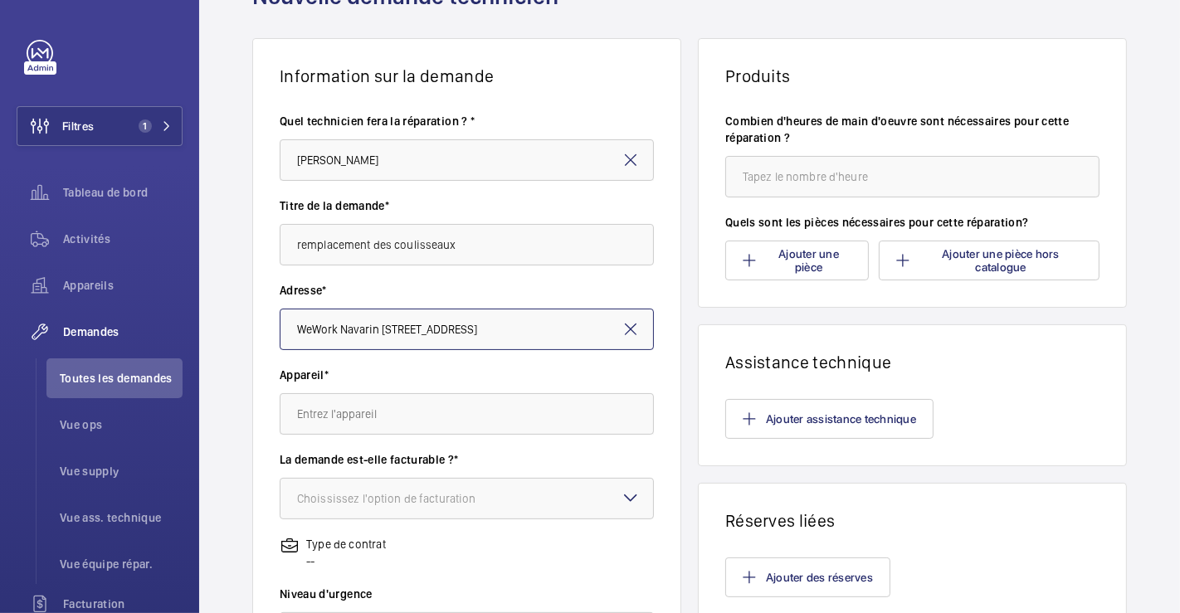
scroll to position [276, 0]
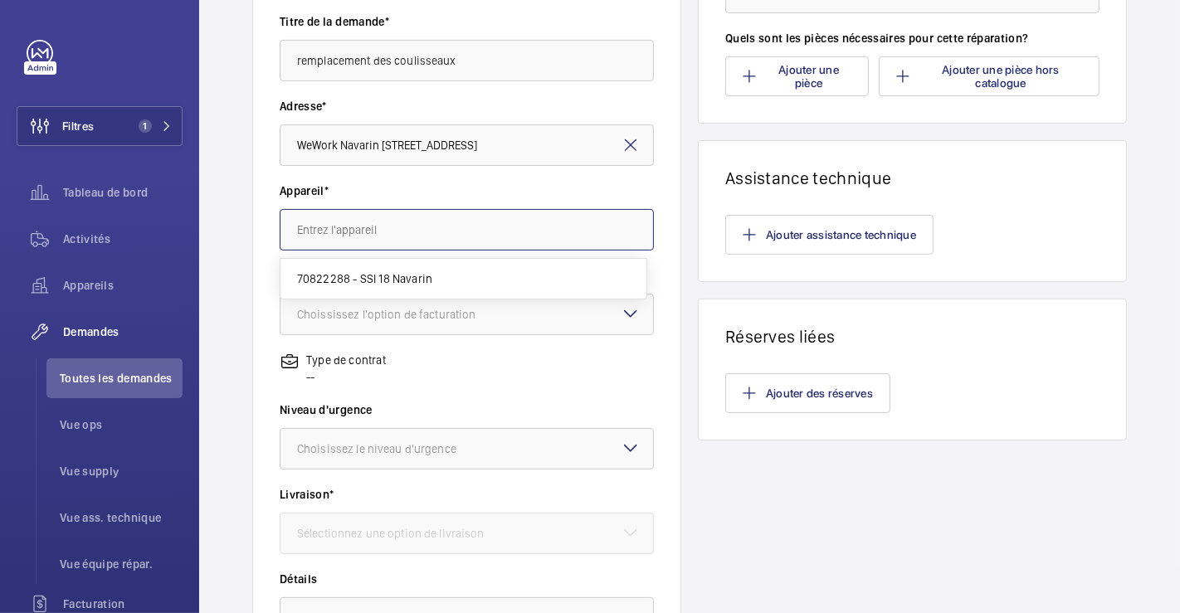
click at [512, 228] on input "text" at bounding box center [467, 229] width 374 height 41
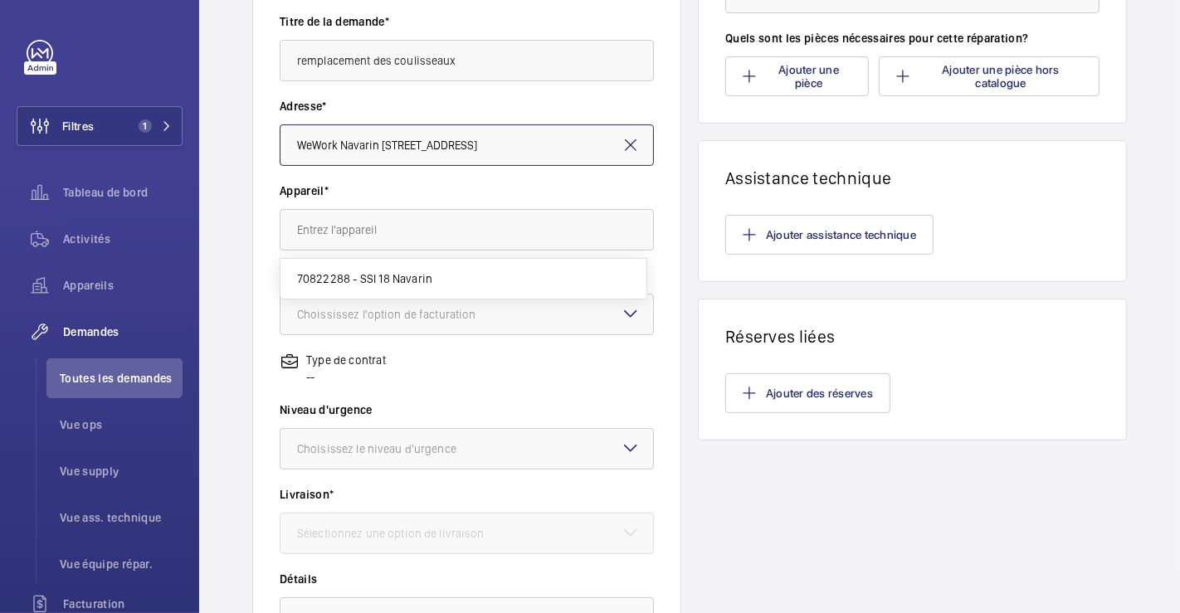
click at [558, 150] on input "WeWork Navarin [STREET_ADDRESS]" at bounding box center [467, 144] width 374 height 41
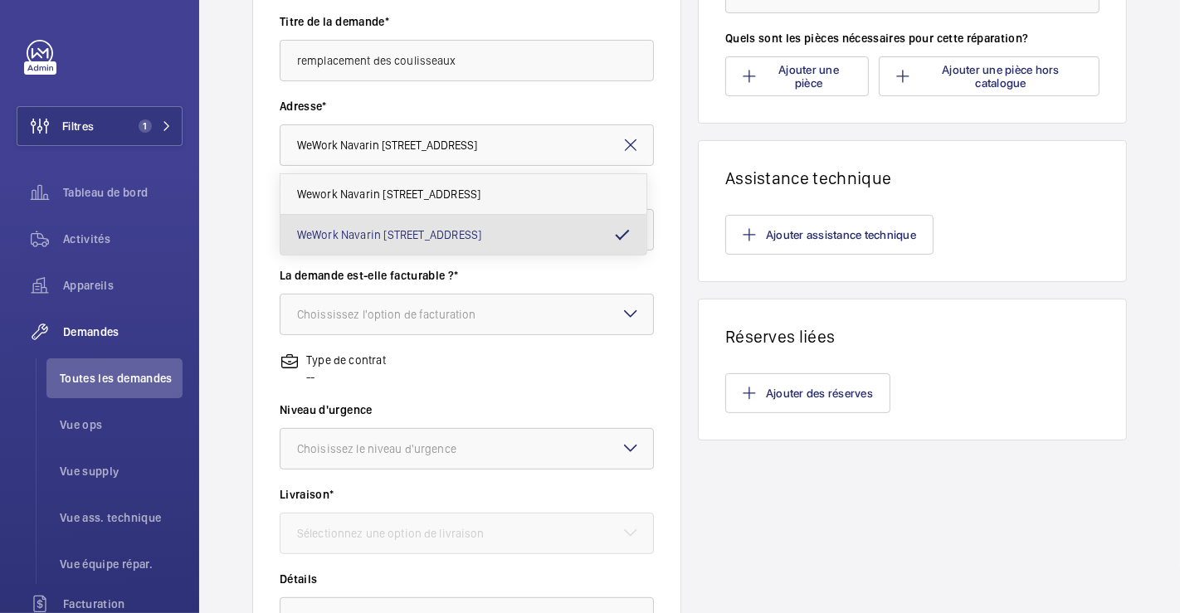
click at [481, 192] on span "Wework Navarin [STREET_ADDRESS]" at bounding box center [389, 194] width 184 height 17
type input "Wework Navarin [STREET_ADDRESS]"
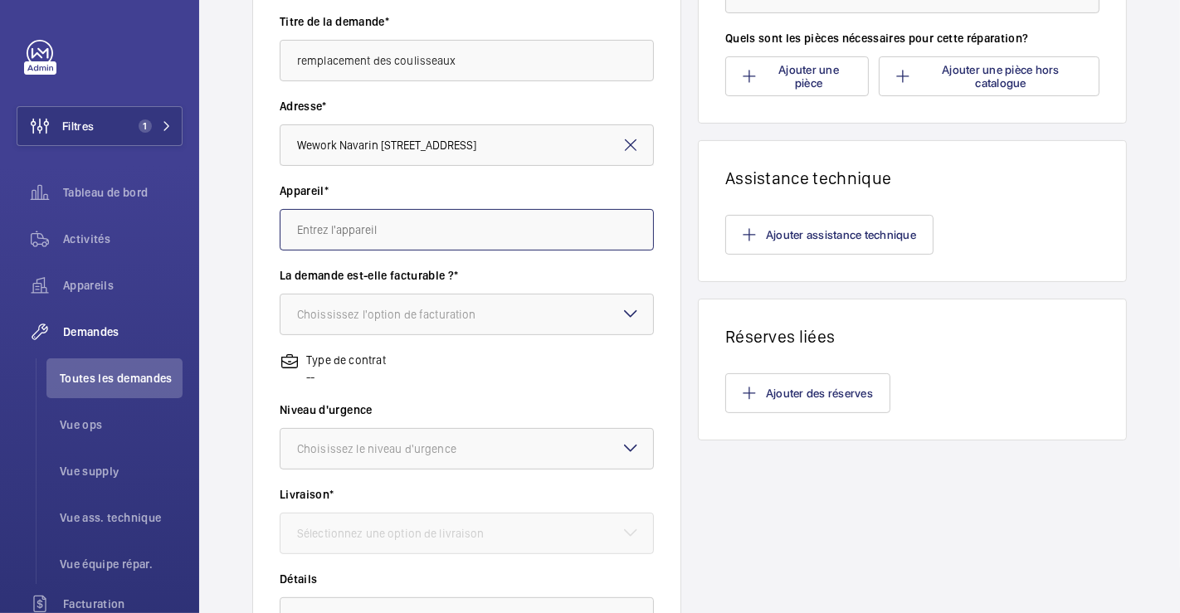
click at [507, 234] on input "text" at bounding box center [467, 229] width 374 height 41
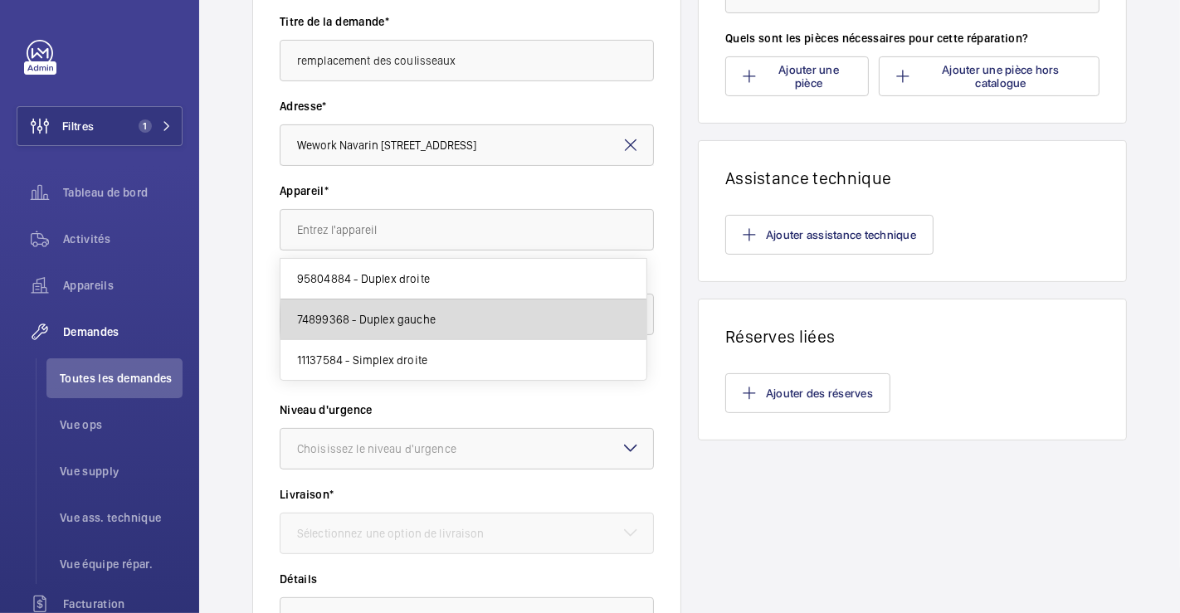
click at [485, 319] on mat-option "74899368 - Duplex gauche" at bounding box center [463, 320] width 366 height 41
type input "74899368 - Duplex gauche"
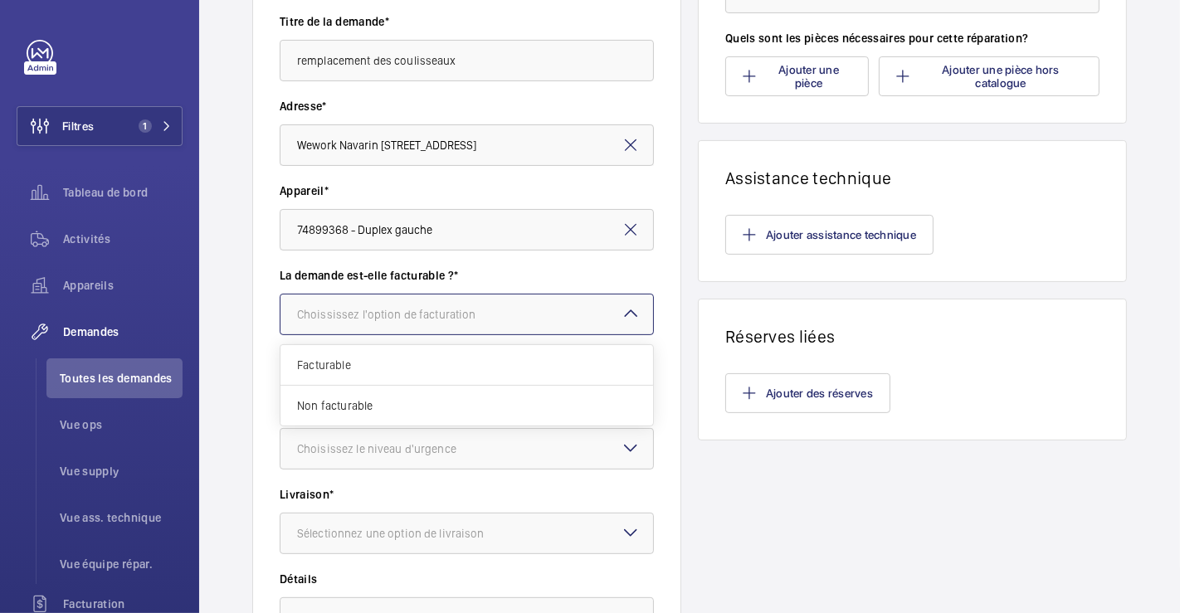
click at [626, 316] on mat-icon at bounding box center [631, 314] width 20 height 20
click at [444, 362] on span "Facturable" at bounding box center [466, 365] width 339 height 17
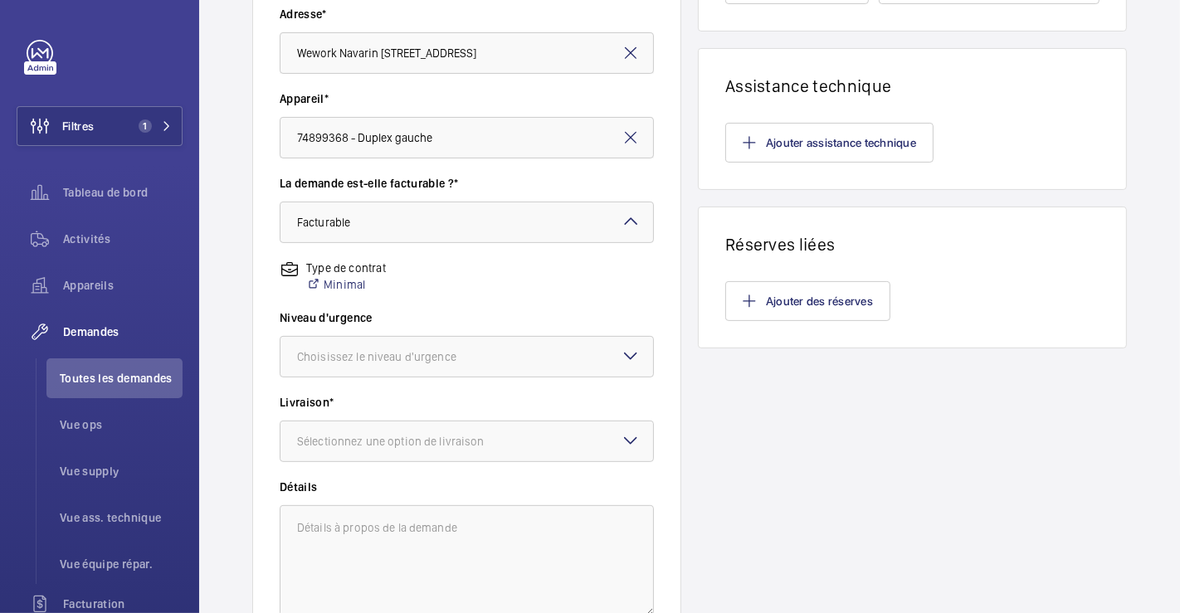
click at [622, 352] on mat-icon at bounding box center [631, 356] width 20 height 20
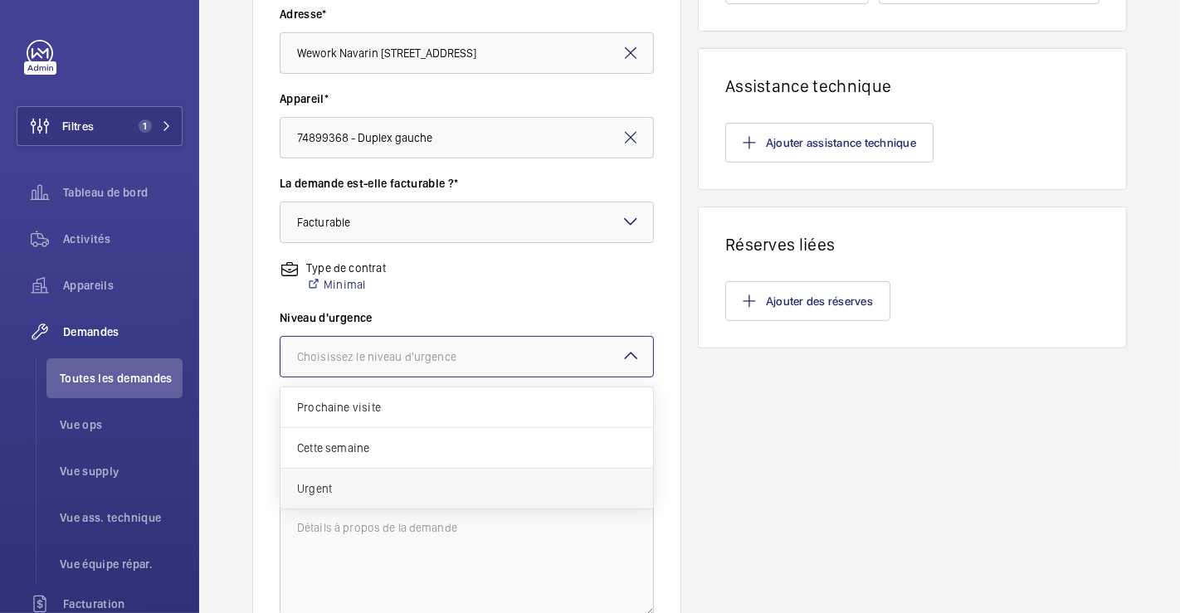
click at [430, 487] on span "Urgent" at bounding box center [466, 488] width 339 height 17
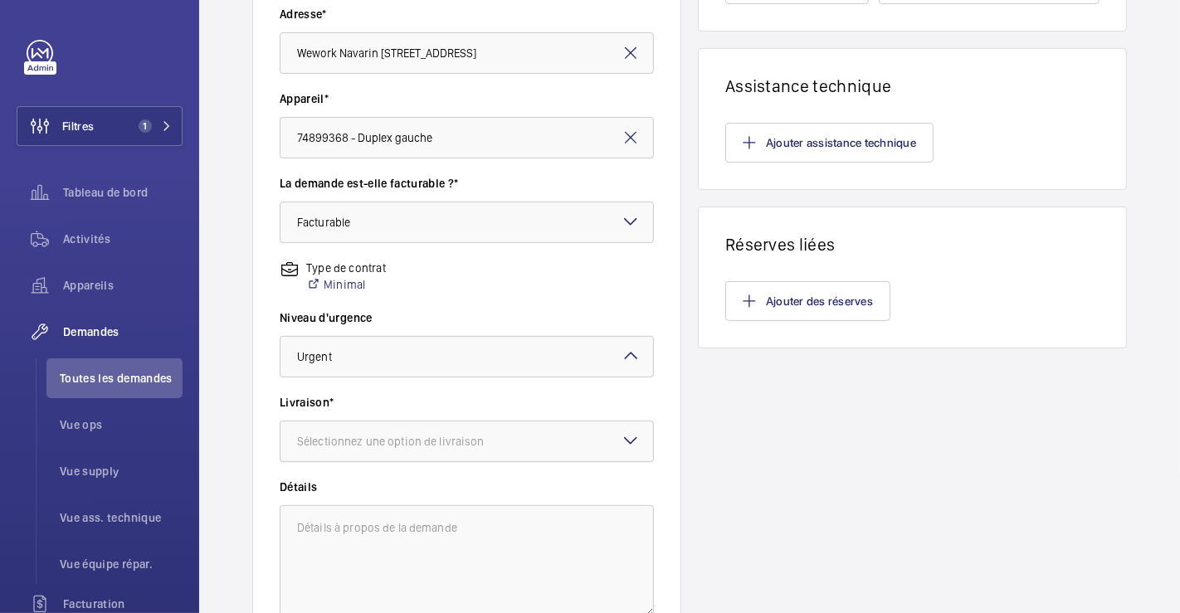
click at [574, 445] on div at bounding box center [466, 441] width 373 height 40
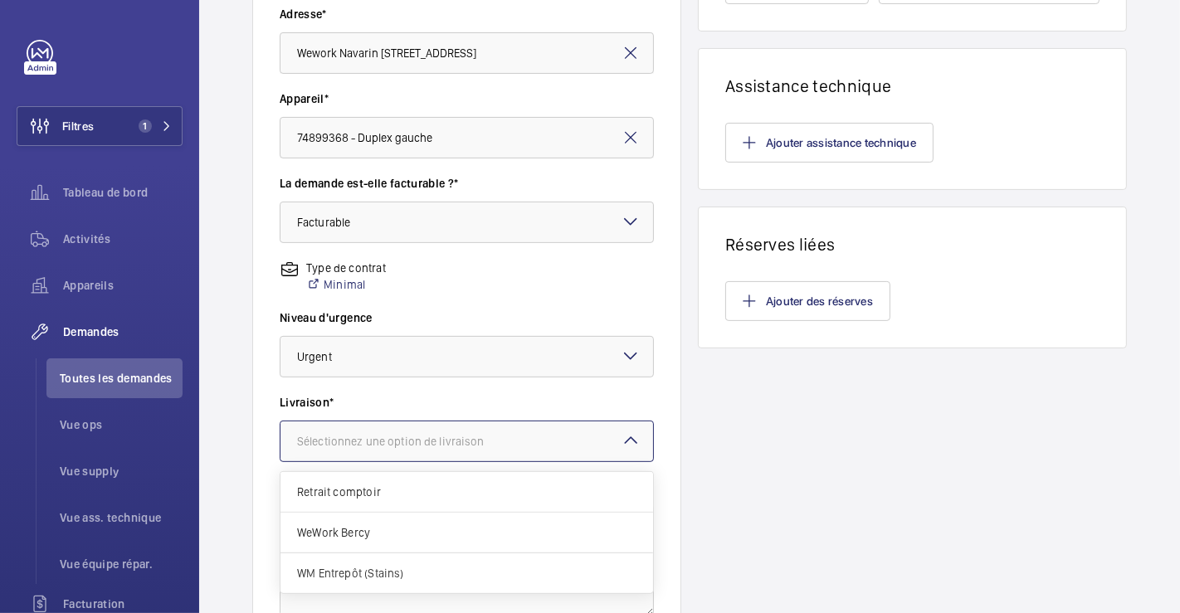
click at [396, 573] on span "WM Entrepôt (Stains)" at bounding box center [466, 573] width 339 height 17
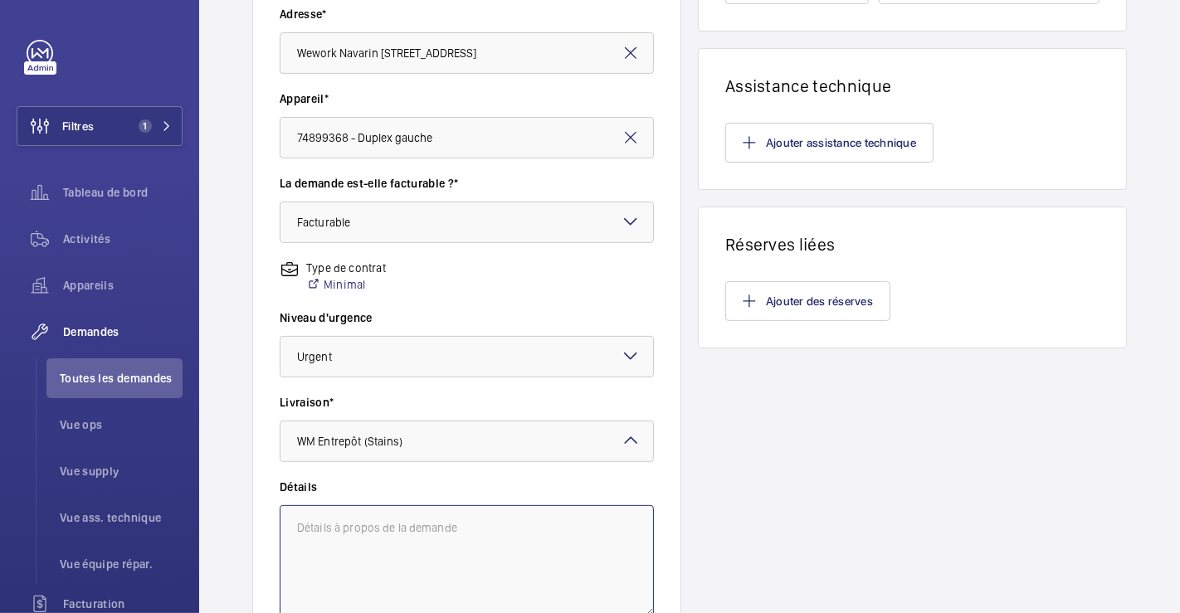
click at [407, 545] on textarea at bounding box center [467, 560] width 374 height 111
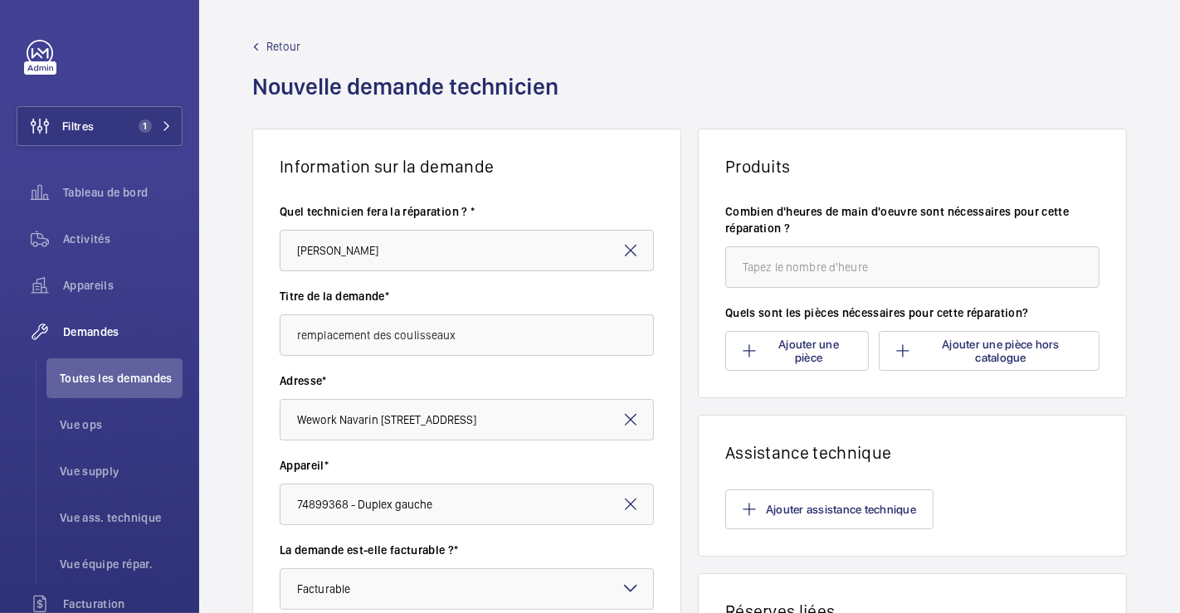
scroll to position [0, 0]
type textarea "l'appareil n'est pas a l'arret mais presente de nombreuses pannes a cause des c…"
click at [836, 269] on input "number" at bounding box center [912, 268] width 374 height 41
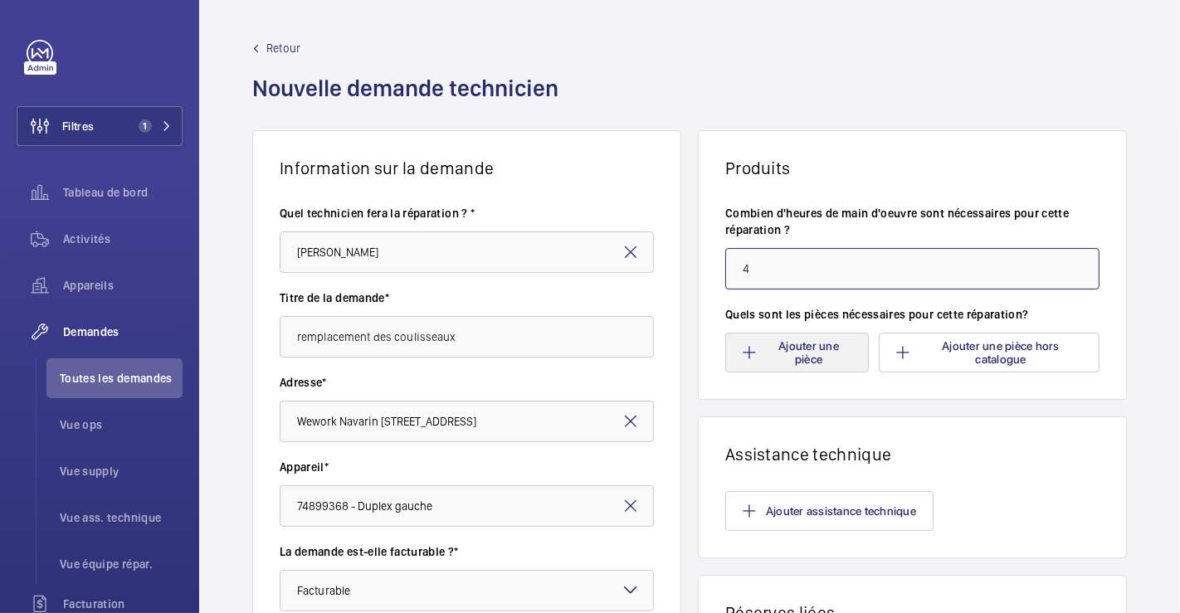
type input "4"
click at [816, 361] on button "Ajouter une pièce" at bounding box center [797, 353] width 144 height 40
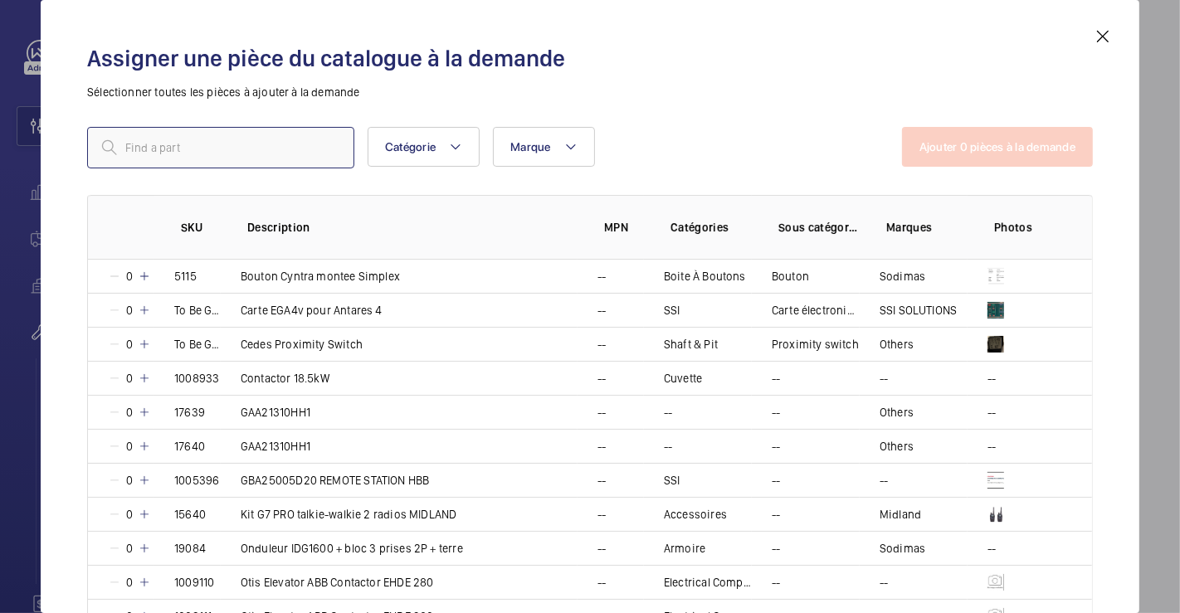
click at [168, 148] on input "text" at bounding box center [220, 147] width 267 height 41
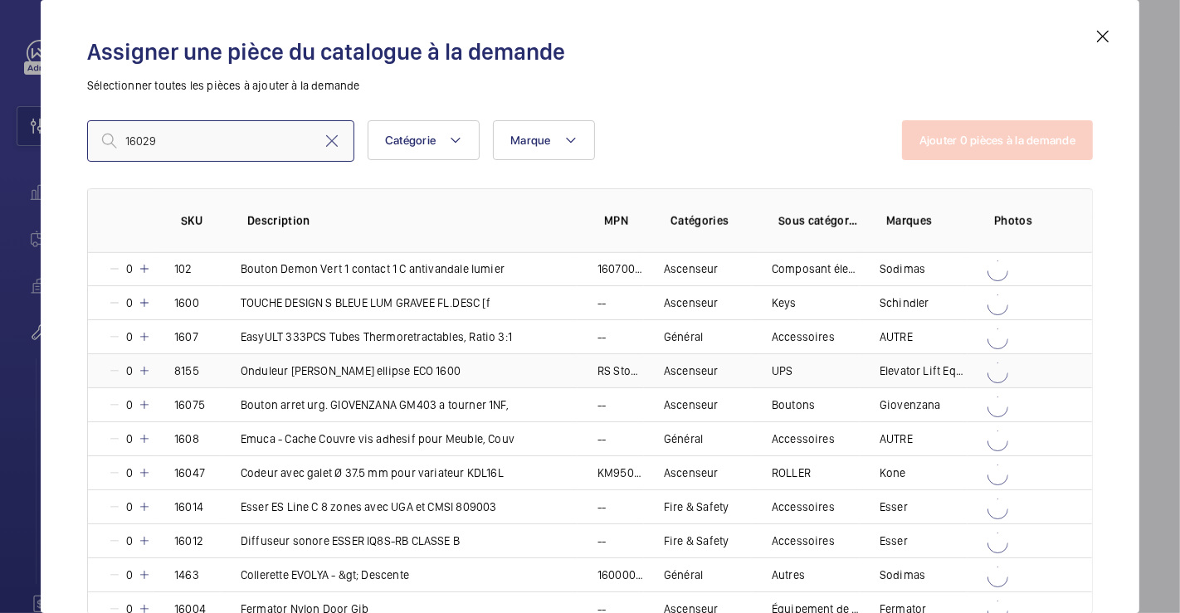
scroll to position [1427, 0]
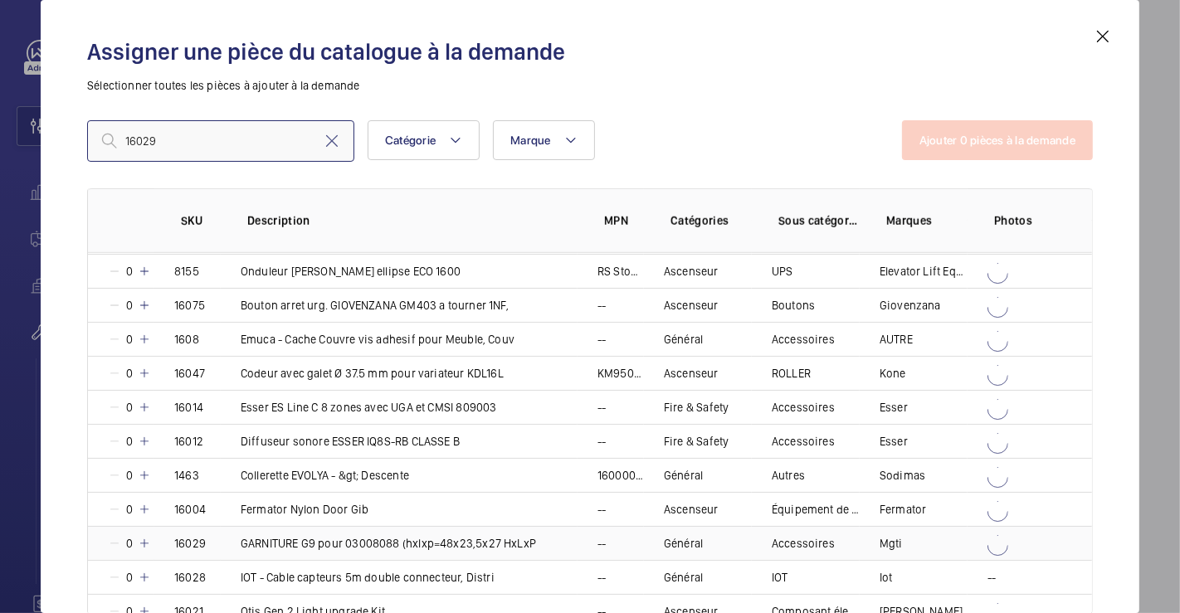
type input "16029"
click at [144, 537] on mat-icon at bounding box center [144, 543] width 13 height 13
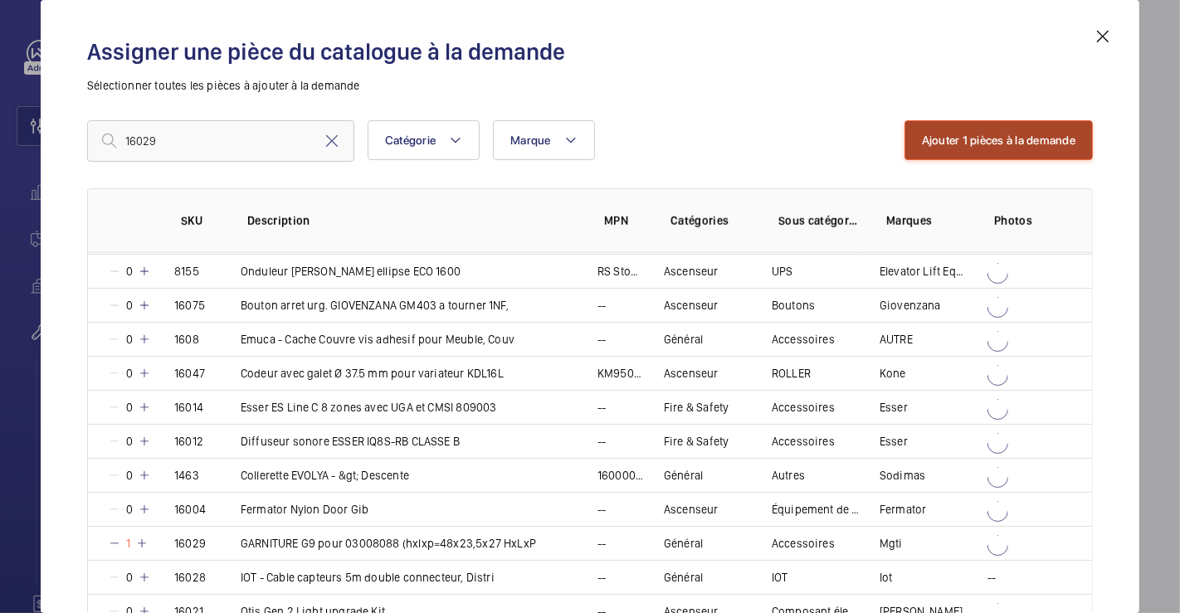
click at [930, 141] on button "Ajouter 1 pièces à la demande" at bounding box center [998, 140] width 188 height 40
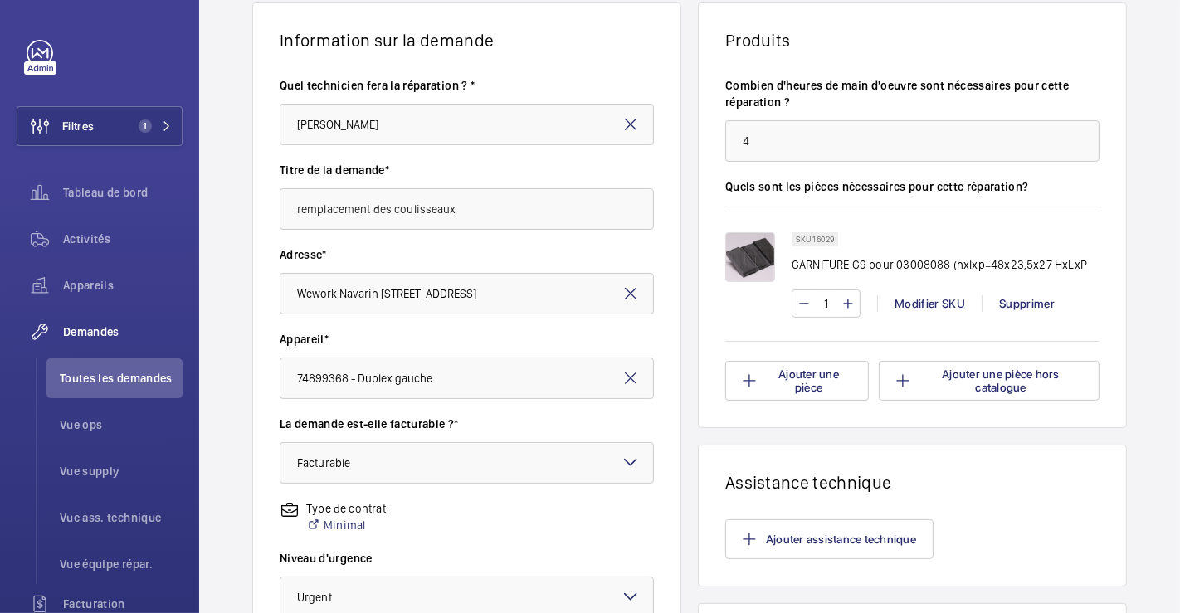
scroll to position [184, 0]
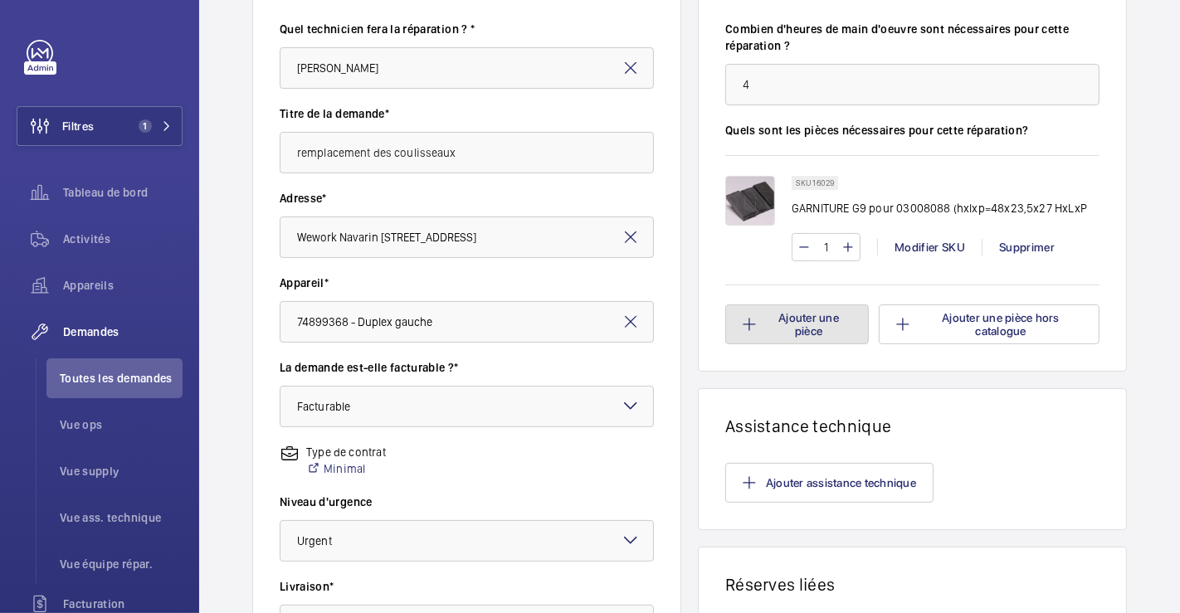
click at [810, 322] on button "Ajouter une pièce" at bounding box center [797, 324] width 144 height 40
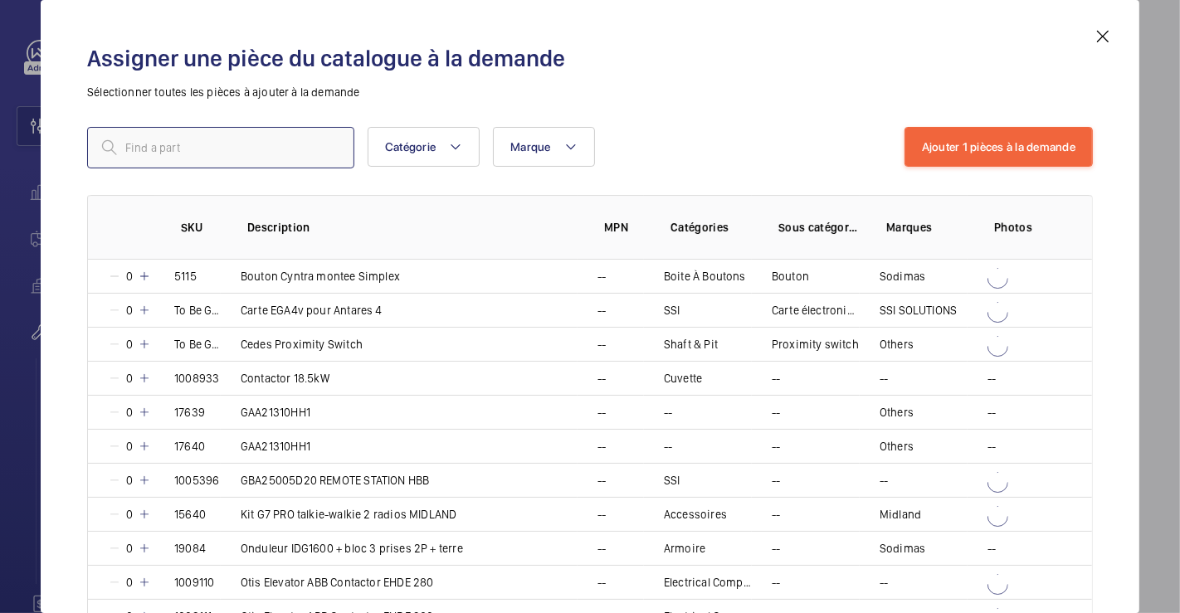
click at [284, 148] on input "text" at bounding box center [220, 147] width 267 height 41
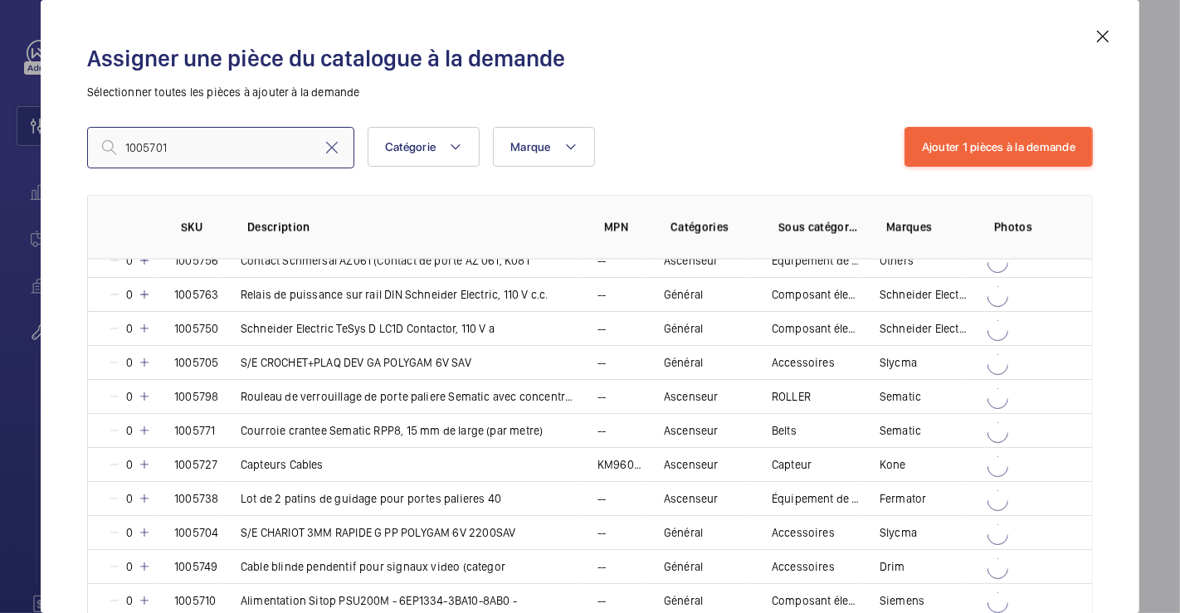
scroll to position [2625, 0]
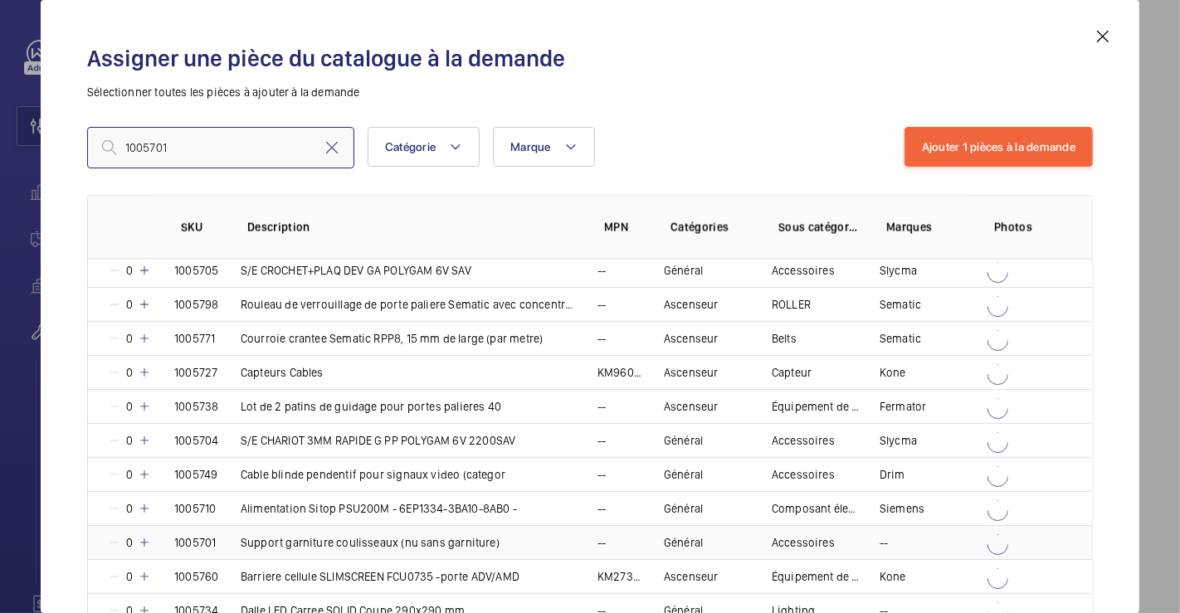
type input "1005701"
click at [145, 536] on mat-icon at bounding box center [144, 542] width 13 height 13
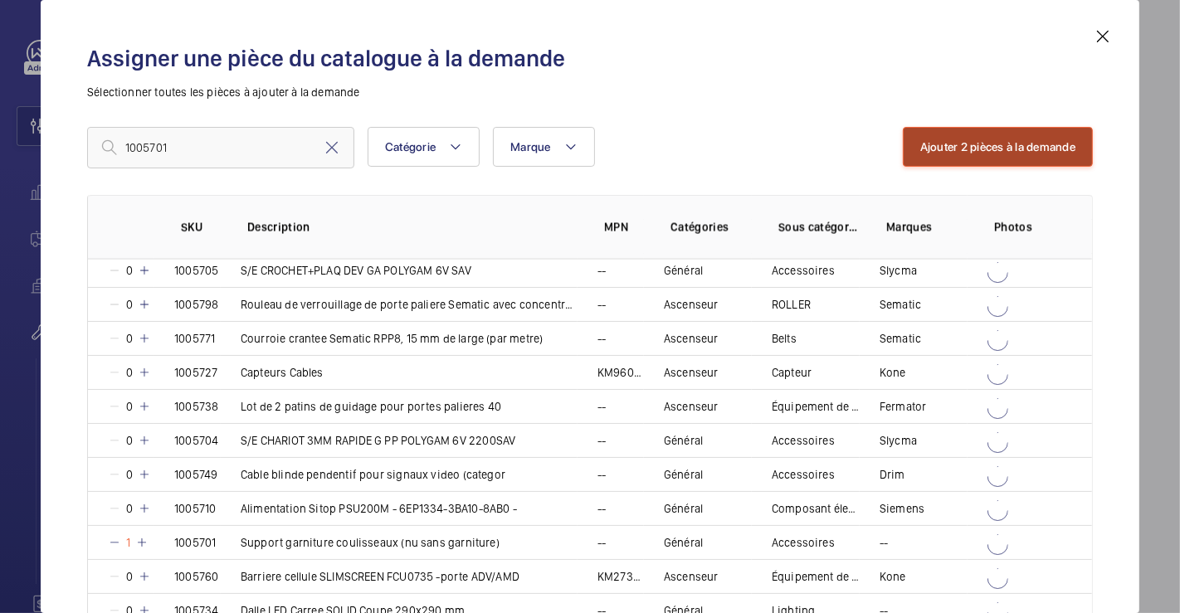
click at [935, 155] on button "Ajouter 2 pièces à la demande" at bounding box center [998, 147] width 190 height 40
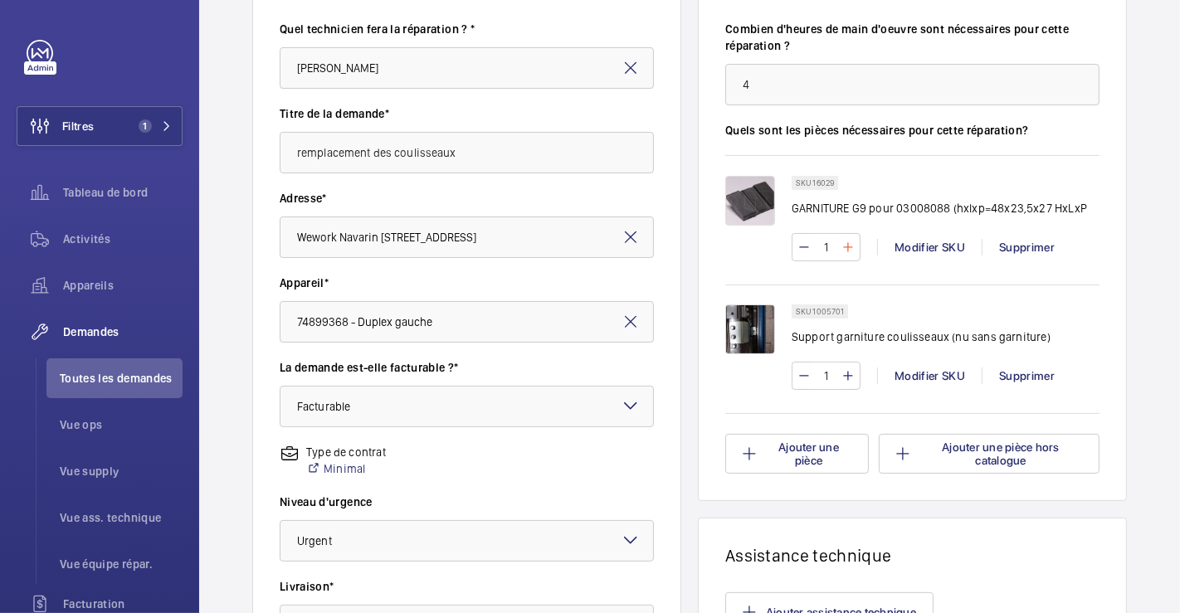
click at [845, 250] on mat-icon at bounding box center [847, 247] width 13 height 20
type input "4"
click at [841, 373] on mat-icon at bounding box center [847, 376] width 13 height 20
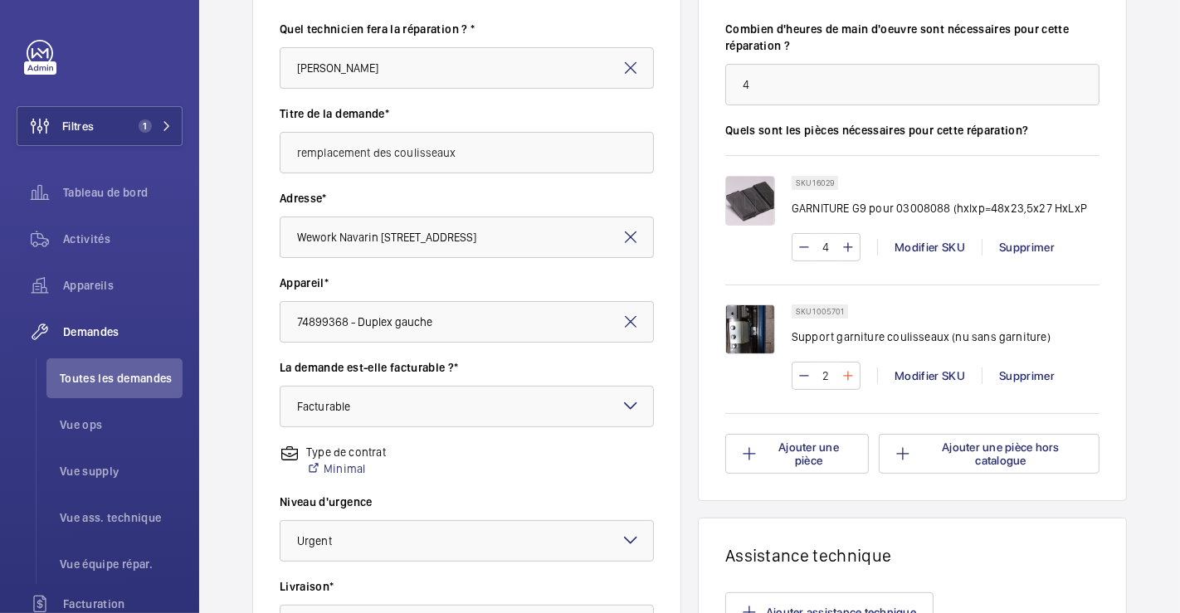
click at [841, 373] on mat-icon at bounding box center [847, 376] width 13 height 20
type input "4"
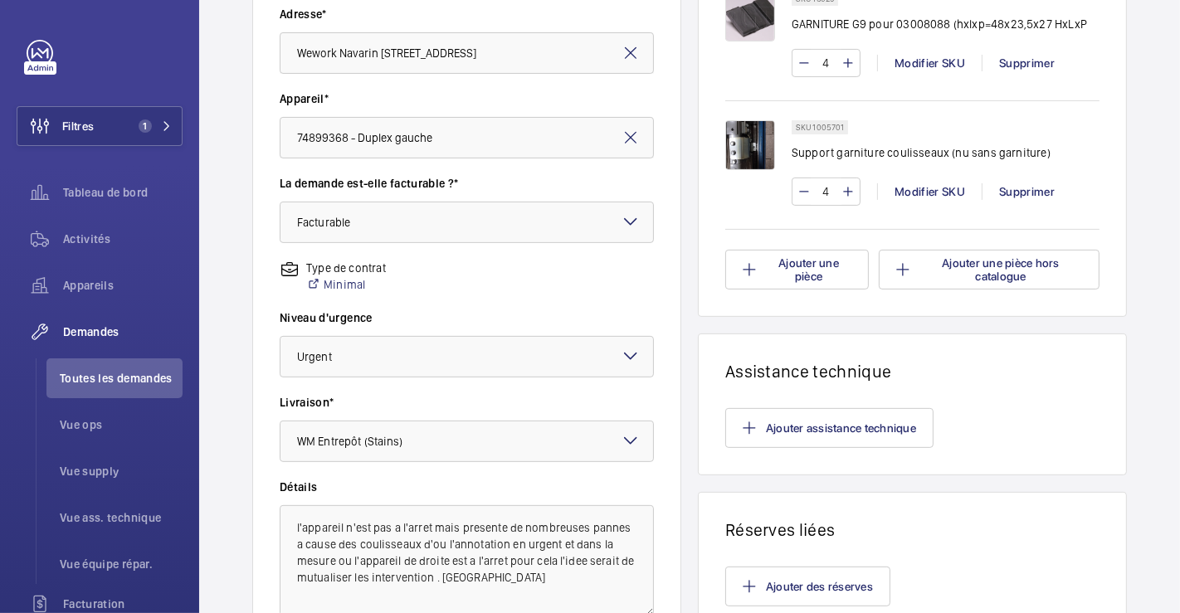
scroll to position [517, 0]
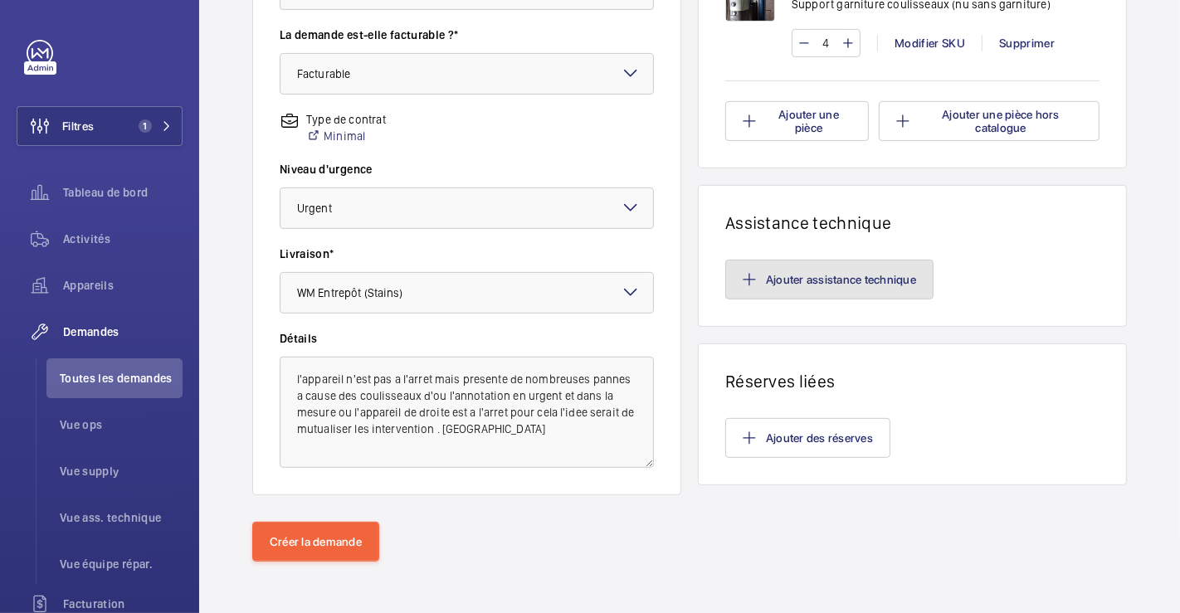
click at [815, 278] on button "Ajouter assistance technique" at bounding box center [829, 280] width 208 height 40
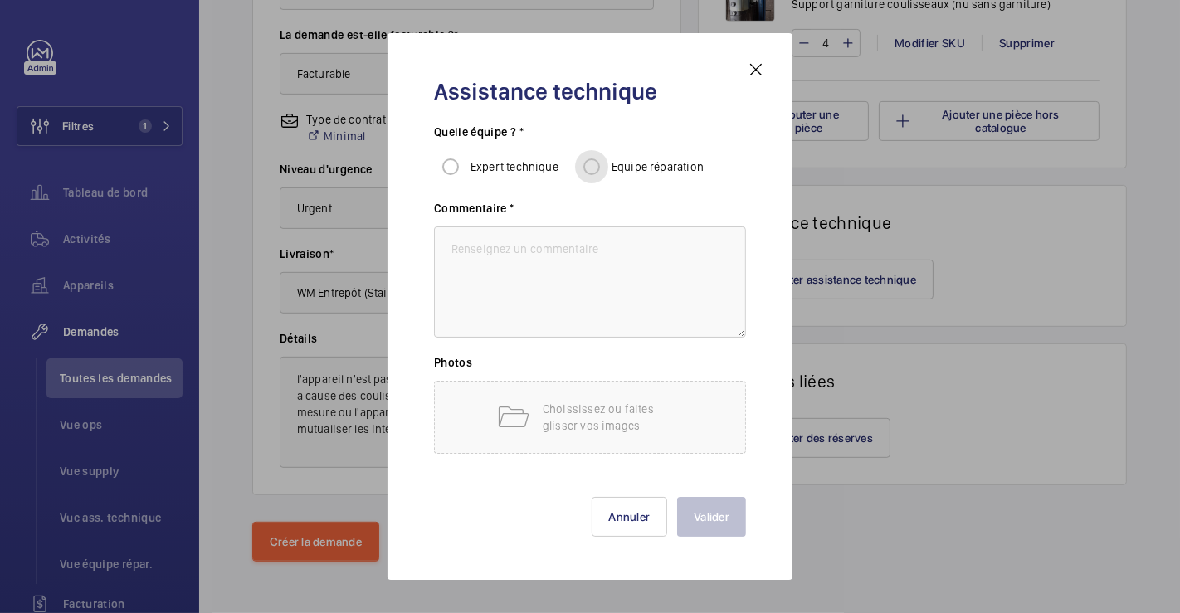
click at [597, 172] on input "Equipe réparation" at bounding box center [591, 166] width 33 height 33
radio input "true"
click at [578, 274] on textarea at bounding box center [590, 282] width 312 height 111
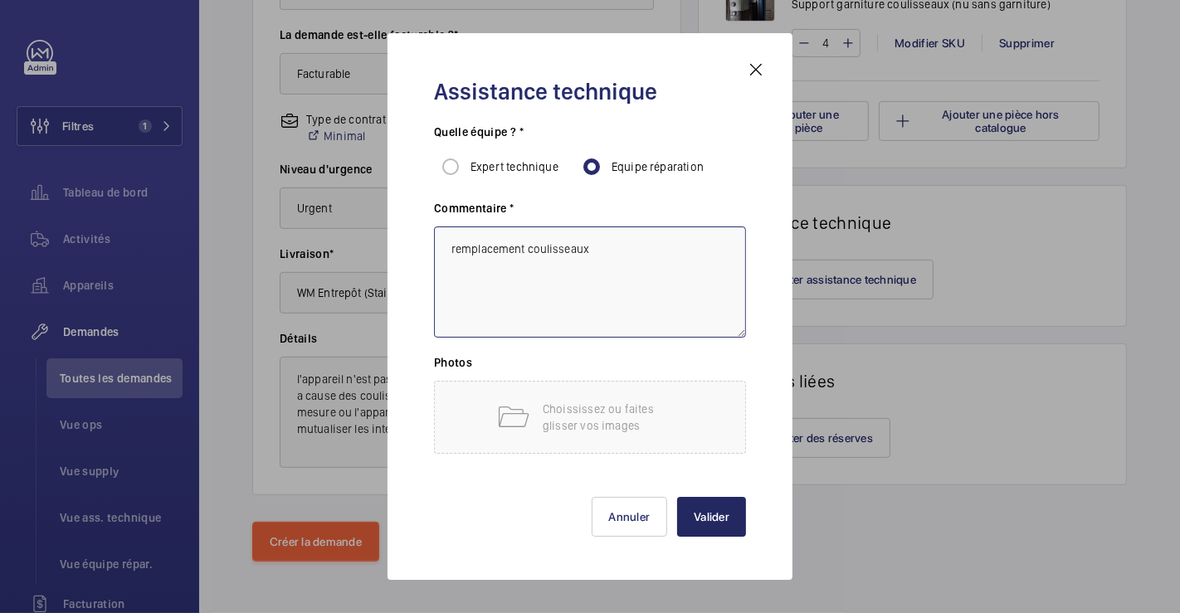
type textarea "remplacement coulisseaux"
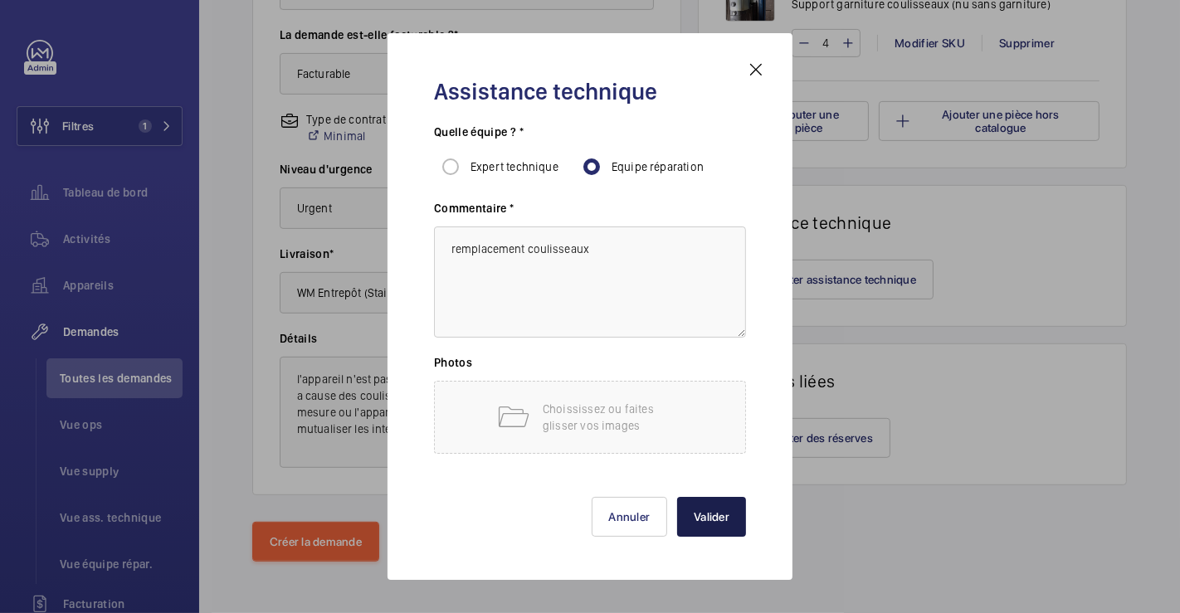
click at [706, 509] on button "Valider" at bounding box center [711, 517] width 69 height 40
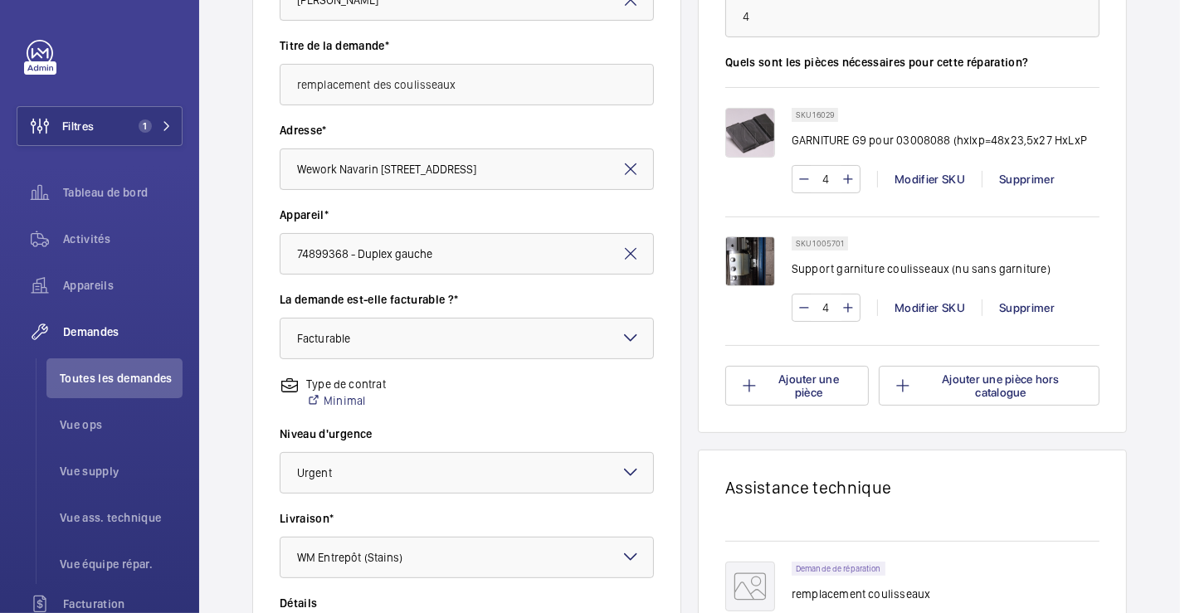
scroll to position [621, 0]
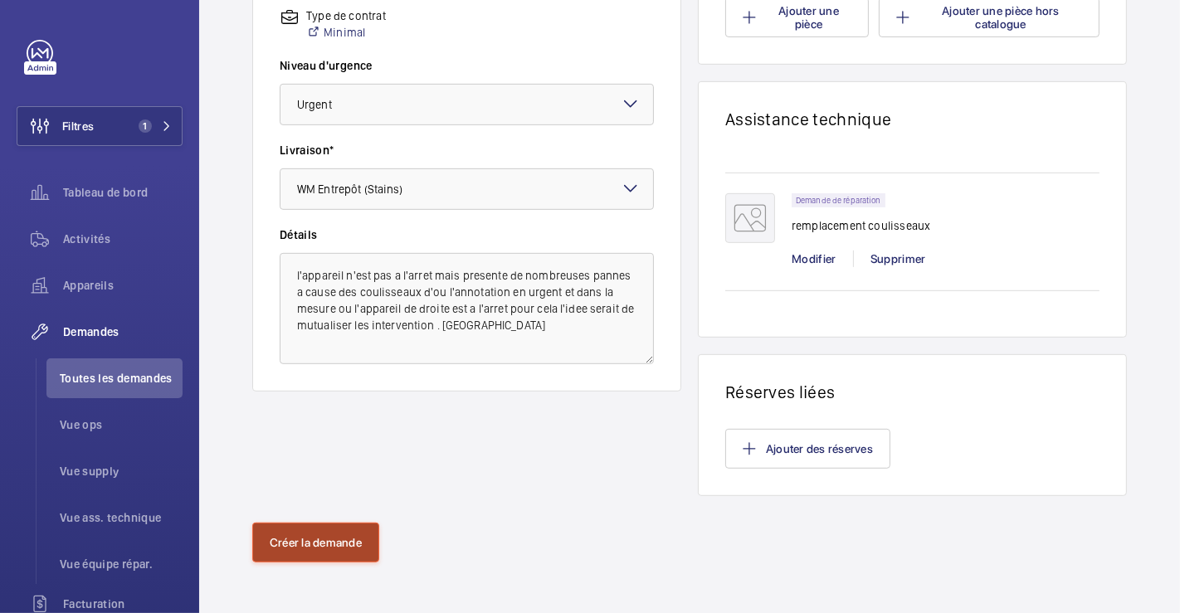
click at [323, 541] on button "Créer la demande" at bounding box center [315, 543] width 127 height 40
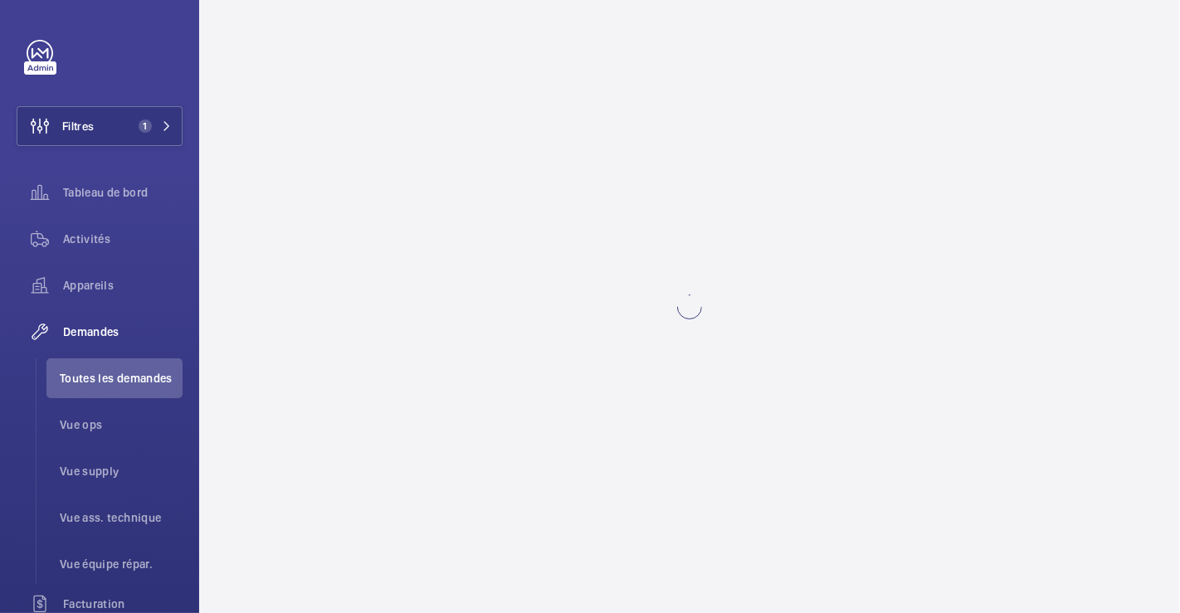
scroll to position [0, 0]
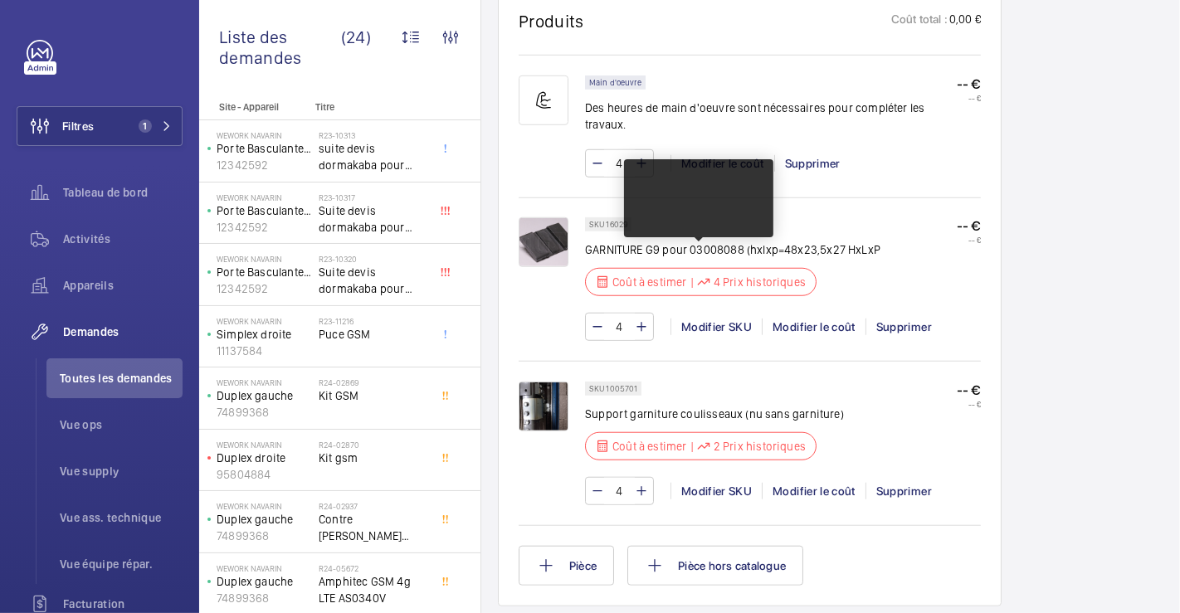
scroll to position [1080, 0]
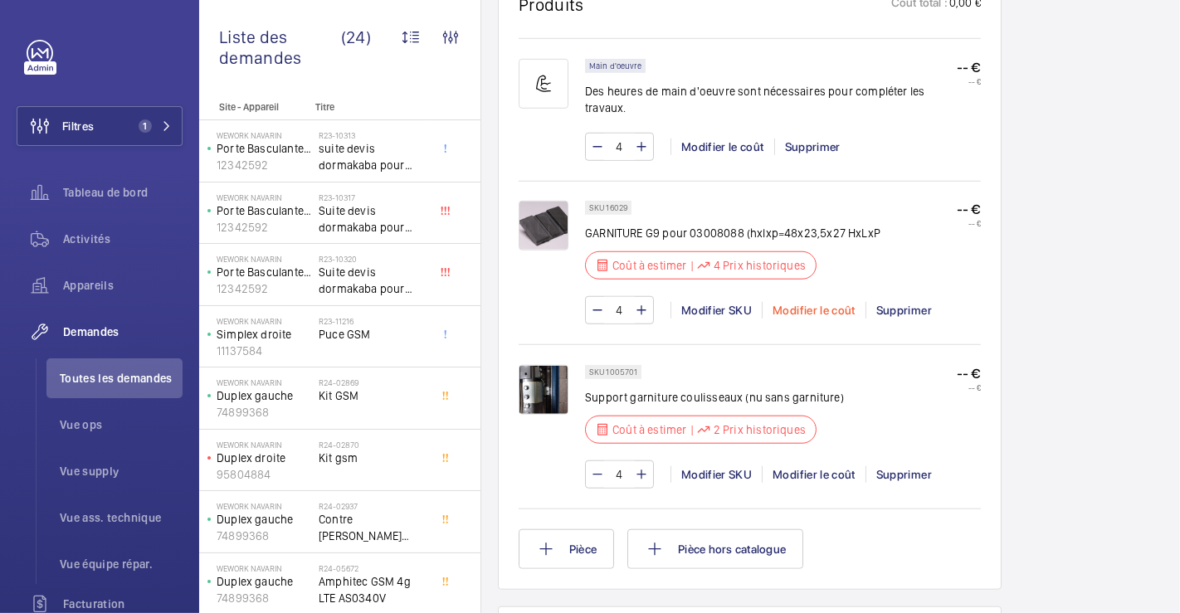
click at [816, 303] on div "Modifier le coût" at bounding box center [814, 310] width 104 height 17
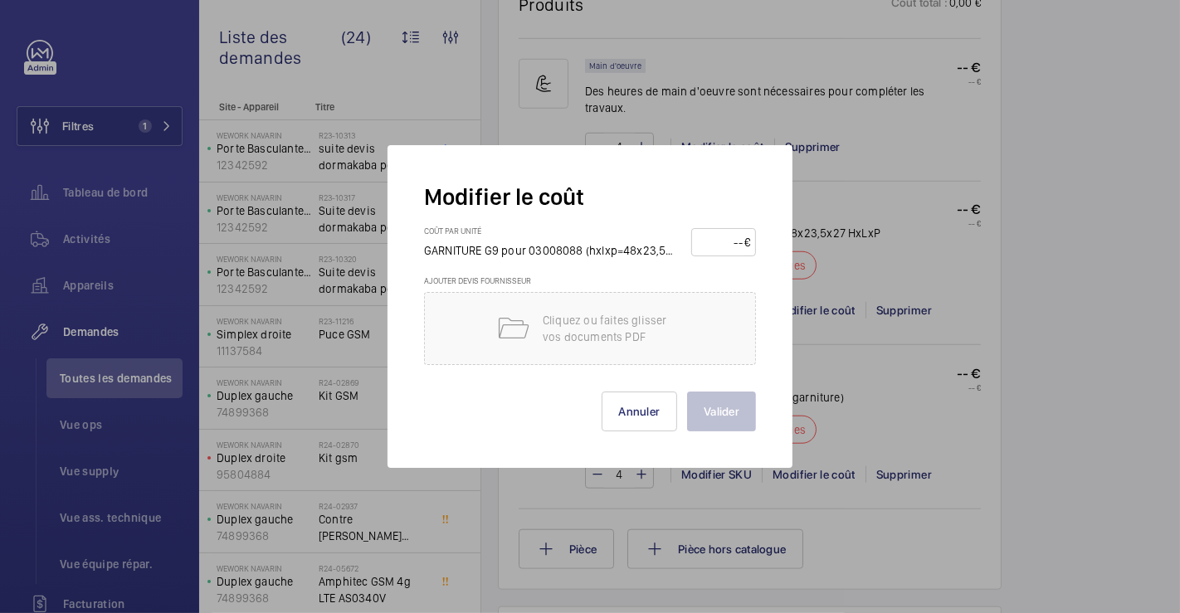
click at [730, 241] on input "number" at bounding box center [720, 242] width 47 height 27
type input "15"
click at [722, 411] on button "Valider" at bounding box center [721, 412] width 69 height 40
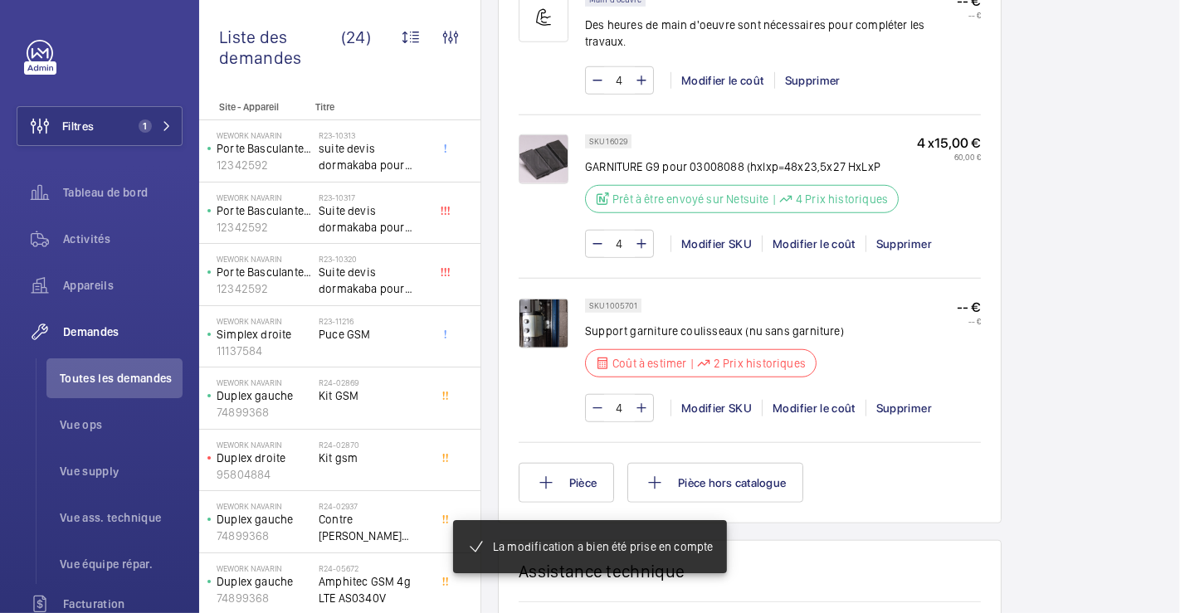
scroll to position [1130, 0]
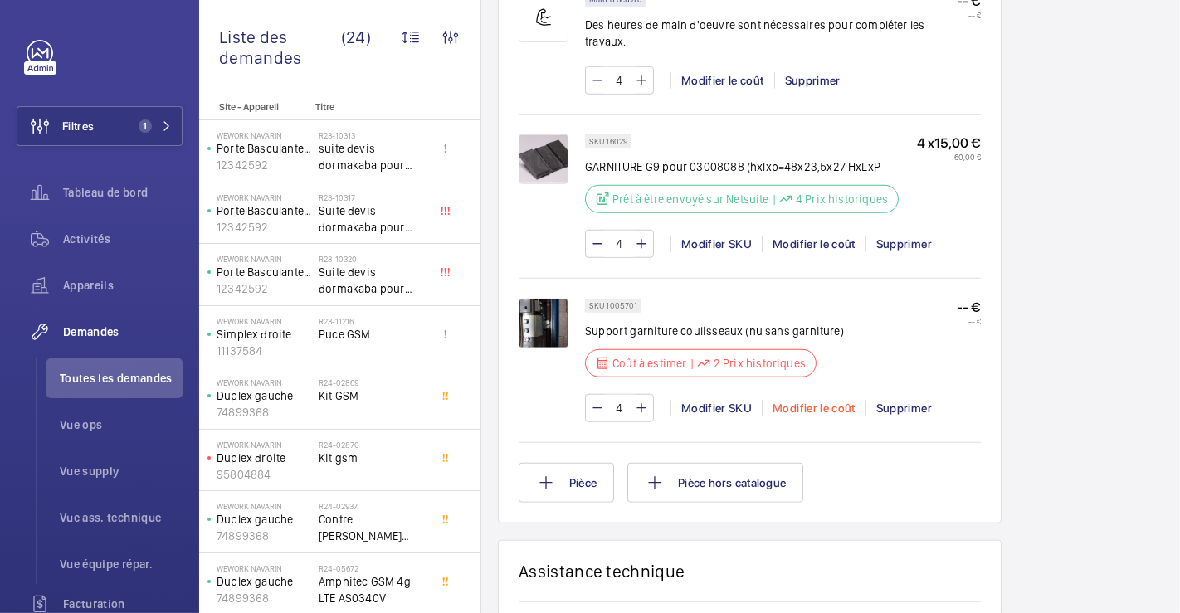
click at [822, 408] on div "Modifier le coût" at bounding box center [814, 408] width 104 height 17
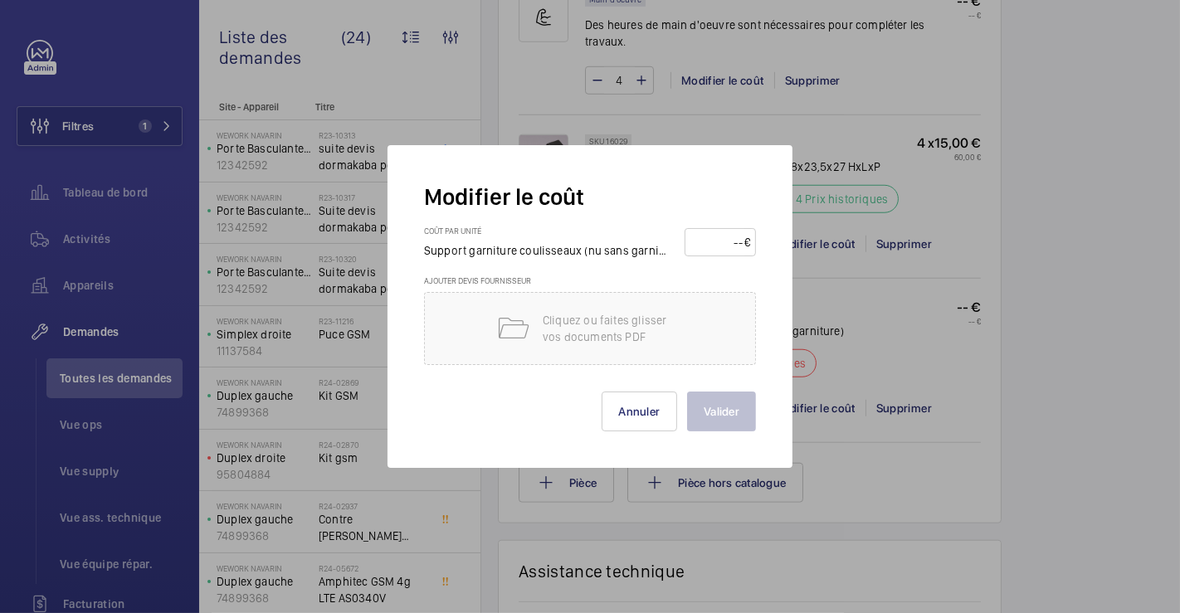
click at [737, 241] on input "number" at bounding box center [717, 242] width 54 height 27
type input "15"
click at [733, 411] on button "Valider" at bounding box center [721, 412] width 69 height 40
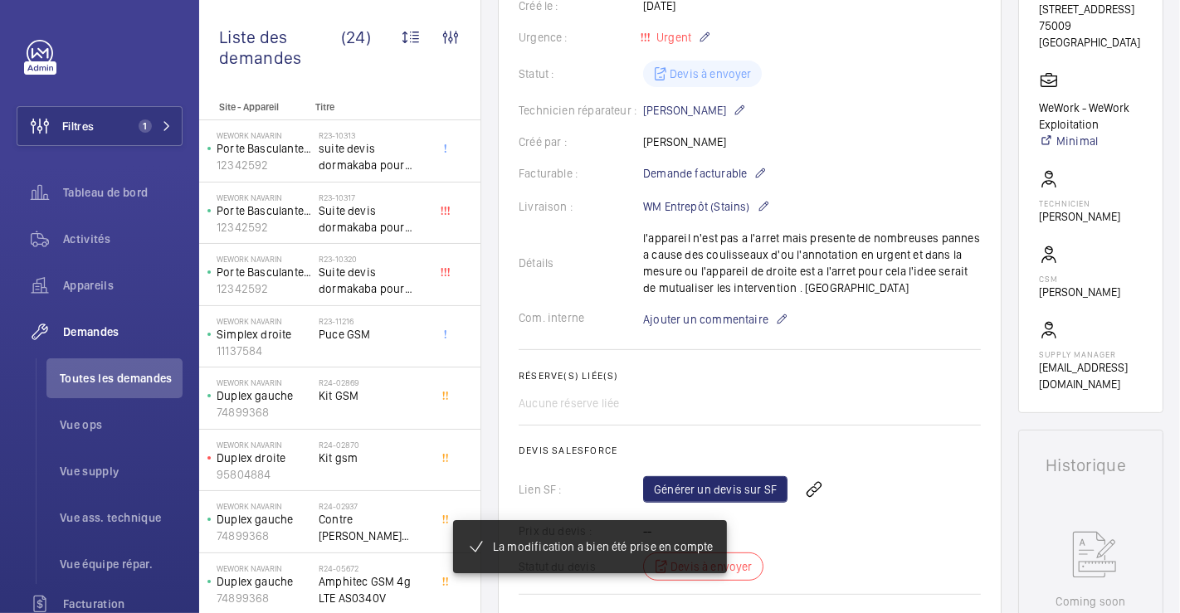
scroll to position [33, 0]
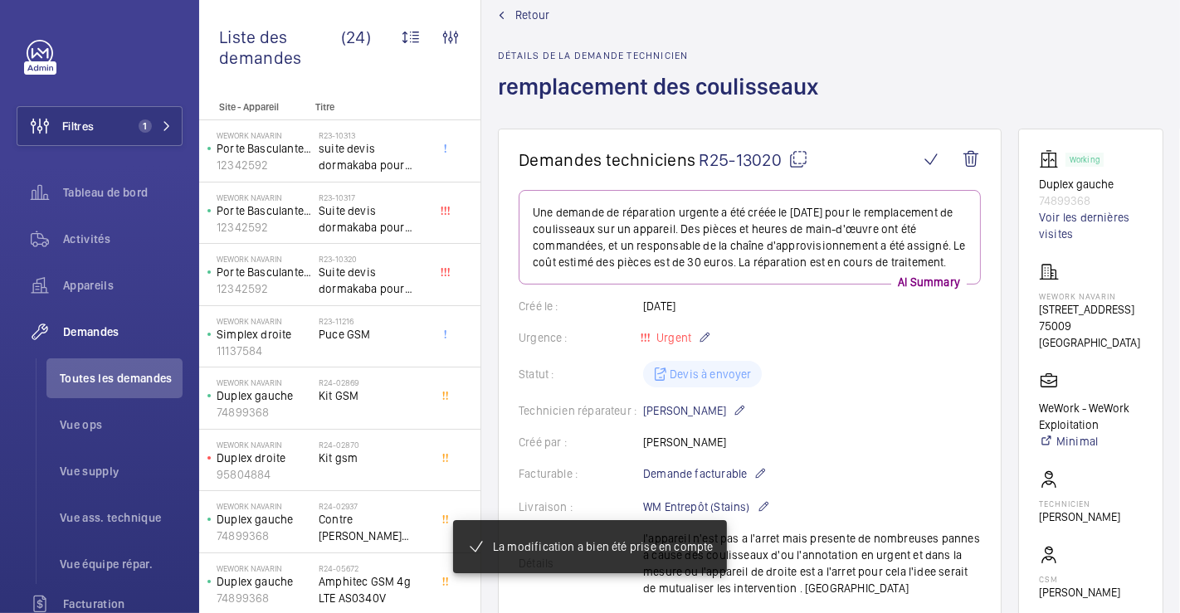
drag, startPoint x: 800, startPoint y: 155, endPoint x: 806, endPoint y: 217, distance: 62.5
click at [801, 155] on mat-icon at bounding box center [798, 159] width 20 height 20
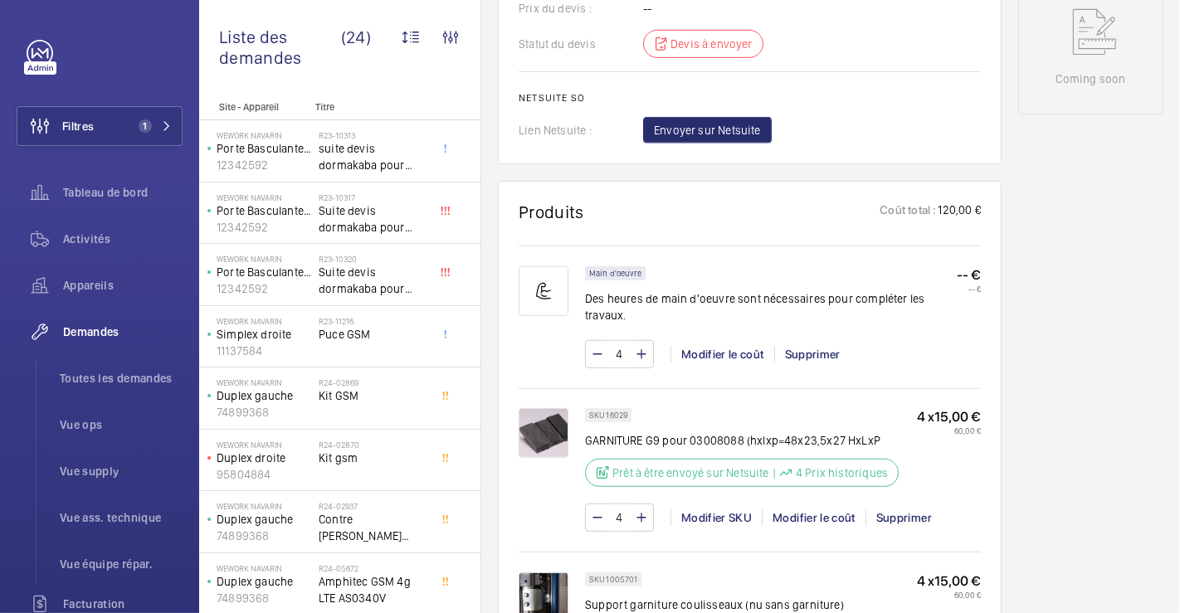
scroll to position [678, 0]
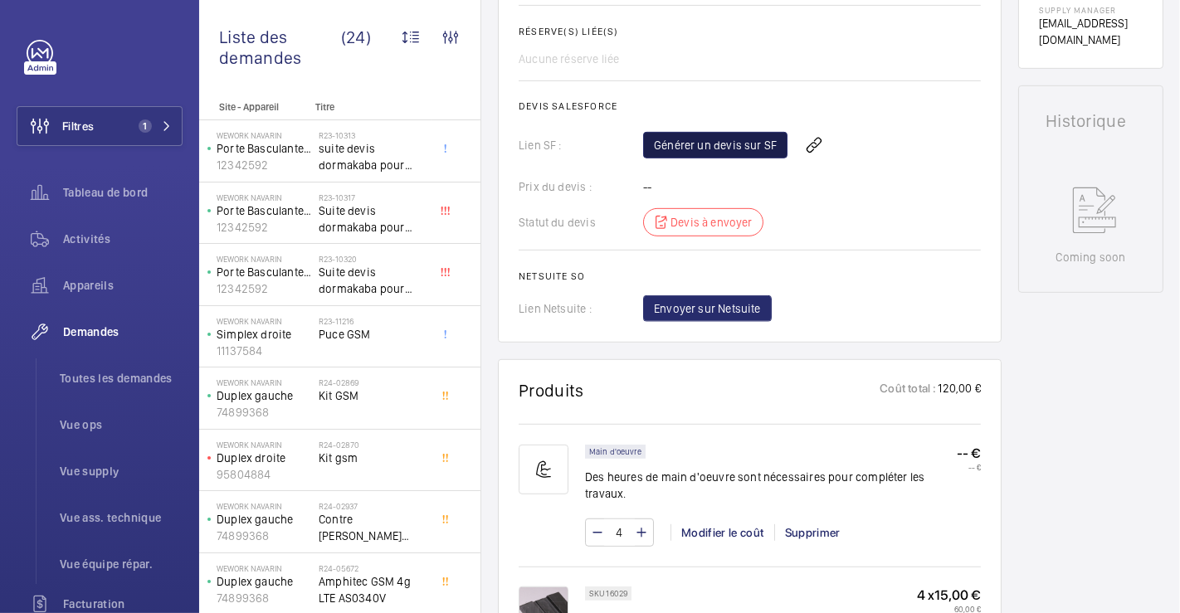
click at [745, 153] on link "Générer un devis sur SF" at bounding box center [715, 145] width 144 height 27
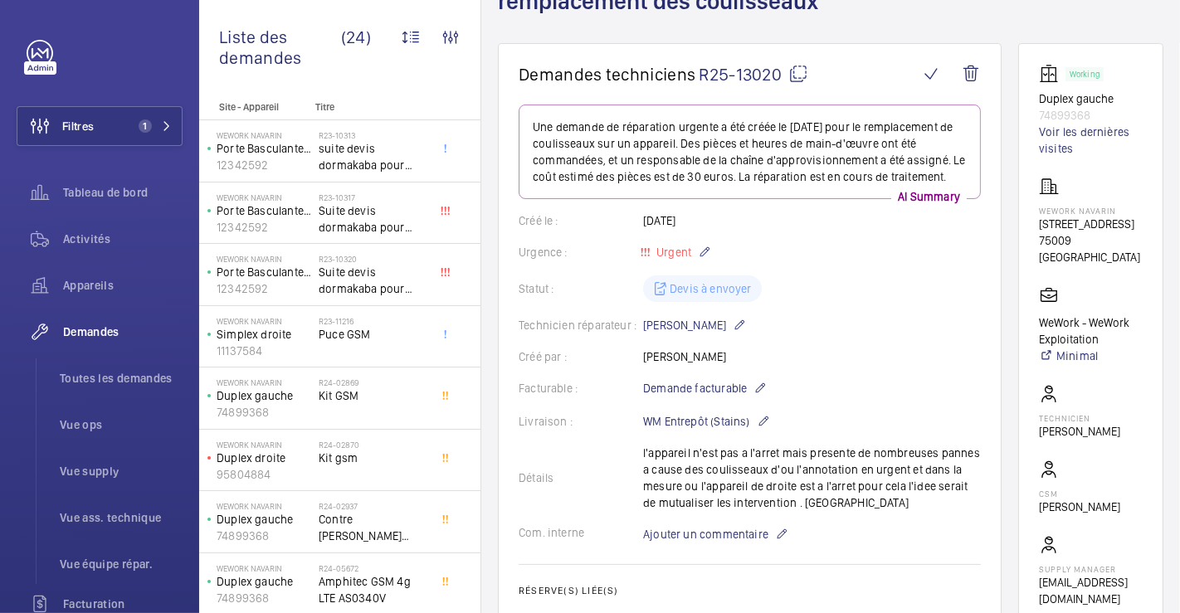
scroll to position [0, 0]
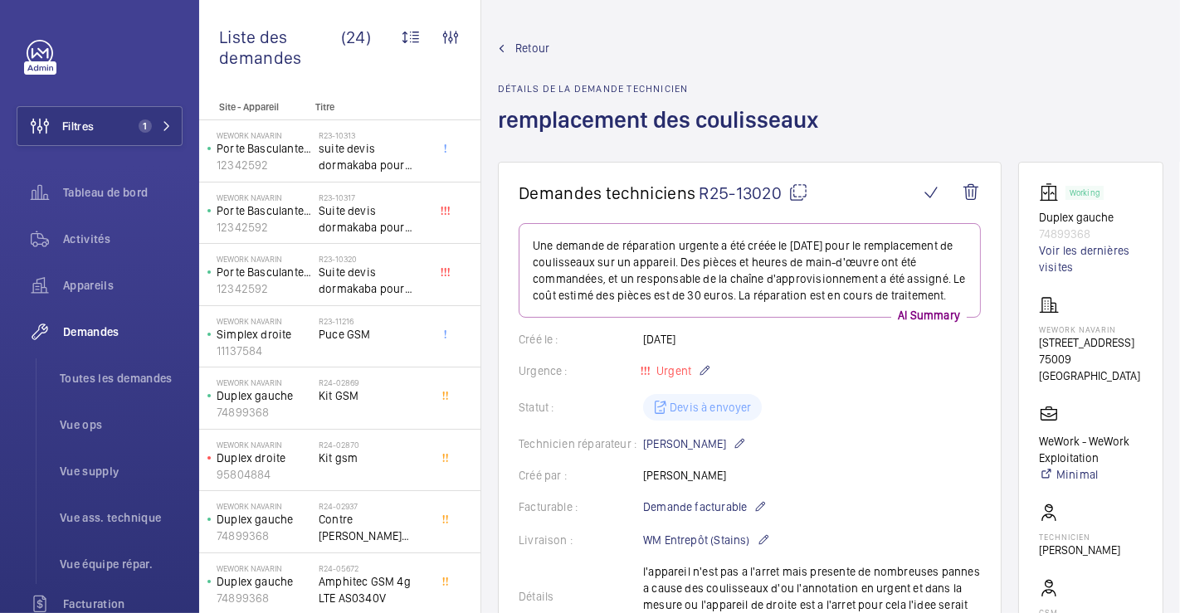
click at [537, 41] on span "Retour" at bounding box center [532, 48] width 34 height 17
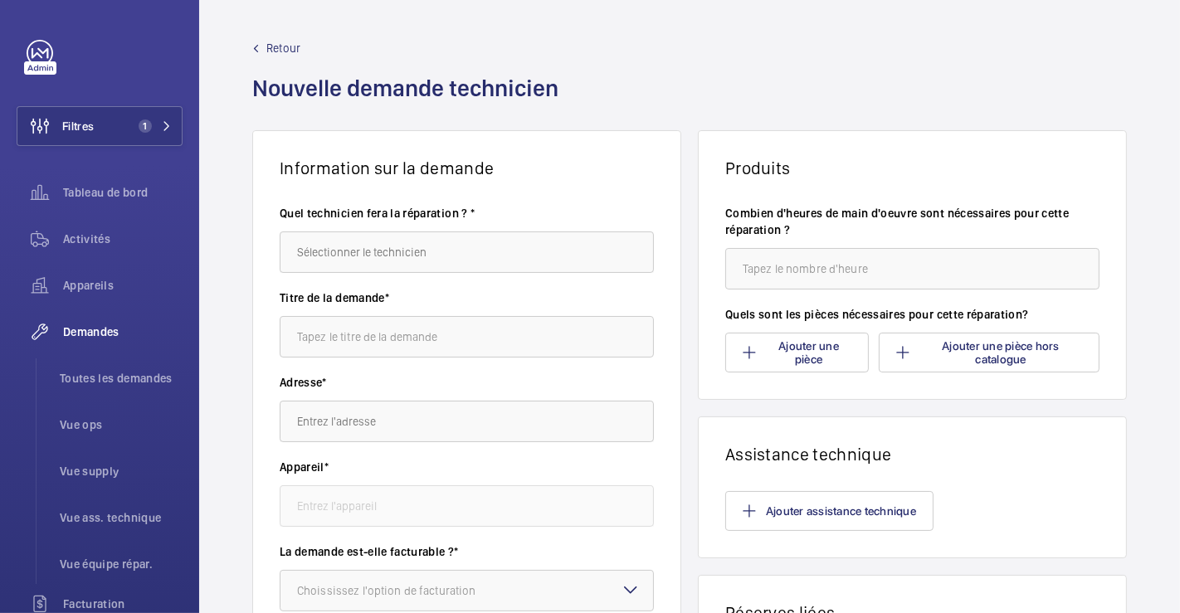
click at [270, 41] on span "Retour" at bounding box center [283, 48] width 34 height 17
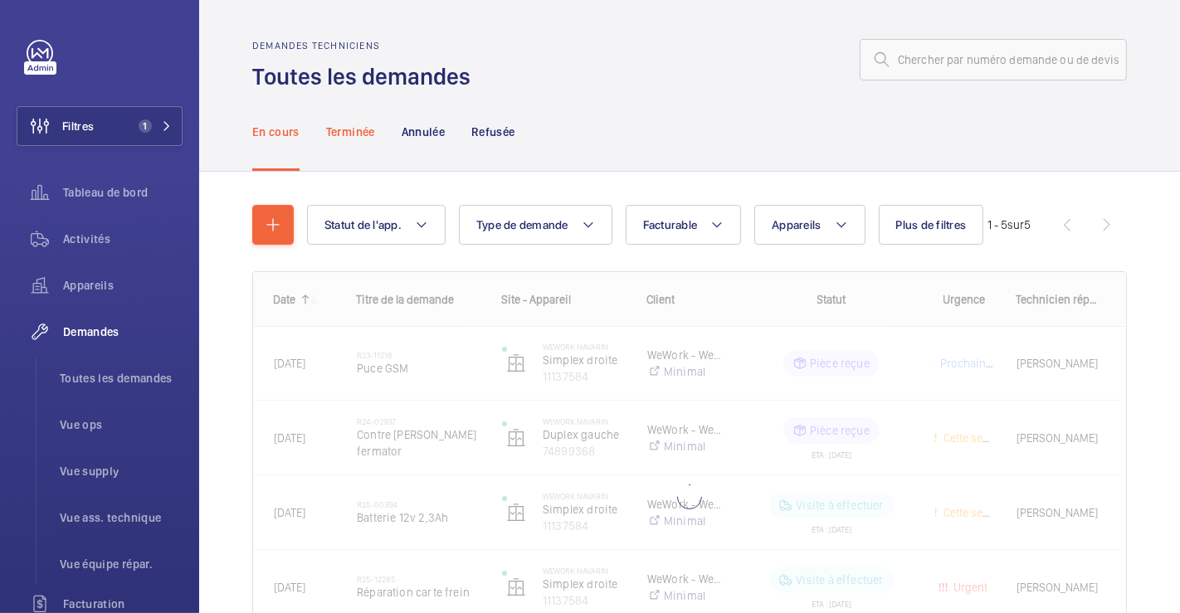
click at [350, 129] on p "Terminée" at bounding box center [350, 132] width 49 height 17
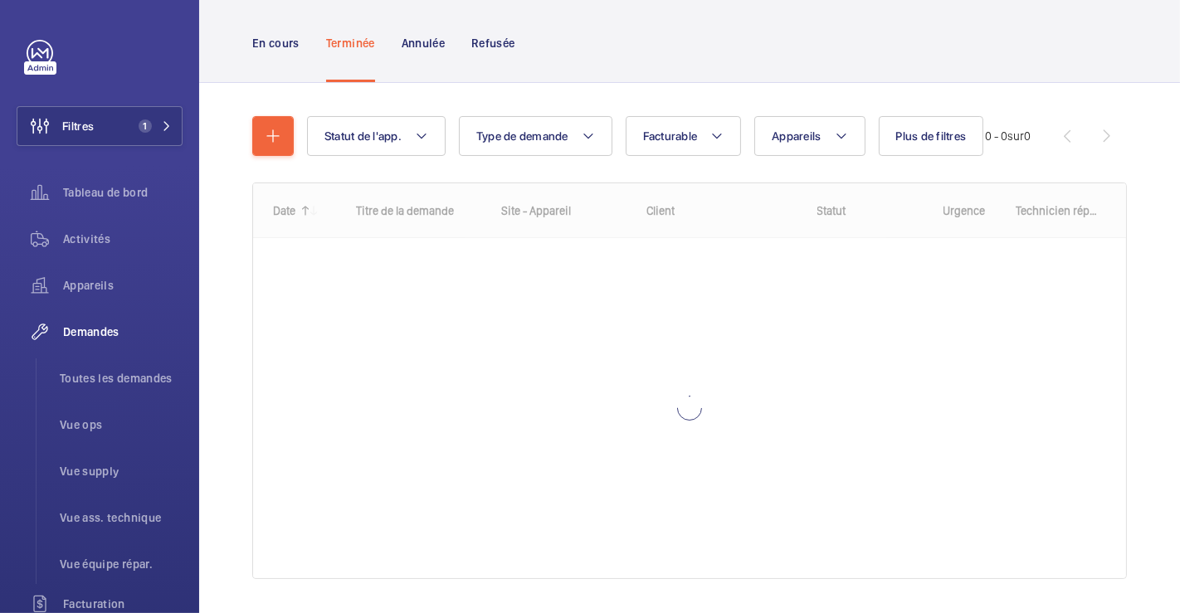
scroll to position [134, 0]
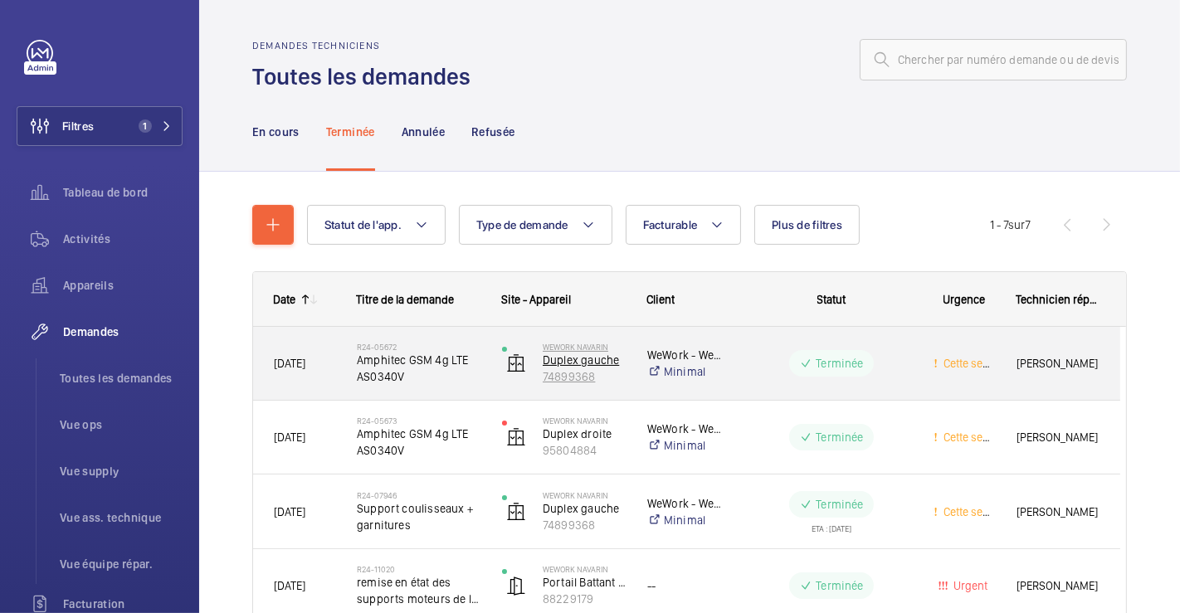
scroll to position [276, 0]
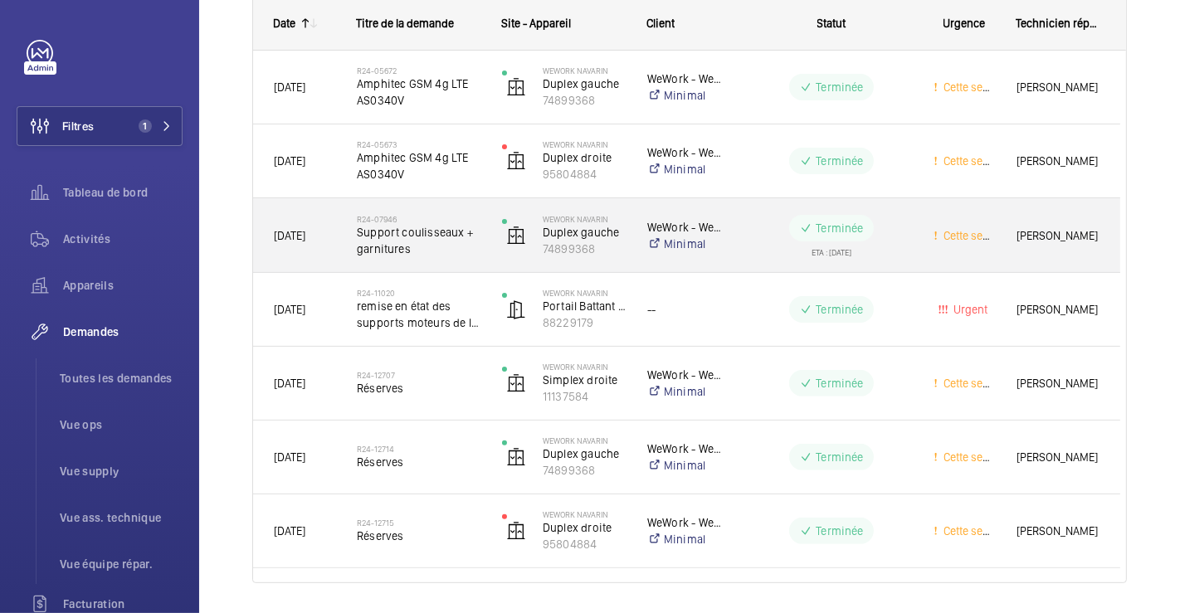
click at [460, 247] on span "Support coulisseaux + garnitures" at bounding box center [419, 240] width 124 height 33
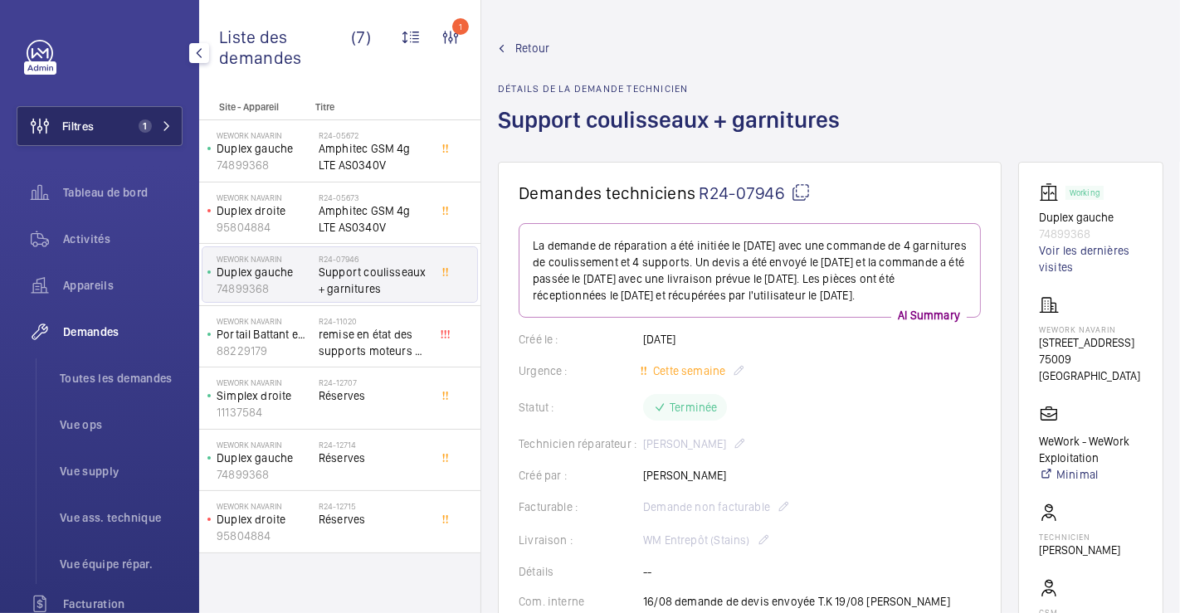
drag, startPoint x: 78, startPoint y: 124, endPoint x: 121, endPoint y: 105, distance: 47.2
click at [77, 124] on span "Filtres" at bounding box center [78, 126] width 32 height 17
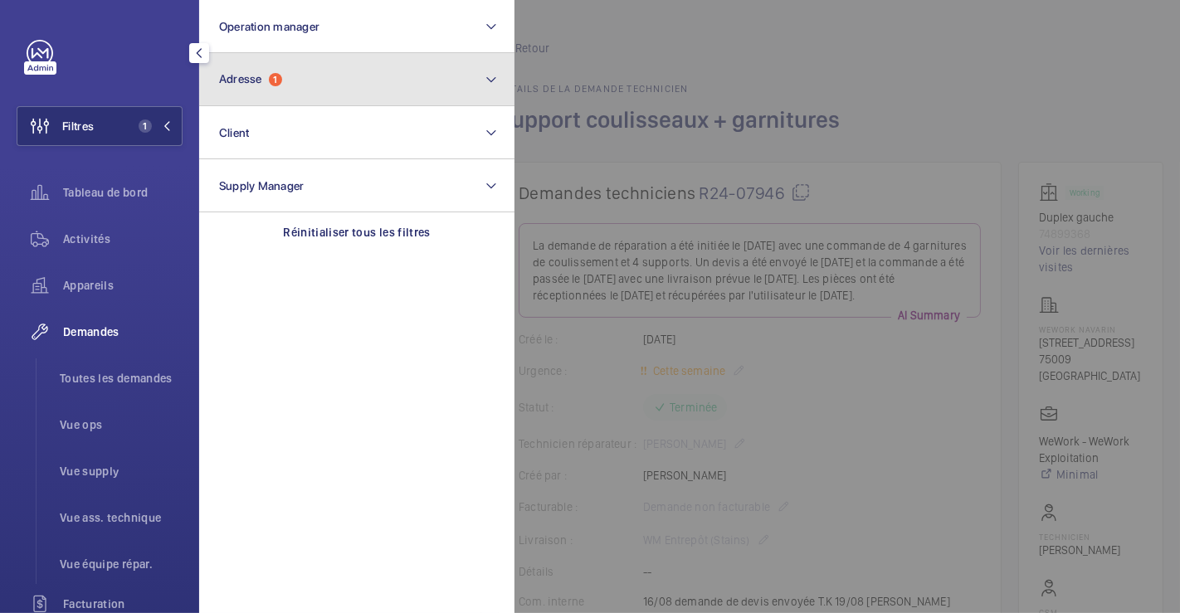
click at [267, 76] on span "Adresse 1" at bounding box center [250, 79] width 63 height 14
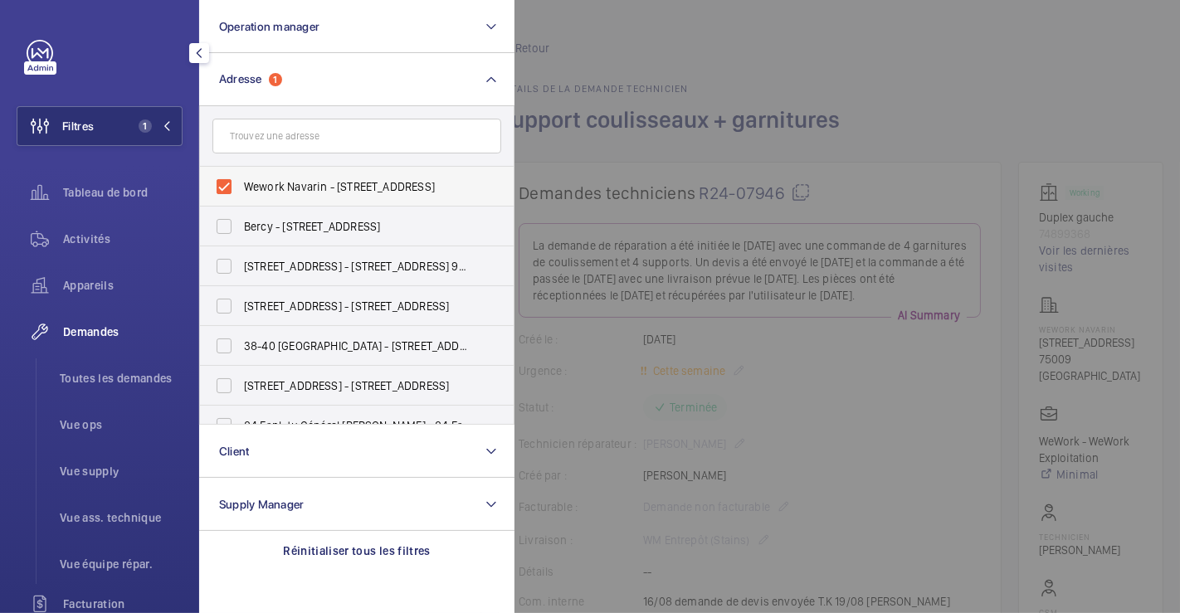
click at [202, 182] on label "Wework Navarin - [STREET_ADDRESS]" at bounding box center [344, 187] width 289 height 40
click at [207, 182] on input "Wework Navarin - [STREET_ADDRESS]" at bounding box center [223, 186] width 33 height 33
checkbox input "false"
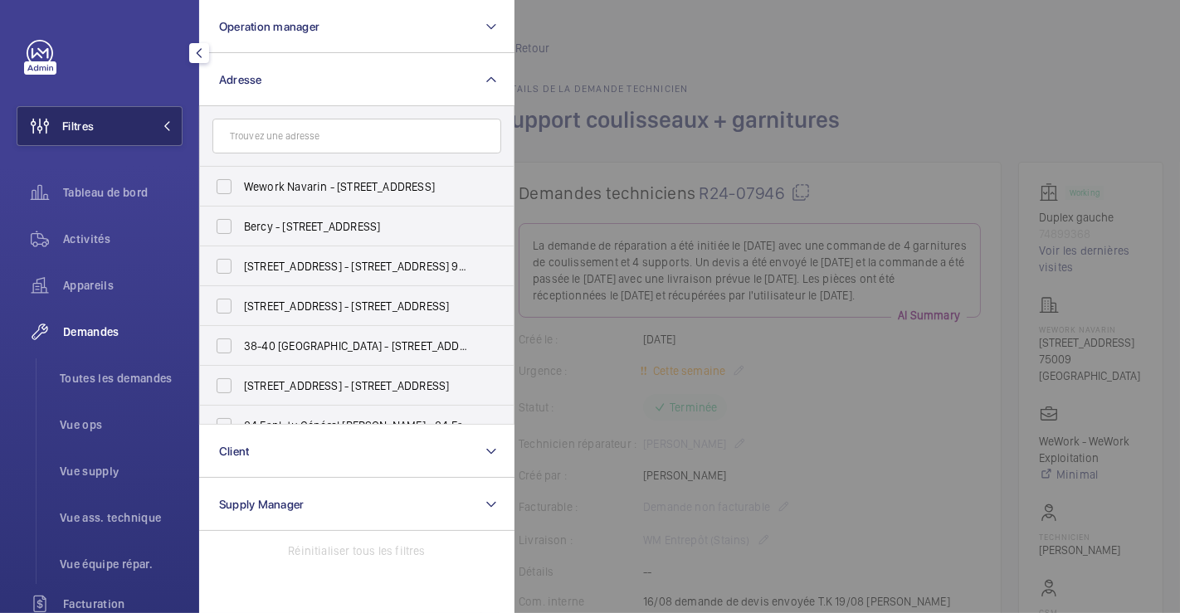
click at [125, 132] on button "Filtres" at bounding box center [100, 126] width 166 height 40
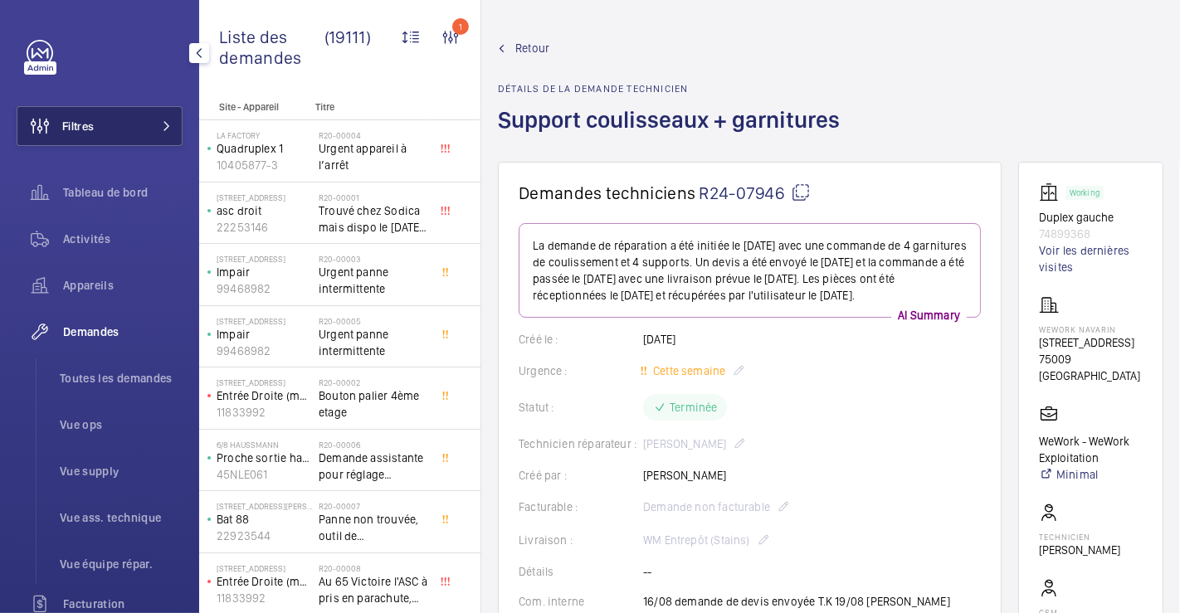
click at [110, 125] on button "Filtres" at bounding box center [100, 126] width 166 height 40
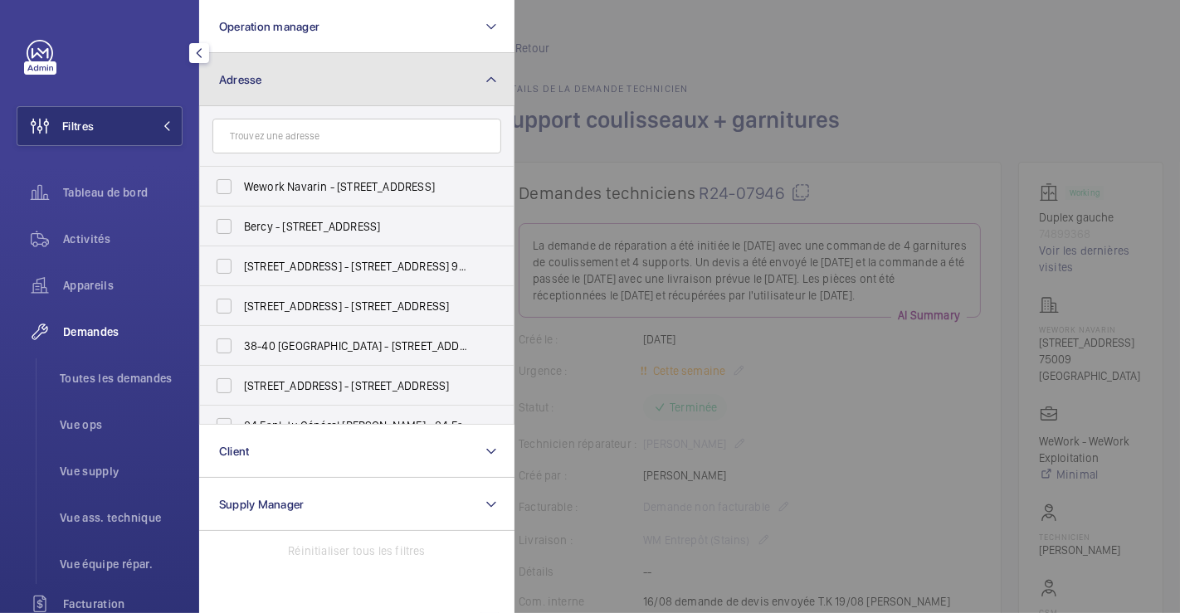
click at [292, 73] on button "Adresse" at bounding box center [356, 79] width 315 height 53
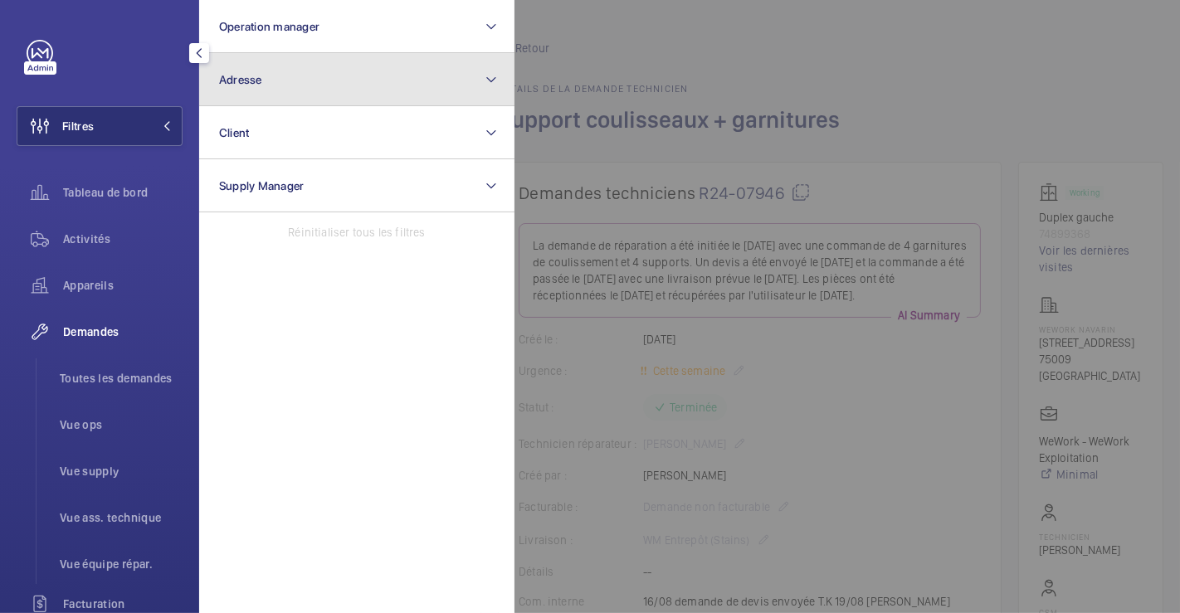
click at [294, 81] on button "Adresse" at bounding box center [356, 79] width 315 height 53
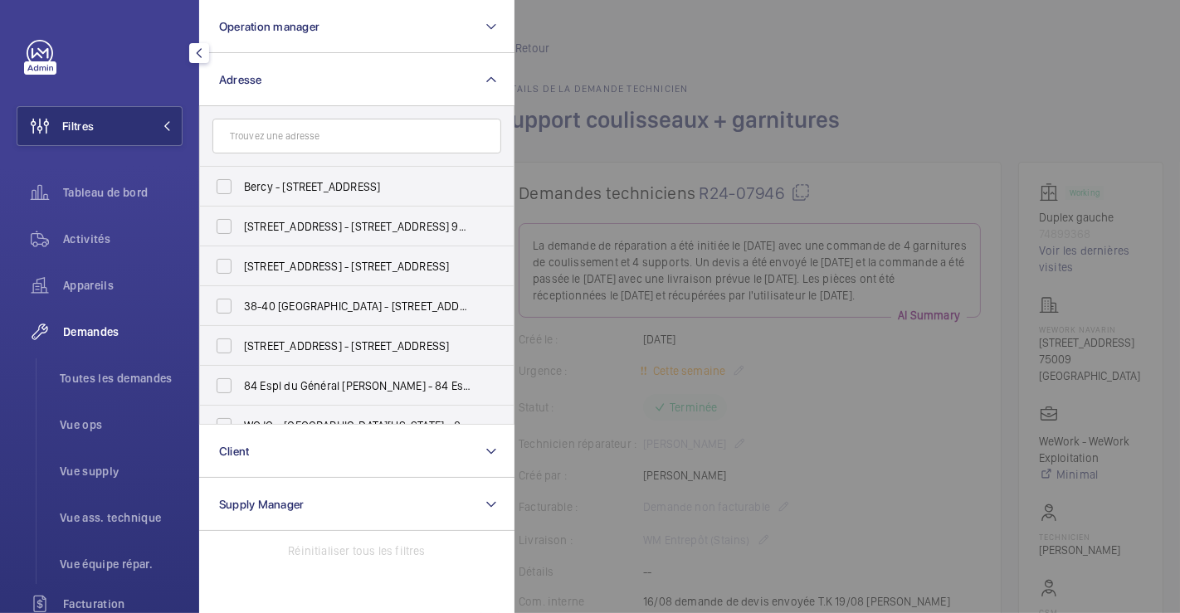
click at [276, 129] on input "text" at bounding box center [356, 136] width 289 height 35
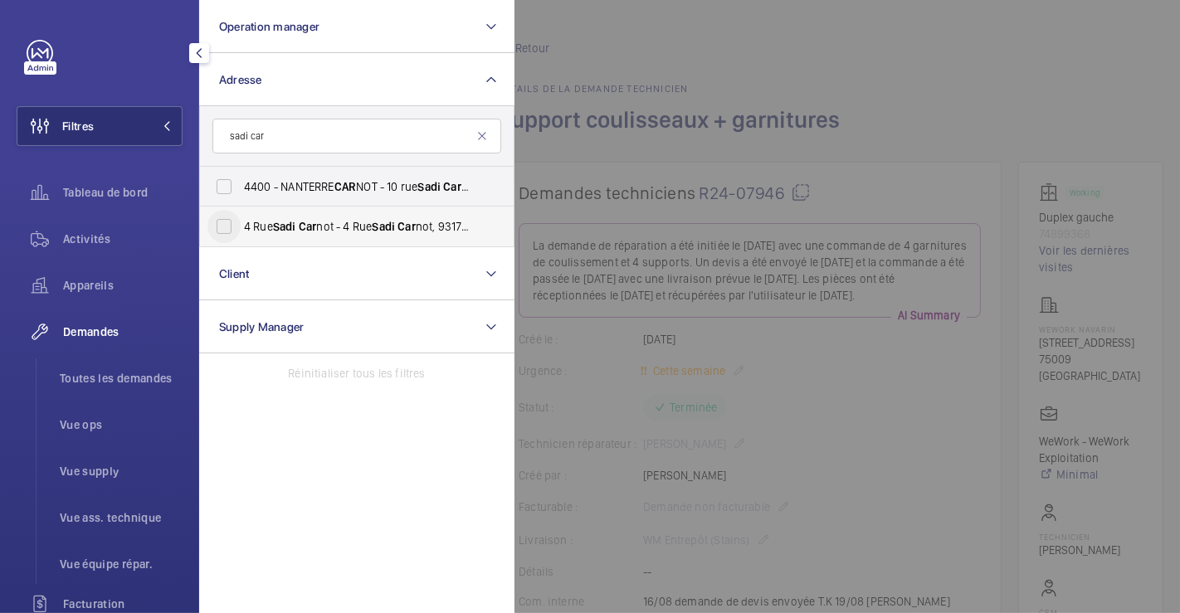
type input "sadi car"
click at [217, 221] on input "[STREET_ADDRESS] Car not - [STREET_ADDRESS]" at bounding box center [223, 226] width 33 height 33
checkbox input "true"
click at [942, 91] on div at bounding box center [1104, 306] width 1180 height 613
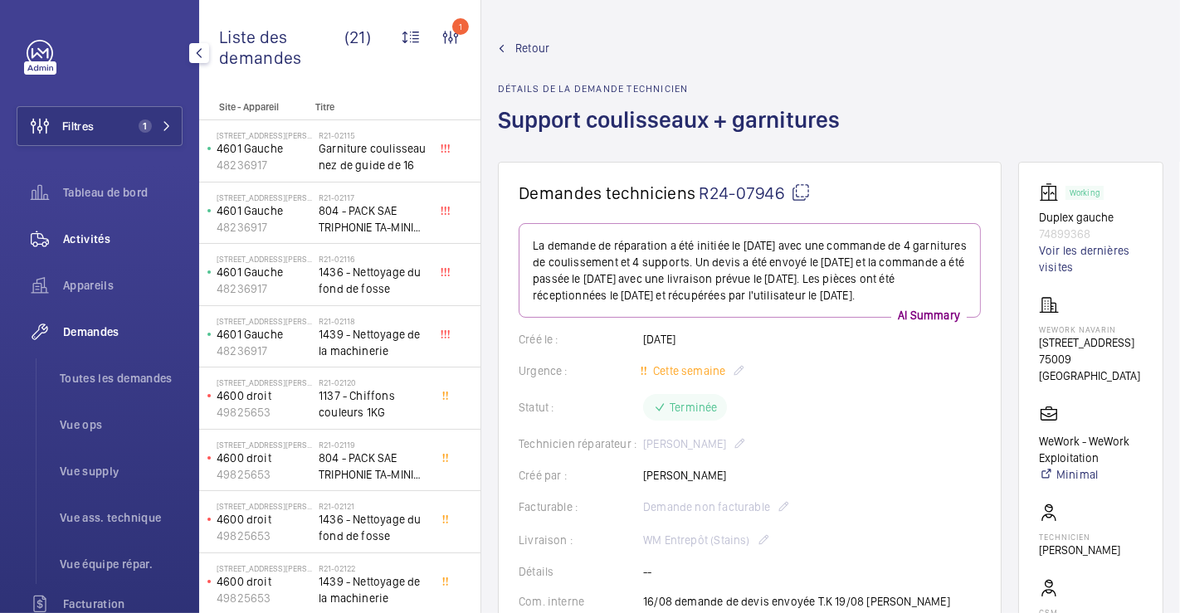
click at [106, 238] on span "Activités" at bounding box center [122, 239] width 119 height 17
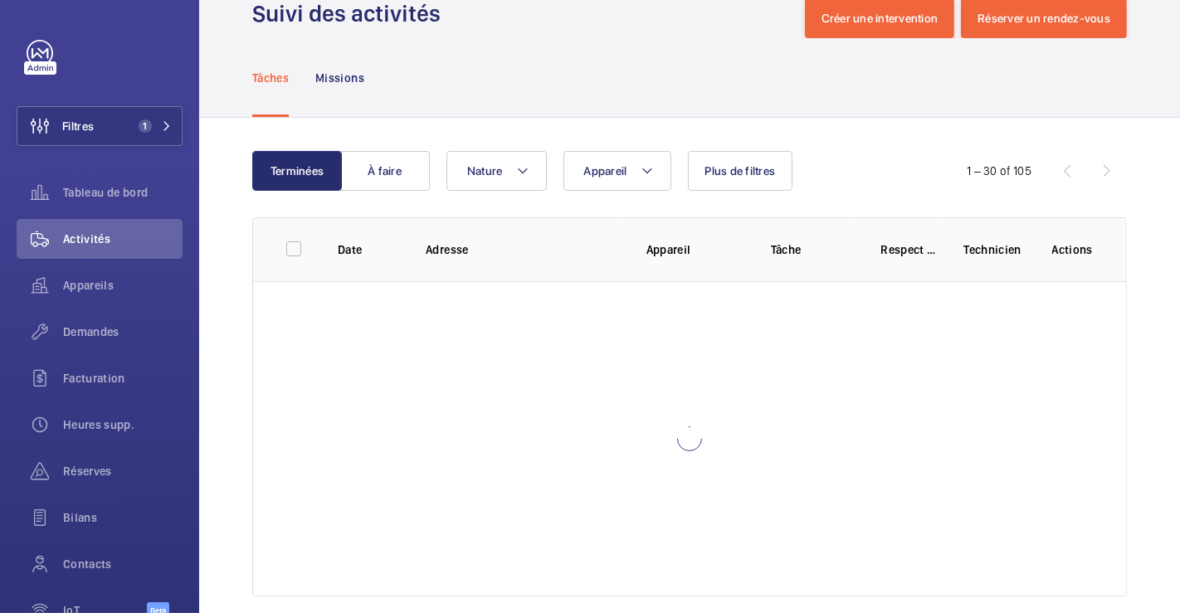
scroll to position [64, 0]
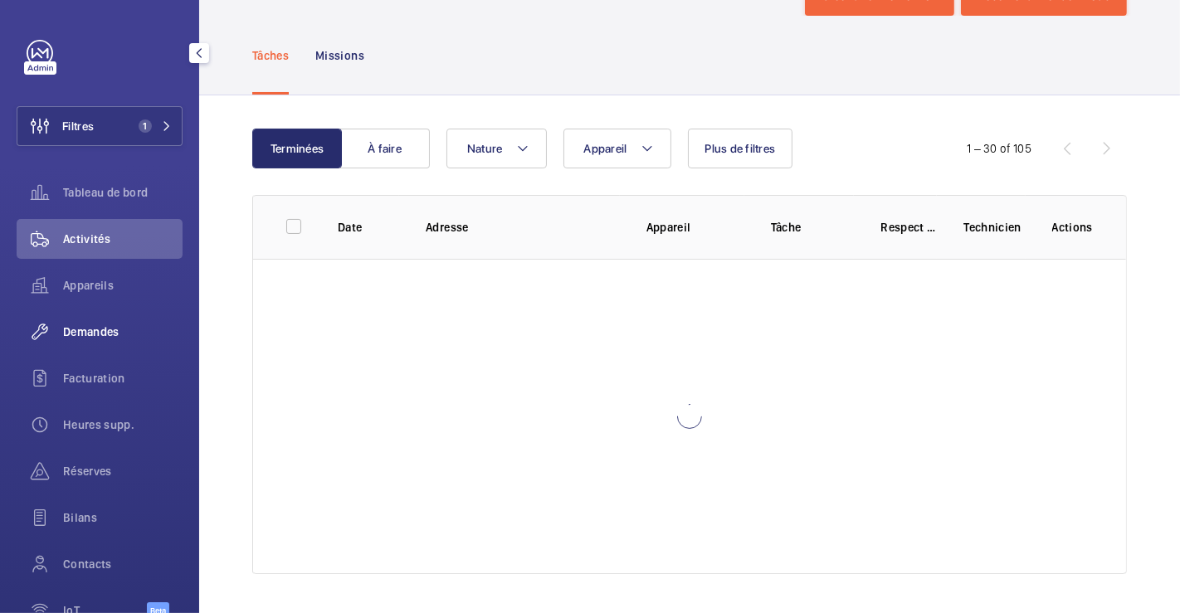
click at [97, 334] on span "Demandes" at bounding box center [122, 332] width 119 height 17
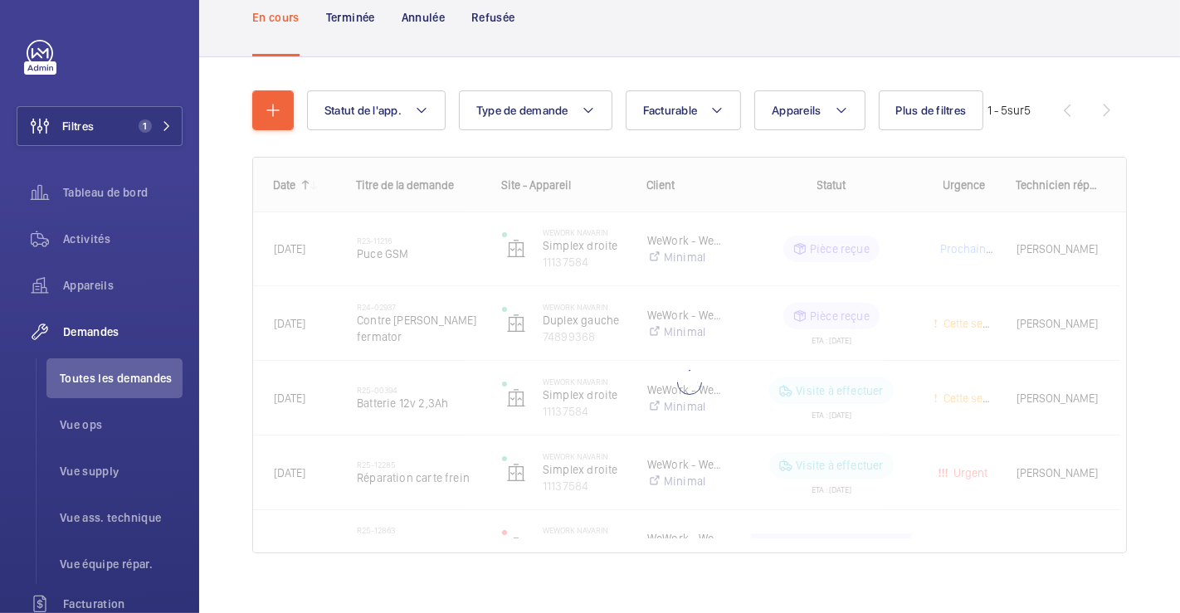
scroll to position [134, 0]
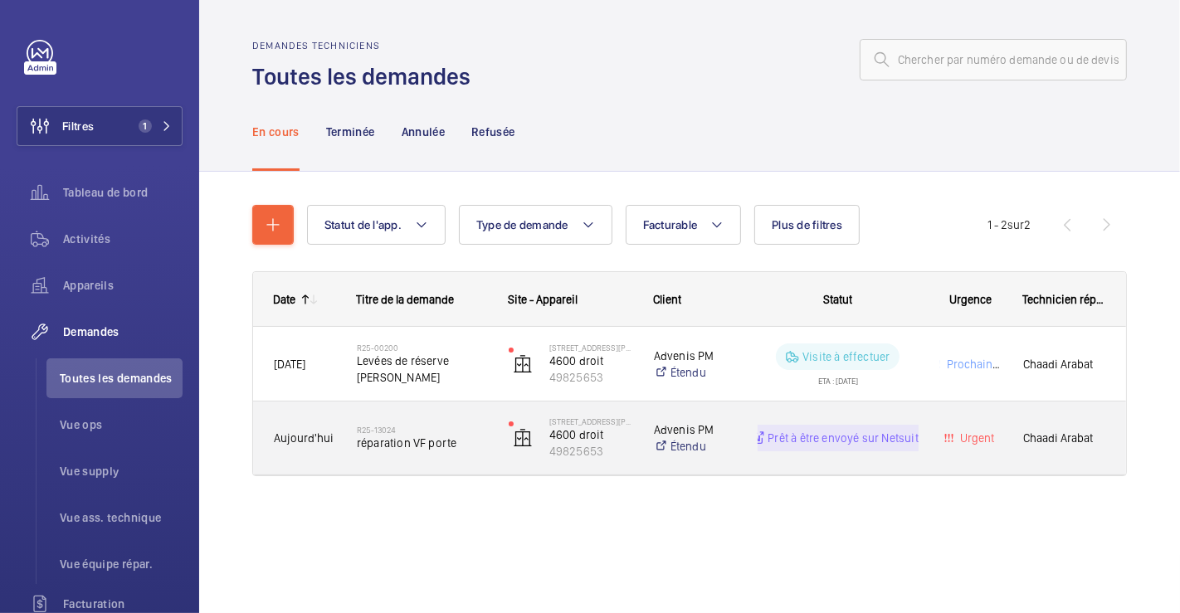
click at [474, 402] on div "R25-13024 réparation VF porte" at bounding box center [412, 438] width 150 height 75
